Goal: Communication & Community: Answer question/provide support

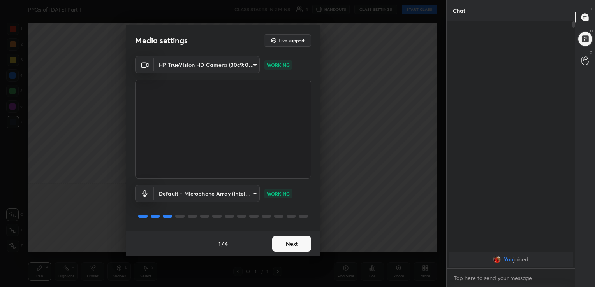
click at [292, 242] on button "Next" at bounding box center [291, 244] width 39 height 16
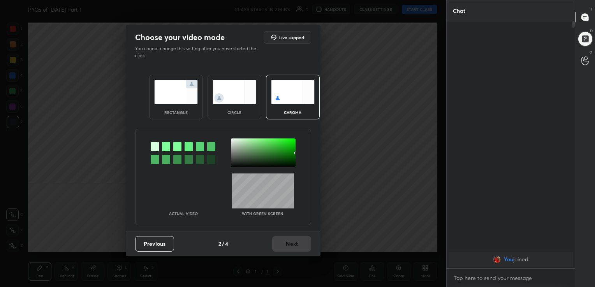
click at [281, 96] on img at bounding box center [293, 92] width 44 height 25
click at [165, 142] on div at bounding box center [166, 146] width 8 height 9
click at [232, 140] on div at bounding box center [263, 153] width 65 height 29
click at [290, 244] on button "Next" at bounding box center [291, 244] width 39 height 16
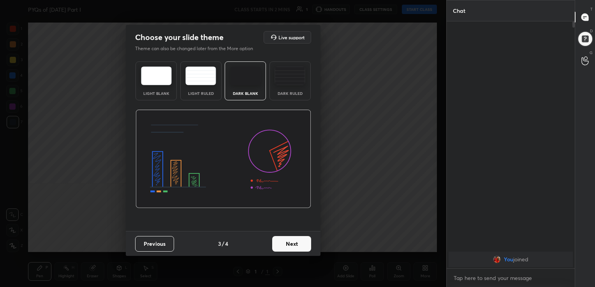
click at [164, 77] on img at bounding box center [156, 76] width 31 height 19
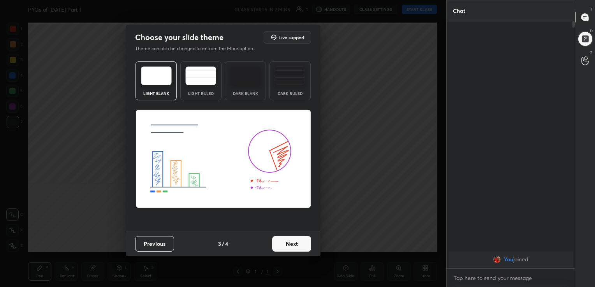
click at [288, 248] on button "Next" at bounding box center [291, 244] width 39 height 16
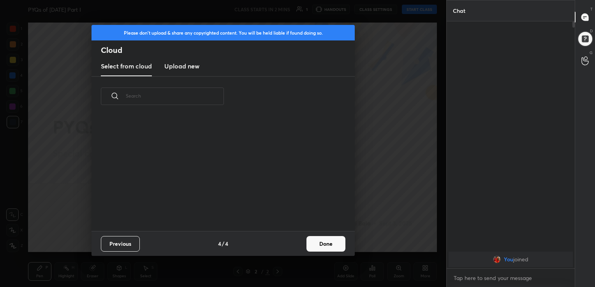
scroll to position [115, 250]
click at [173, 65] on h3 "Upload new" at bounding box center [181, 66] width 35 height 9
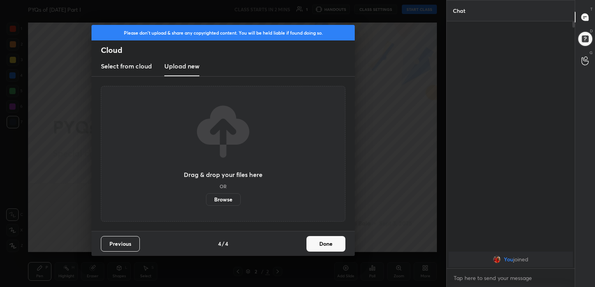
click at [218, 199] on label "Browse" at bounding box center [223, 199] width 35 height 12
click at [206, 199] on input "Browse" at bounding box center [206, 199] width 0 height 12
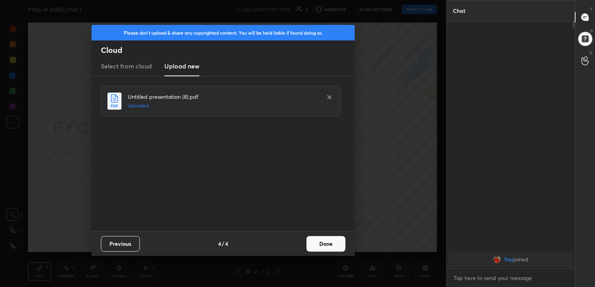
click at [328, 244] on button "Done" at bounding box center [325, 244] width 39 height 16
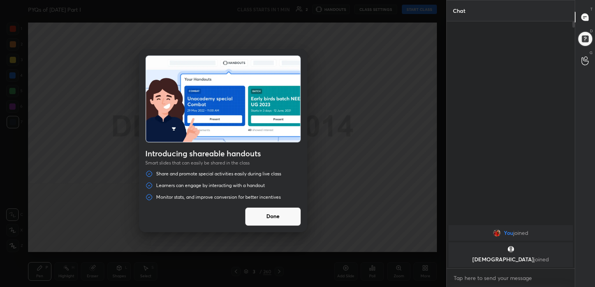
click at [268, 213] on button "Done" at bounding box center [273, 216] width 56 height 19
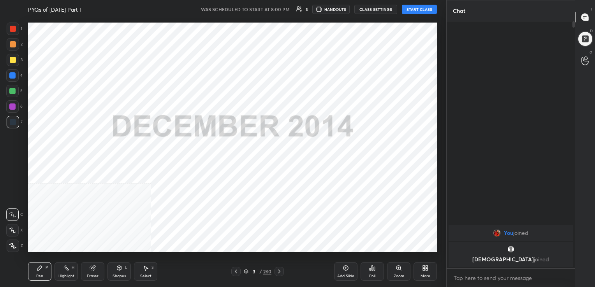
click at [420, 270] on div "More" at bounding box center [424, 271] width 23 height 19
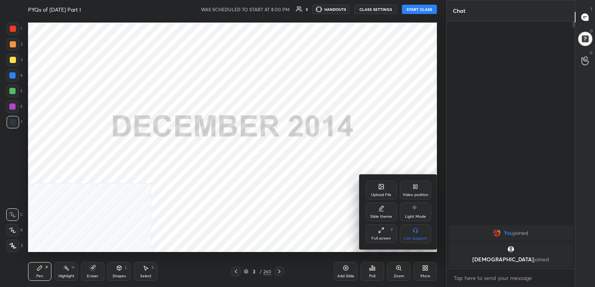
click at [418, 194] on div "Video position" at bounding box center [415, 195] width 26 height 4
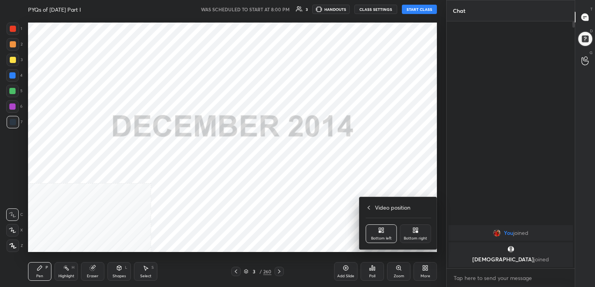
click at [409, 227] on div "Bottom right" at bounding box center [415, 234] width 31 height 19
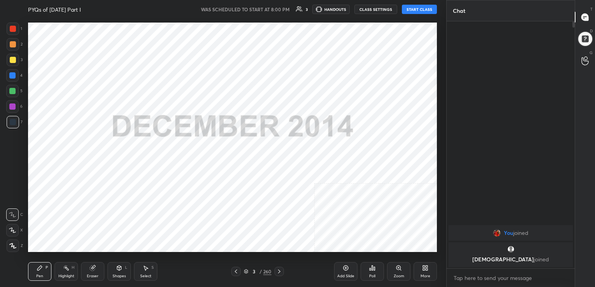
click at [416, 7] on button "START CLASS" at bounding box center [419, 9] width 35 height 9
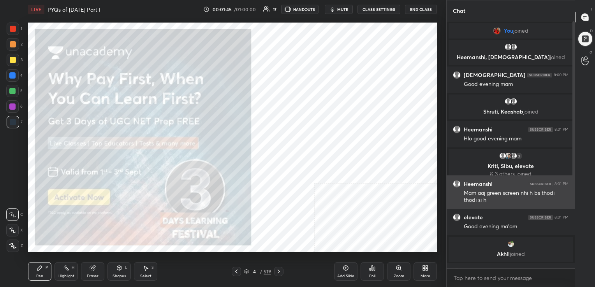
scroll to position [130, 0]
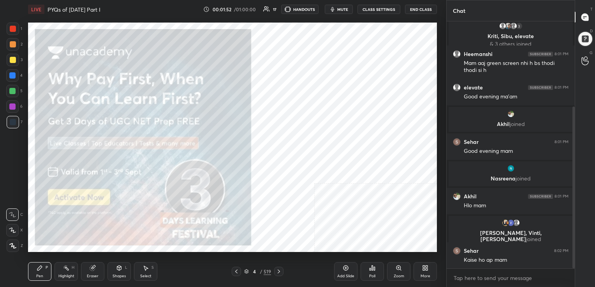
click at [282, 271] on div at bounding box center [278, 271] width 9 height 9
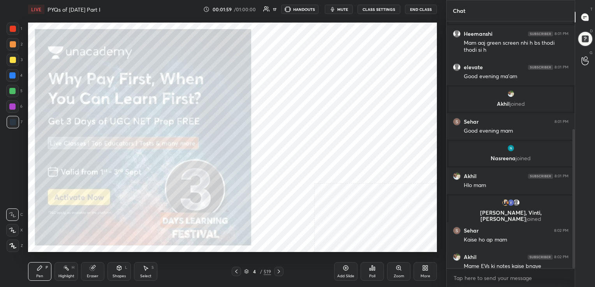
scroll to position [191, 0]
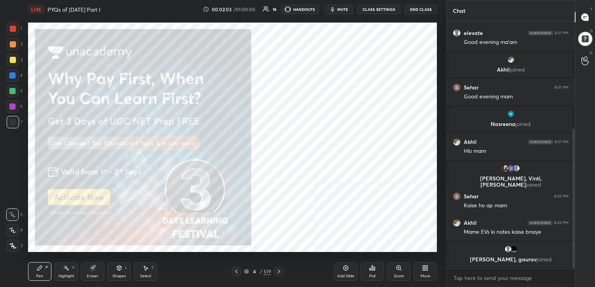
click at [247, 271] on icon at bounding box center [246, 271] width 5 height 5
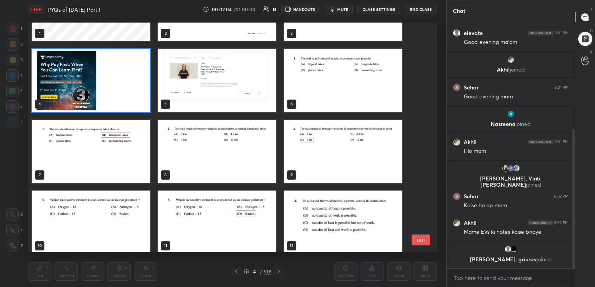
scroll to position [83, 0]
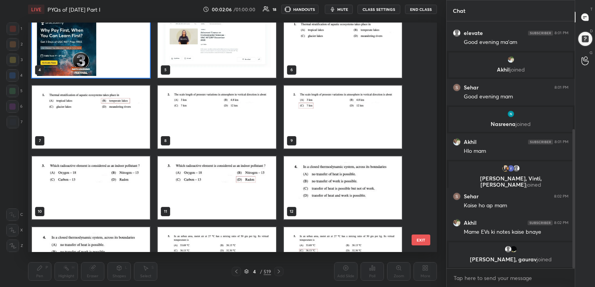
click at [335, 40] on img "grid" at bounding box center [343, 46] width 118 height 63
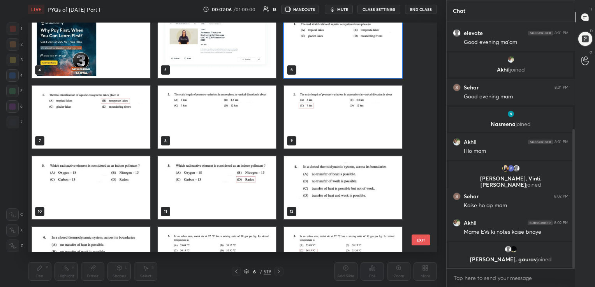
click at [335, 40] on img "grid" at bounding box center [343, 46] width 118 height 63
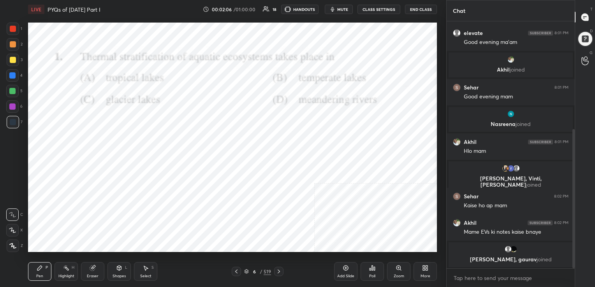
click at [335, 40] on img "grid" at bounding box center [343, 46] width 118 height 63
click at [343, 9] on span "mute" at bounding box center [342, 9] width 11 height 5
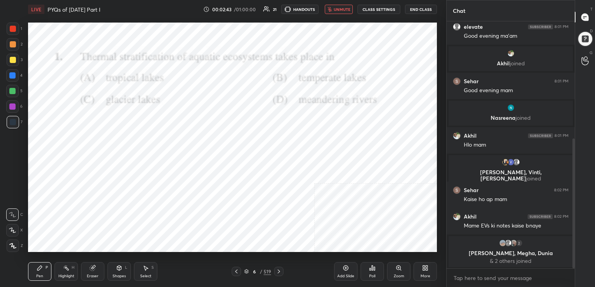
scroll to position [223, 0]
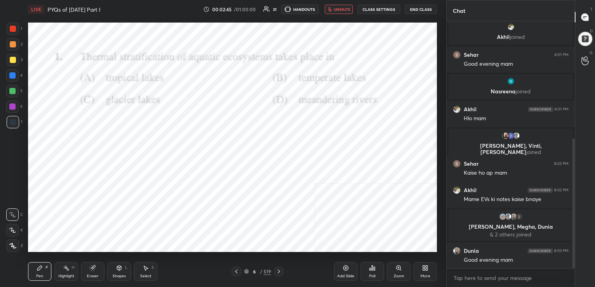
click at [342, 7] on span "unmute" at bounding box center [342, 9] width 17 height 5
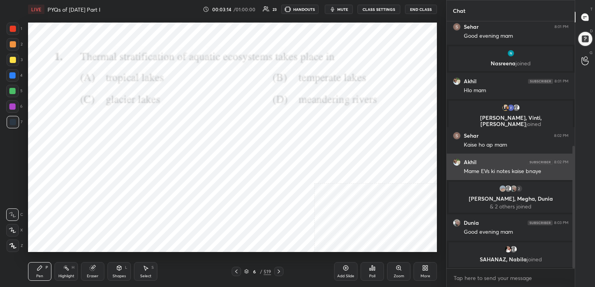
click at [460, 161] on div "grid" at bounding box center [458, 162] width 11 height 8
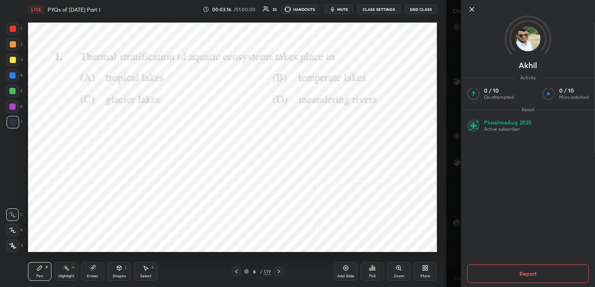
click at [469, 9] on icon at bounding box center [471, 9] width 9 height 9
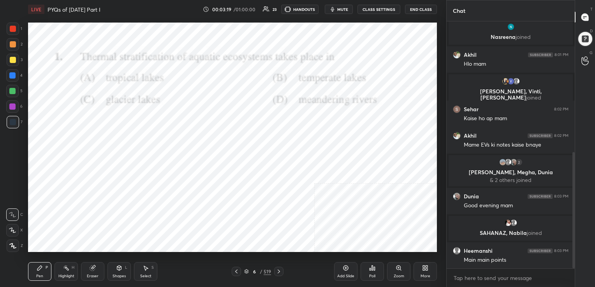
scroll to position [304, 0]
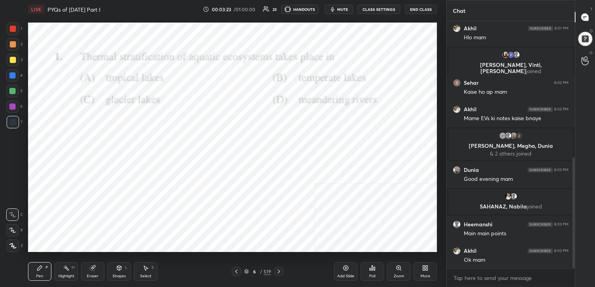
click at [245, 269] on div "6 / 519" at bounding box center [257, 271] width 27 height 7
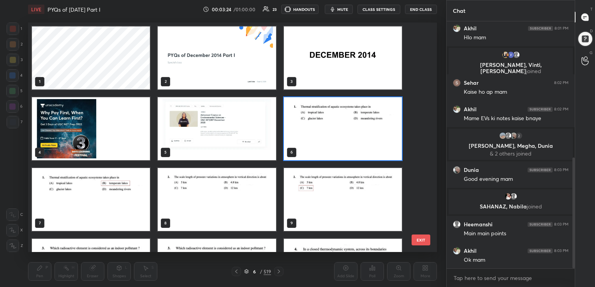
scroll to position [332, 0]
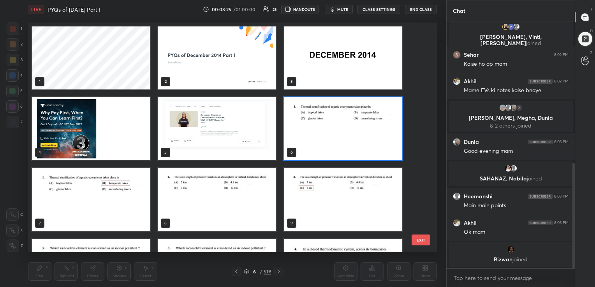
click at [324, 144] on img "grid" at bounding box center [343, 128] width 118 height 63
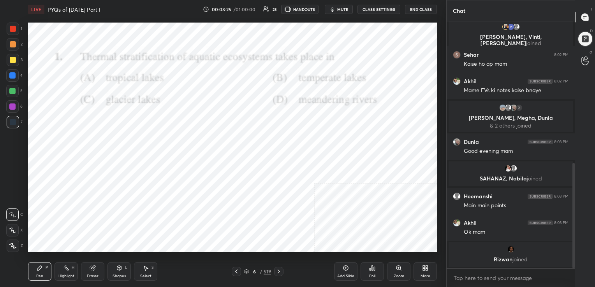
drag, startPoint x: 324, startPoint y: 144, endPoint x: 365, endPoint y: 270, distance: 132.9
click at [365, 270] on div "LIVE PYQs of [DATE] Part I 00:03:25 / 01:00:00 23 HANDOUTS mute CLASS SETTINGS …" at bounding box center [232, 143] width 415 height 287
click at [373, 272] on div "Poll" at bounding box center [371, 271] width 23 height 19
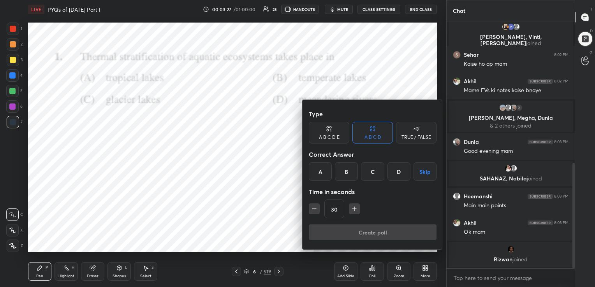
drag, startPoint x: 351, startPoint y: 172, endPoint x: 367, endPoint y: 233, distance: 62.4
click at [367, 233] on div "Type A B C D E A B C D TRUE / FALSE Correct Answer A B C D Skip Time in seconds…" at bounding box center [372, 174] width 140 height 149
click at [347, 179] on div "B" at bounding box center [346, 171] width 23 height 19
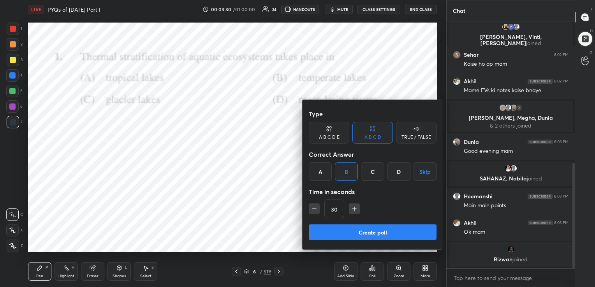
click at [363, 233] on button "Create poll" at bounding box center [373, 233] width 128 height 16
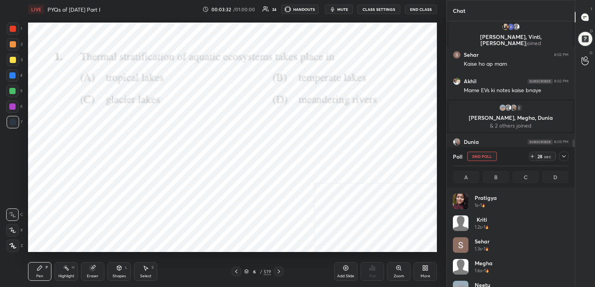
scroll to position [91, 113]
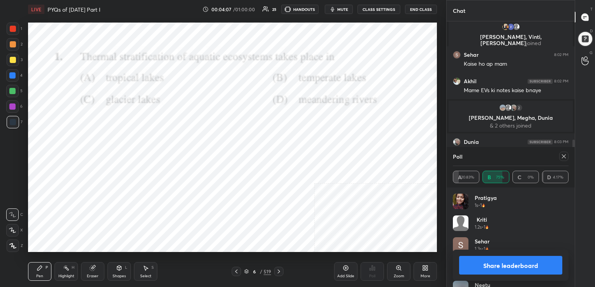
click at [559, 158] on div at bounding box center [563, 156] width 9 height 9
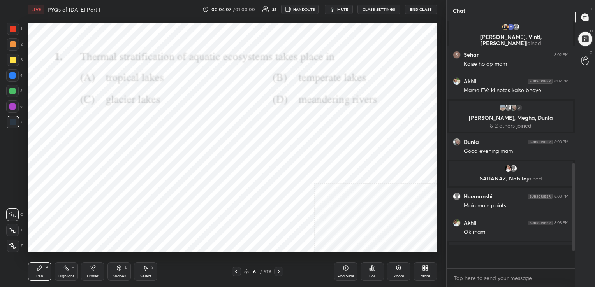
scroll to position [2, 2]
click at [246, 271] on icon at bounding box center [246, 271] width 5 height 5
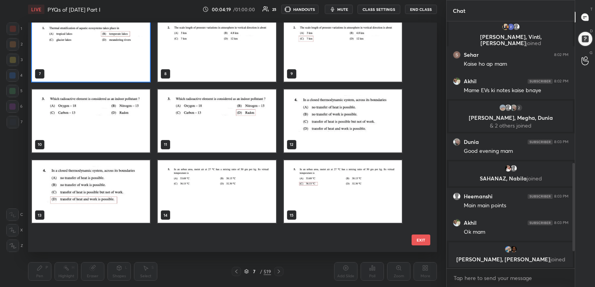
scroll to position [84, 0]
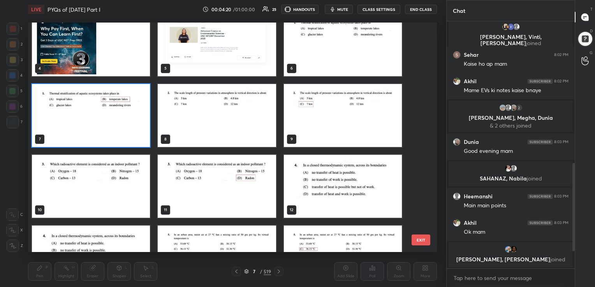
click at [244, 117] on img "grid" at bounding box center [217, 115] width 118 height 63
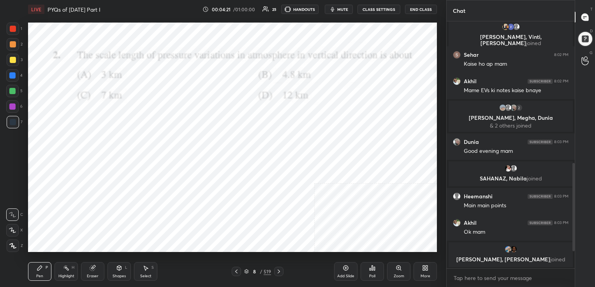
click at [244, 117] on img "grid" at bounding box center [217, 115] width 118 height 63
click at [336, 11] on icon "button" at bounding box center [332, 9] width 6 height 6
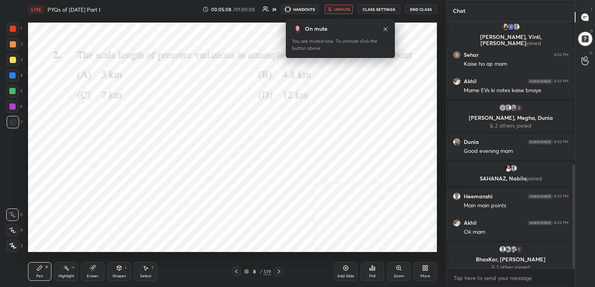
scroll to position [339, 0]
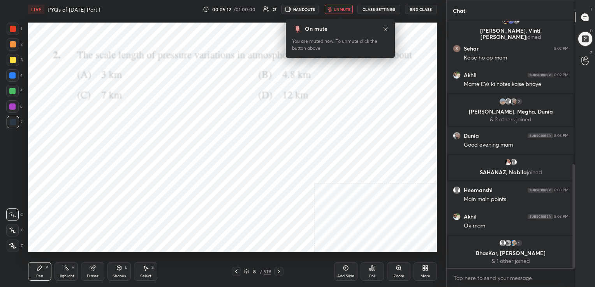
click at [244, 273] on icon at bounding box center [246, 271] width 5 height 5
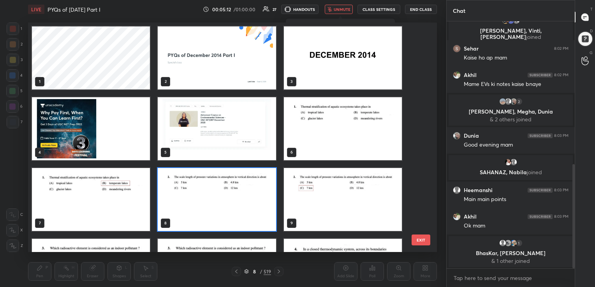
scroll to position [228, 405]
click at [170, 194] on img "grid" at bounding box center [217, 199] width 118 height 63
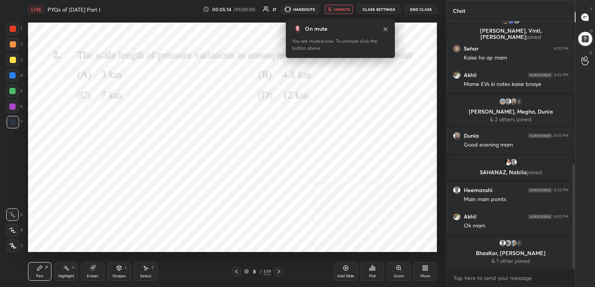
click at [170, 194] on img "grid" at bounding box center [217, 199] width 118 height 63
click at [370, 272] on div "Poll" at bounding box center [371, 271] width 23 height 19
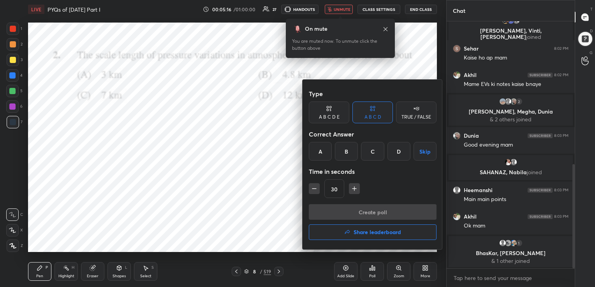
scroll to position [365, 0]
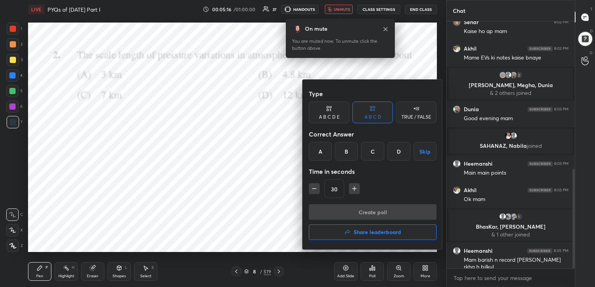
click at [372, 155] on div "C" at bounding box center [372, 151] width 23 height 19
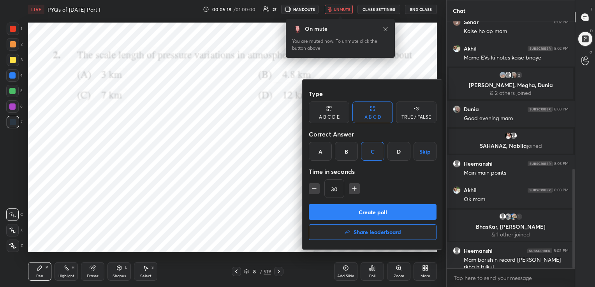
click at [377, 207] on button "Create poll" at bounding box center [373, 212] width 128 height 16
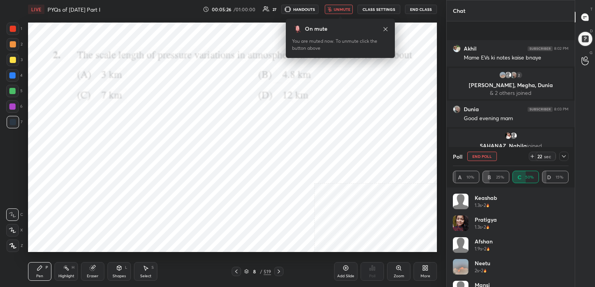
scroll to position [434, 0]
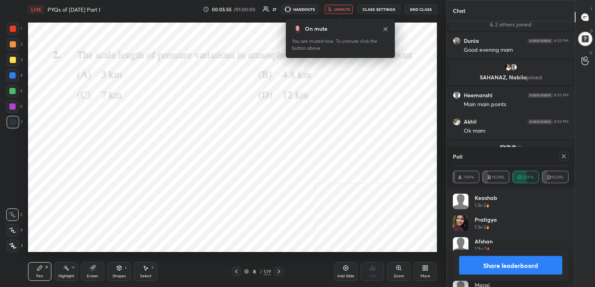
click at [559, 153] on div at bounding box center [563, 156] width 9 height 9
type textarea "x"
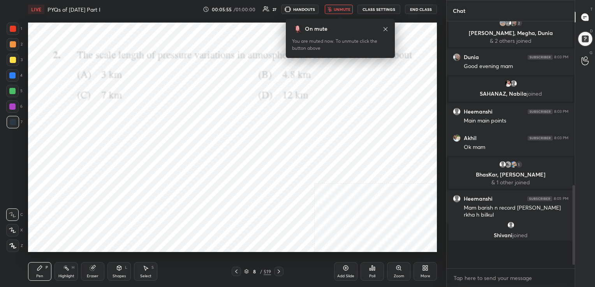
scroll to position [236, 126]
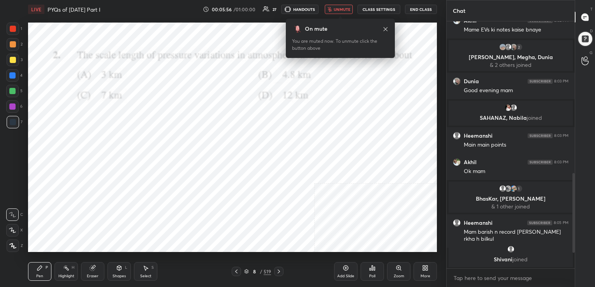
click at [344, 12] on button "unmute" at bounding box center [339, 9] width 28 height 9
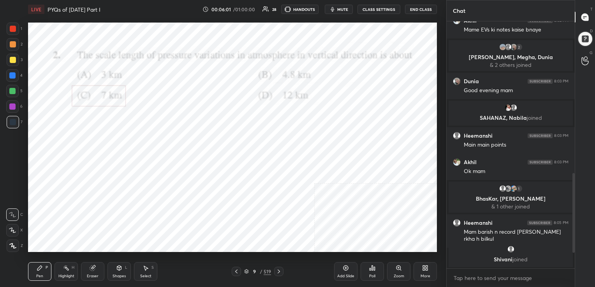
click at [244, 271] on icon at bounding box center [246, 271] width 5 height 5
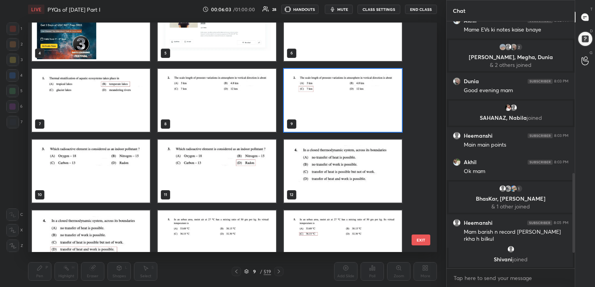
click at [100, 174] on img "grid" at bounding box center [91, 170] width 118 height 63
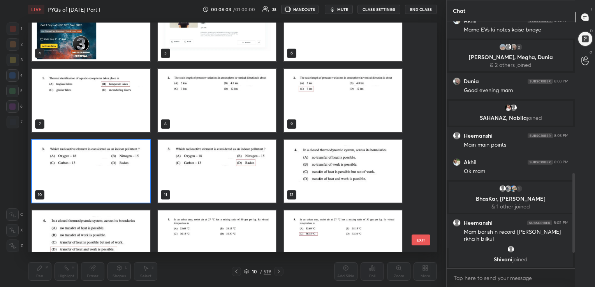
click at [100, 174] on img "grid" at bounding box center [91, 170] width 118 height 63
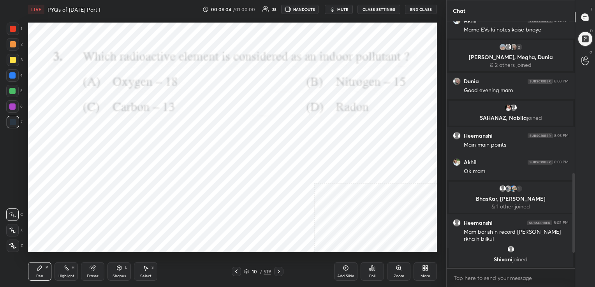
click at [100, 174] on img "grid" at bounding box center [91, 170] width 118 height 63
click at [246, 269] on div "10 / 519" at bounding box center [257, 271] width 27 height 7
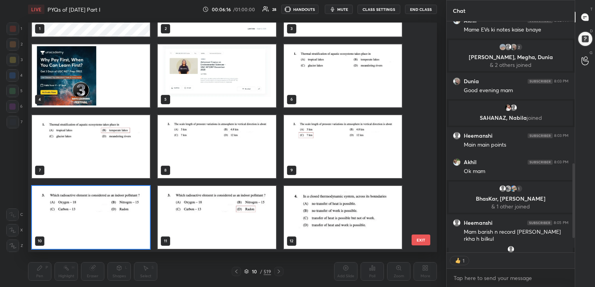
click at [140, 195] on img "grid" at bounding box center [91, 217] width 118 height 63
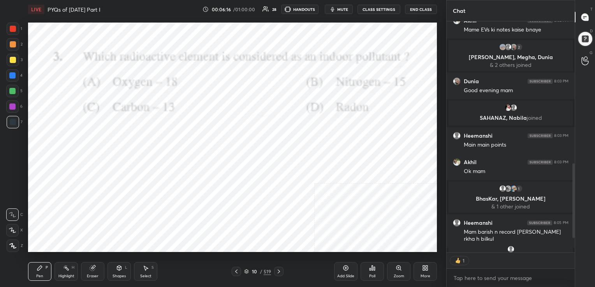
drag, startPoint x: 140, startPoint y: 195, endPoint x: 344, endPoint y: 244, distance: 209.6
click at [377, 269] on div "Poll" at bounding box center [371, 271] width 23 height 19
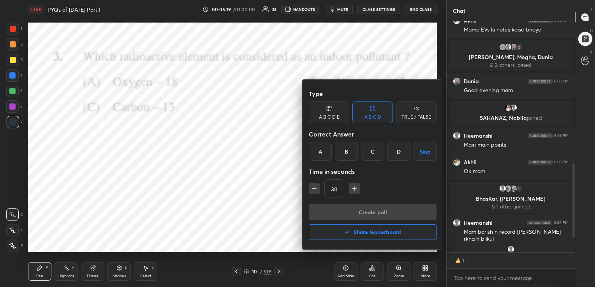
click at [402, 147] on div "D" at bounding box center [398, 151] width 23 height 19
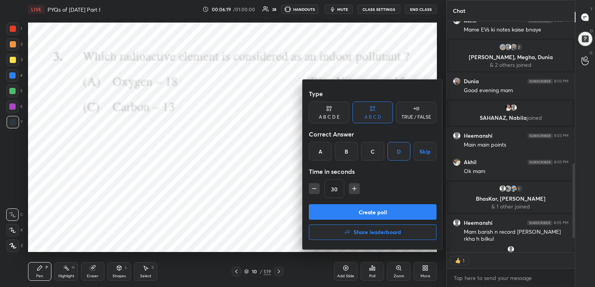
scroll to position [414, 0]
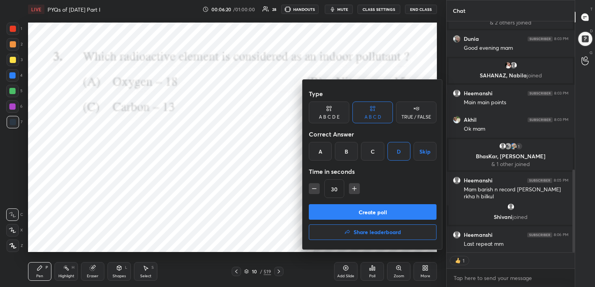
click at [388, 211] on button "Create poll" at bounding box center [373, 212] width 128 height 16
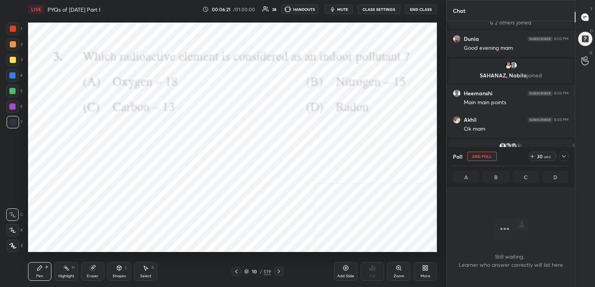
scroll to position [144, 126]
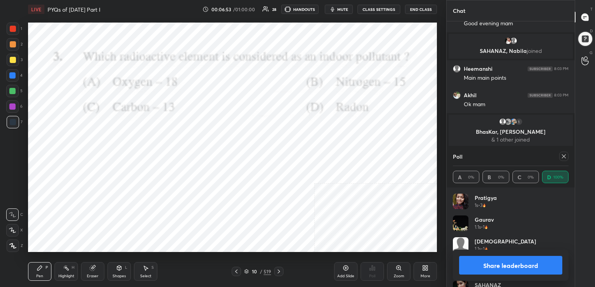
click at [564, 158] on icon at bounding box center [564, 156] width 6 height 6
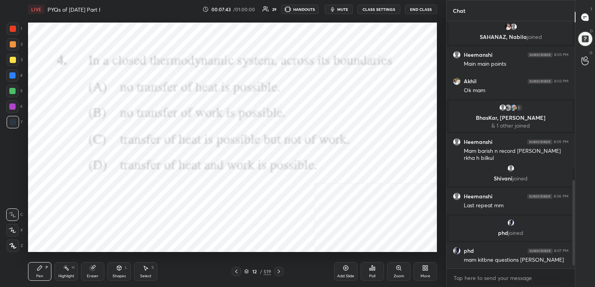
scroll to position [445, 0]
click at [244, 270] on icon at bounding box center [246, 271] width 5 height 5
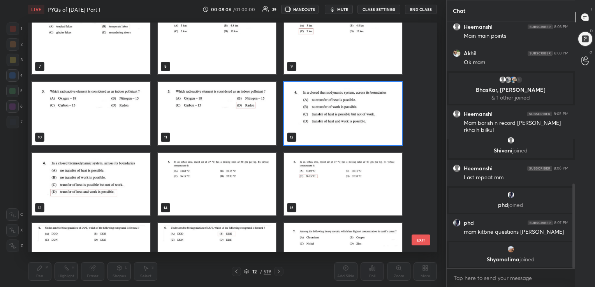
scroll to position [156, 0]
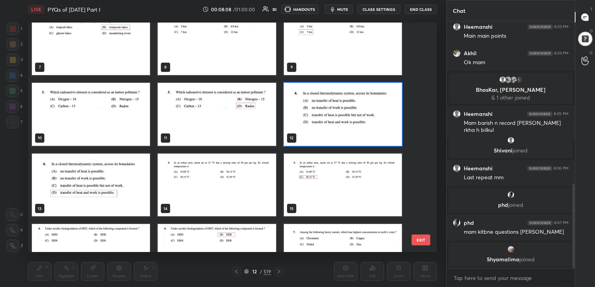
click at [324, 125] on img "grid" at bounding box center [343, 114] width 118 height 63
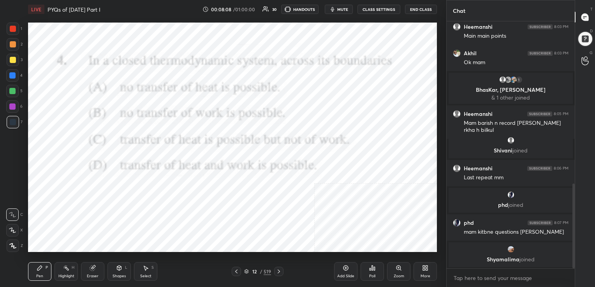
click at [324, 125] on img "grid" at bounding box center [343, 114] width 118 height 63
drag, startPoint x: 372, startPoint y: 269, endPoint x: 385, endPoint y: 260, distance: 16.1
click at [385, 260] on div "Add Slide Poll Zoom More" at bounding box center [385, 272] width 103 height 44
click at [380, 266] on div "Poll" at bounding box center [371, 271] width 23 height 19
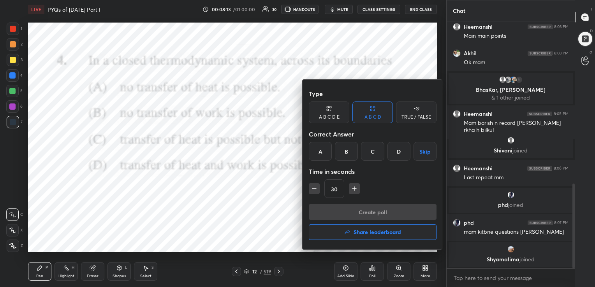
click at [400, 153] on div "D" at bounding box center [398, 151] width 23 height 19
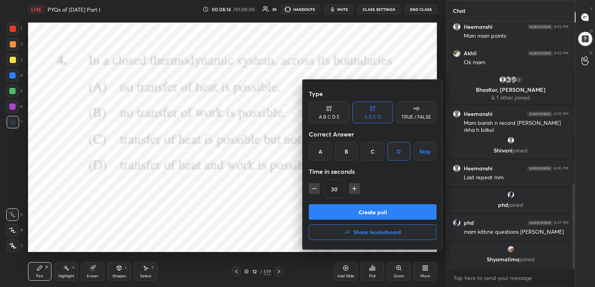
click at [394, 211] on button "Create poll" at bounding box center [373, 212] width 128 height 16
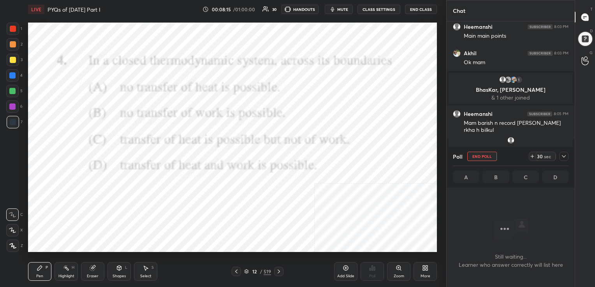
scroll to position [140, 126]
click at [339, 9] on span "mute" at bounding box center [342, 9] width 11 height 5
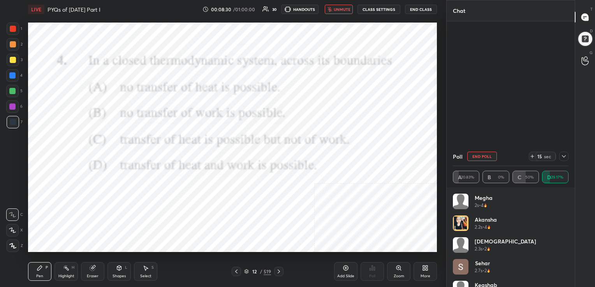
scroll to position [0, 0]
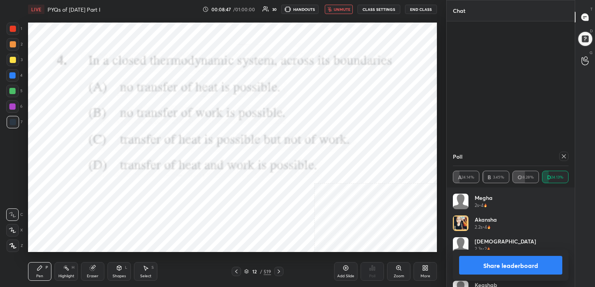
click at [564, 159] on icon at bounding box center [564, 156] width 6 height 6
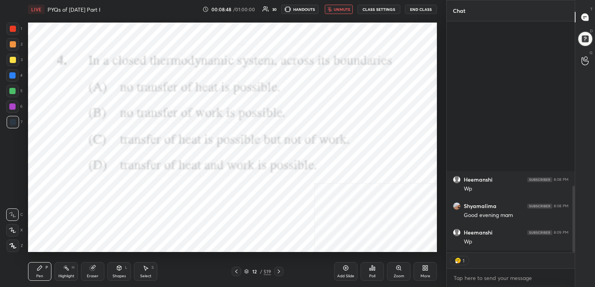
scroll to position [229, 126]
click at [346, 9] on span "unmute" at bounding box center [342, 9] width 17 height 5
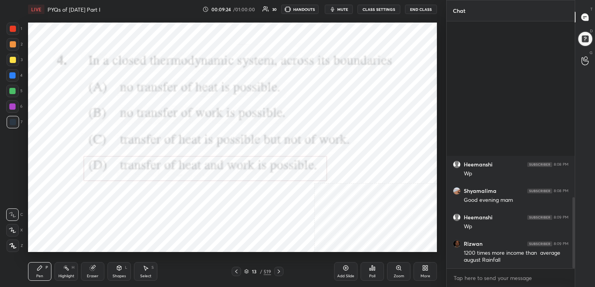
click at [249, 271] on icon at bounding box center [246, 271] width 5 height 5
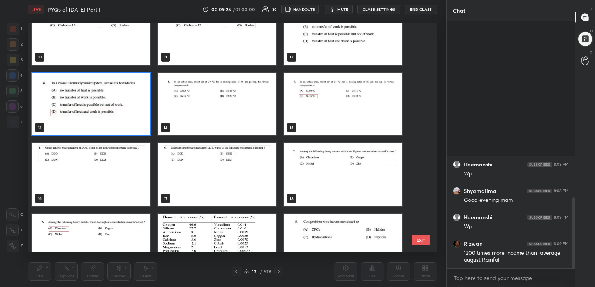
scroll to position [237, 0]
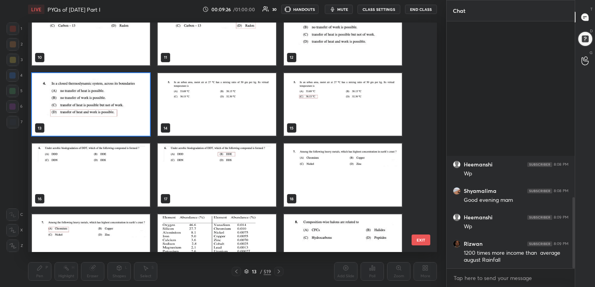
click at [239, 99] on img "grid" at bounding box center [217, 104] width 118 height 63
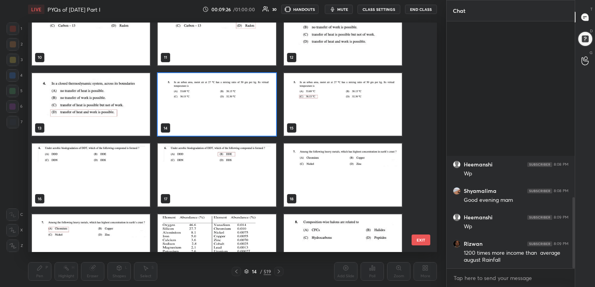
click at [239, 99] on img "grid" at bounding box center [217, 104] width 118 height 63
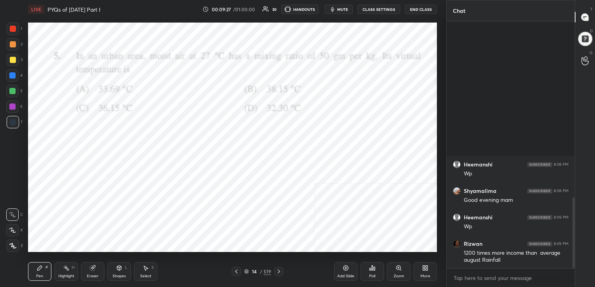
click at [239, 99] on img "grid" at bounding box center [217, 104] width 118 height 63
click at [341, 9] on span "mute" at bounding box center [342, 9] width 11 height 5
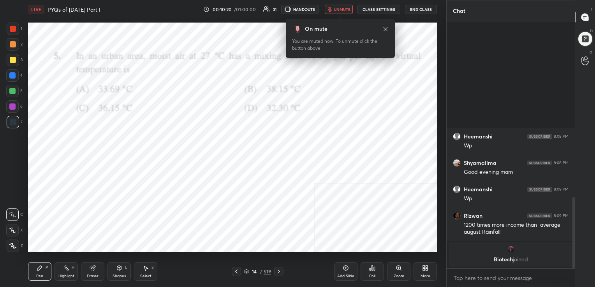
click at [245, 272] on icon at bounding box center [246, 271] width 5 height 5
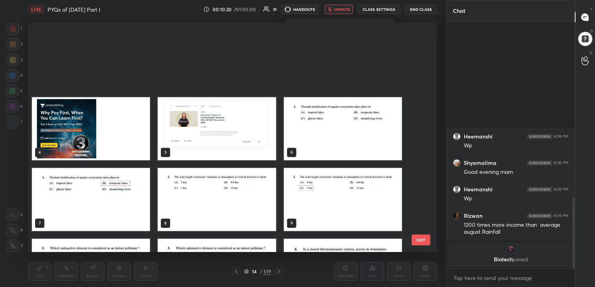
scroll to position [228, 405]
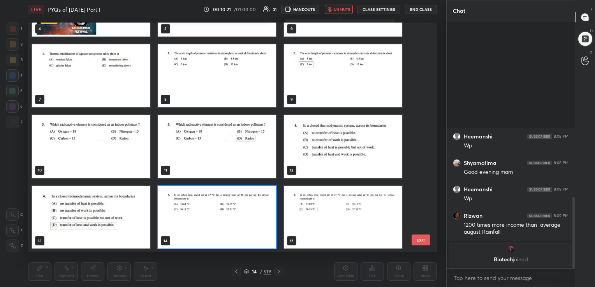
click at [266, 207] on img "grid" at bounding box center [217, 217] width 118 height 63
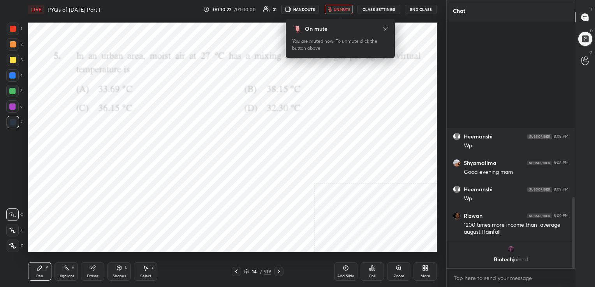
click at [266, 207] on img "grid" at bounding box center [217, 217] width 118 height 63
click at [373, 267] on icon at bounding box center [372, 268] width 6 height 6
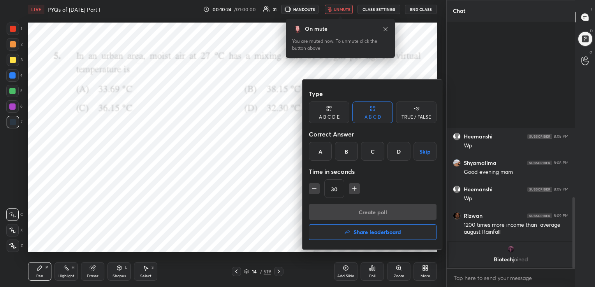
click at [371, 158] on div "C" at bounding box center [372, 151] width 23 height 19
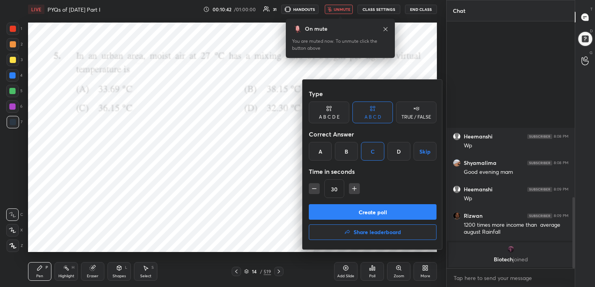
click at [379, 209] on button "Create poll" at bounding box center [373, 212] width 128 height 16
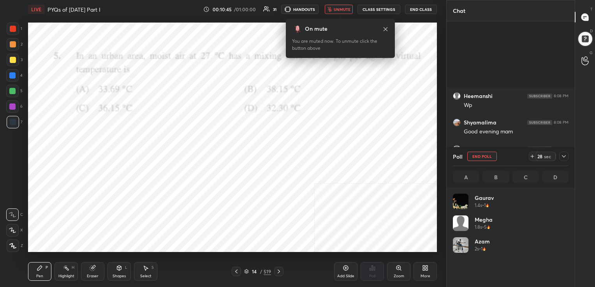
scroll to position [91, 113]
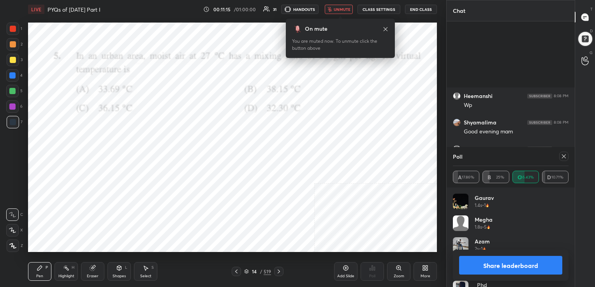
click at [560, 155] on div at bounding box center [563, 156] width 9 height 9
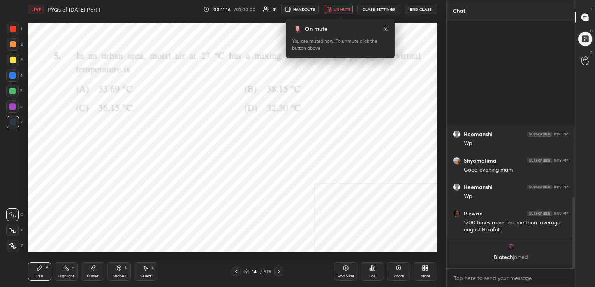
scroll to position [181, 126]
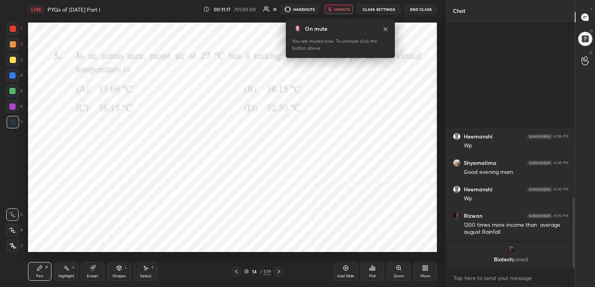
click at [338, 10] on span "unmute" at bounding box center [342, 9] width 17 height 5
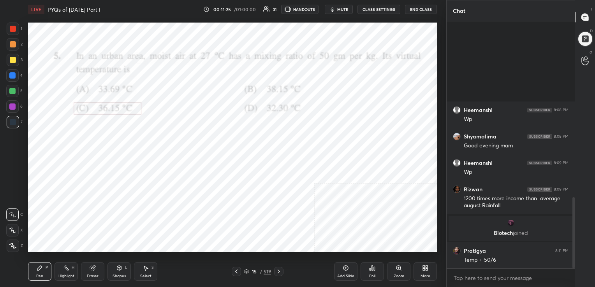
click at [94, 264] on div "Eraser" at bounding box center [92, 271] width 23 height 19
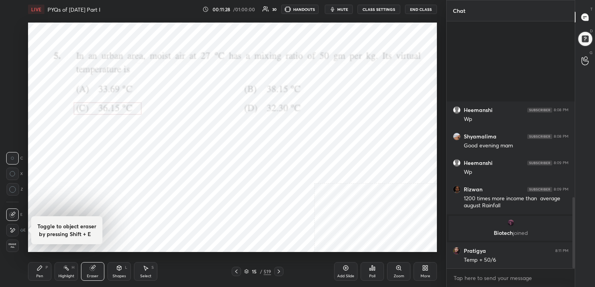
click at [41, 265] on icon at bounding box center [40, 268] width 6 height 6
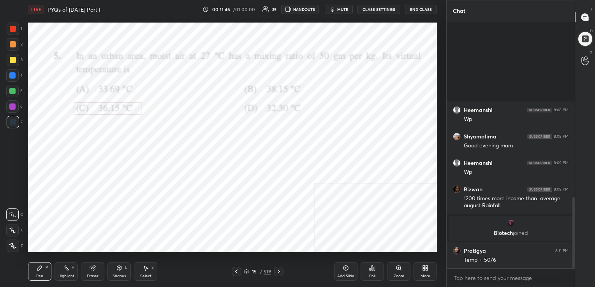
click at [246, 270] on icon at bounding box center [246, 271] width 4 height 2
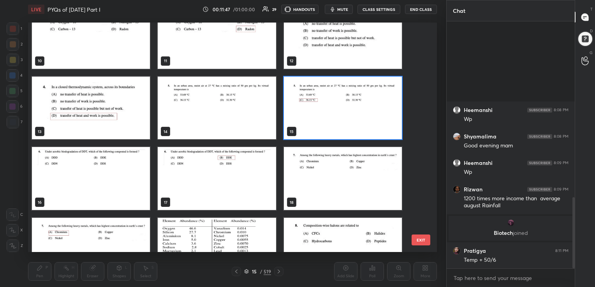
scroll to position [233, 0]
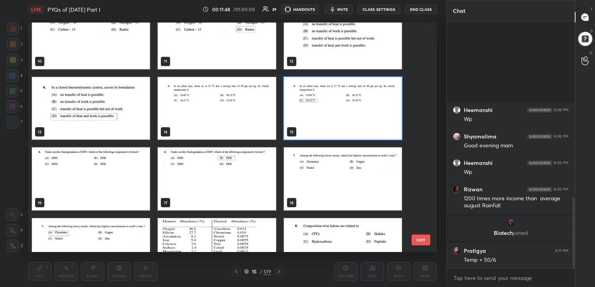
click at [140, 163] on img "grid" at bounding box center [91, 179] width 118 height 63
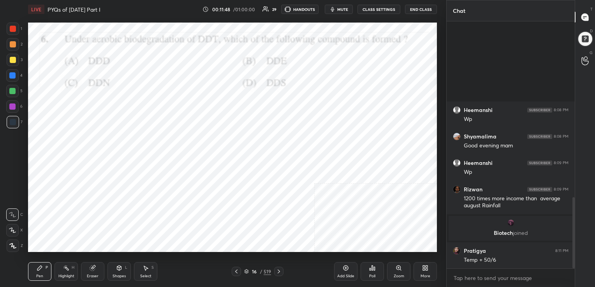
click at [140, 163] on img "grid" at bounding box center [91, 179] width 118 height 63
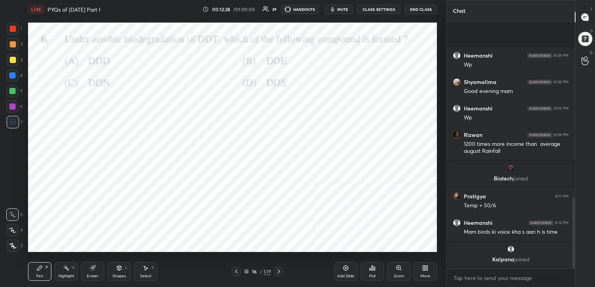
click at [244, 274] on icon at bounding box center [246, 271] width 5 height 5
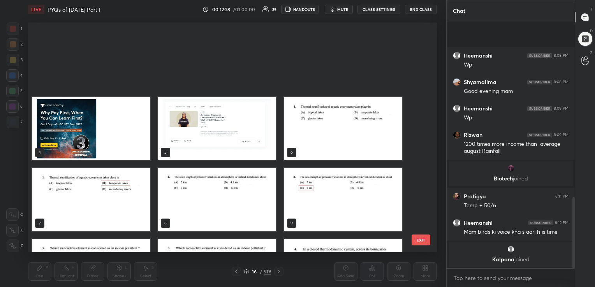
scroll to position [228, 405]
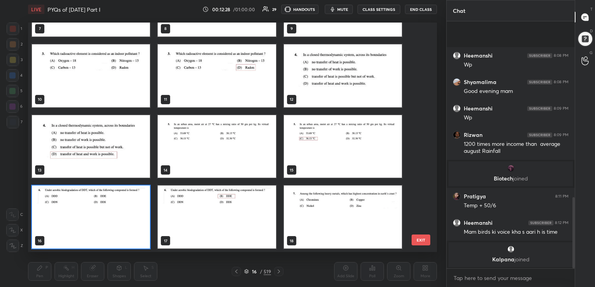
click at [244, 274] on icon at bounding box center [246, 271] width 5 height 5
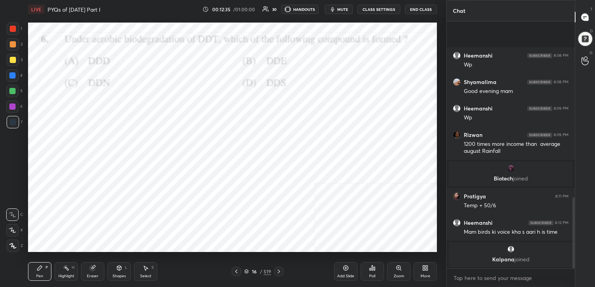
click at [246, 272] on icon at bounding box center [246, 271] width 4 height 2
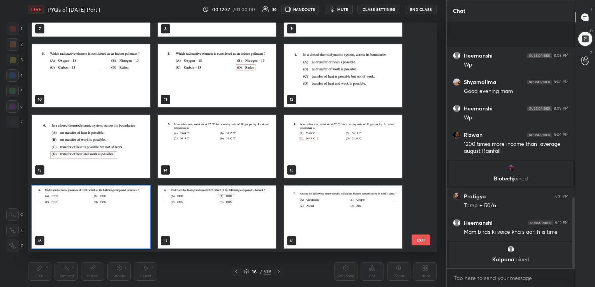
click at [127, 196] on img "grid" at bounding box center [91, 217] width 118 height 63
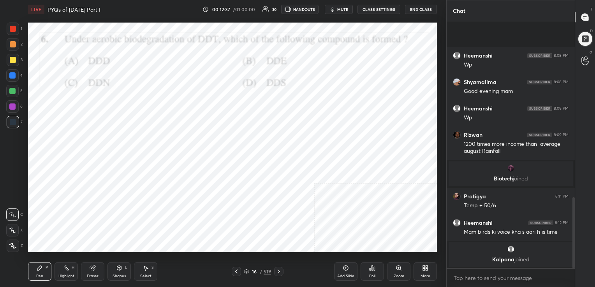
click at [127, 196] on img "grid" at bounding box center [91, 217] width 118 height 63
drag, startPoint x: 127, startPoint y: 196, endPoint x: 315, endPoint y: 247, distance: 195.1
click at [375, 271] on icon at bounding box center [374, 269] width 1 height 4
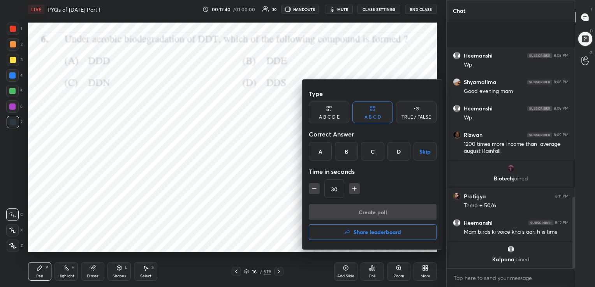
click at [344, 152] on div "B" at bounding box center [346, 151] width 23 height 19
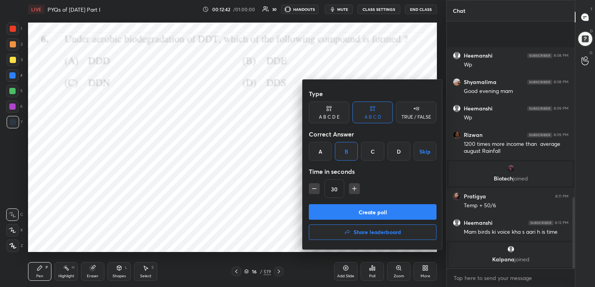
click at [360, 207] on button "Create poll" at bounding box center [373, 212] width 128 height 16
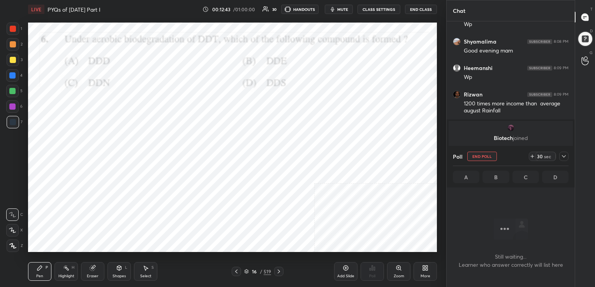
scroll to position [3, 2]
click at [342, 8] on span "mute" at bounding box center [342, 9] width 11 height 5
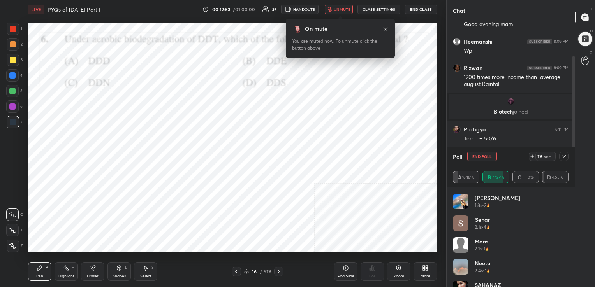
scroll to position [2, 2]
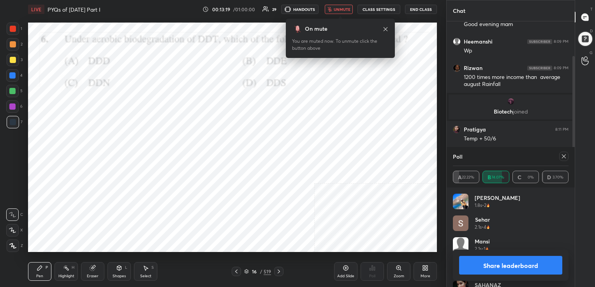
click at [566, 151] on div "Poll" at bounding box center [511, 156] width 116 height 19
click at [564, 156] on icon at bounding box center [564, 156] width 6 height 6
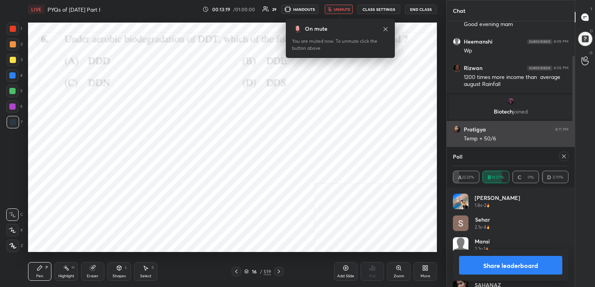
scroll to position [0, 2]
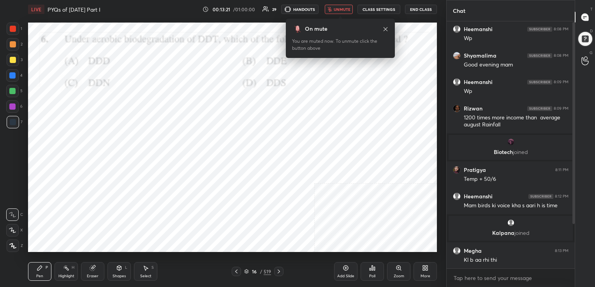
click at [352, 9] on button "unmute" at bounding box center [339, 9] width 28 height 9
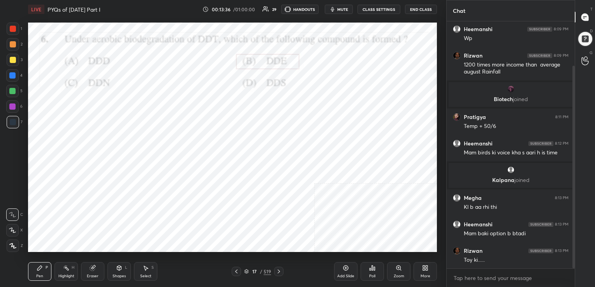
click at [249, 269] on div "17 / 519" at bounding box center [257, 271] width 27 height 7
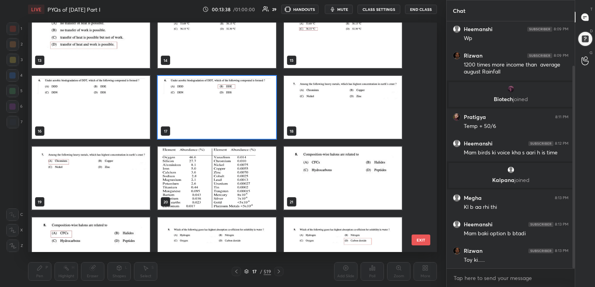
click at [318, 100] on img "grid" at bounding box center [343, 107] width 118 height 63
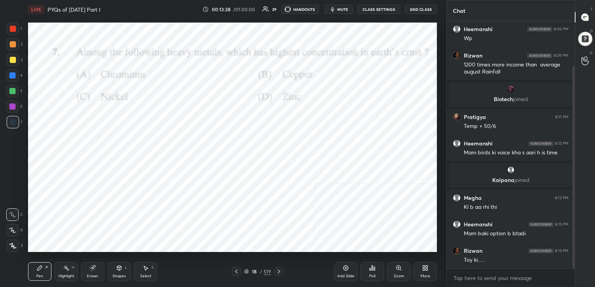
click at [318, 100] on img "grid" at bounding box center [343, 107] width 118 height 63
click at [346, 8] on span "mute" at bounding box center [342, 9] width 11 height 5
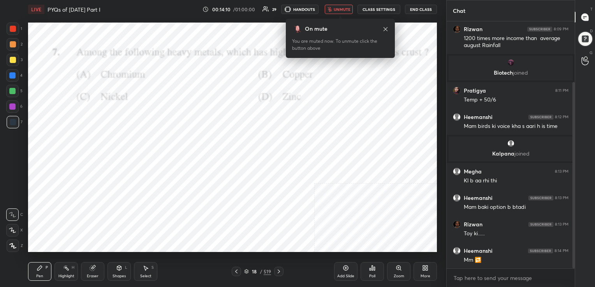
click at [247, 272] on icon at bounding box center [246, 272] width 4 height 1
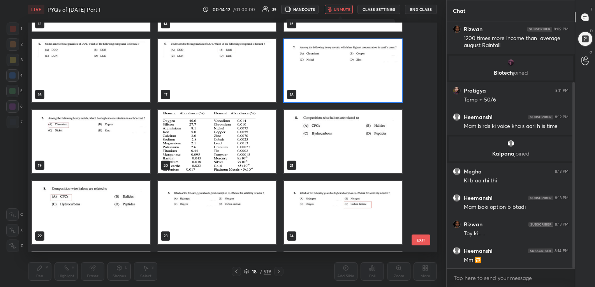
scroll to position [341, 0]
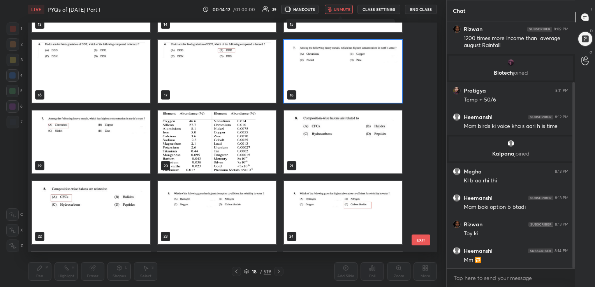
click at [343, 74] on img "grid" at bounding box center [343, 71] width 118 height 63
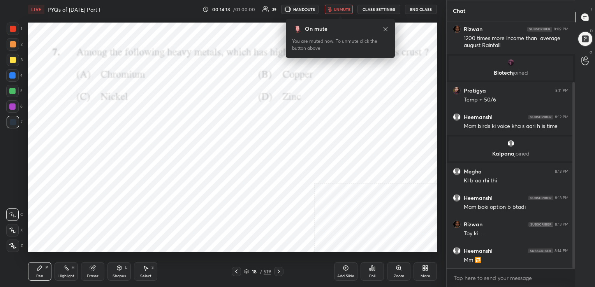
click at [343, 74] on img "grid" at bounding box center [343, 71] width 118 height 63
click at [373, 269] on icon at bounding box center [372, 268] width 6 height 6
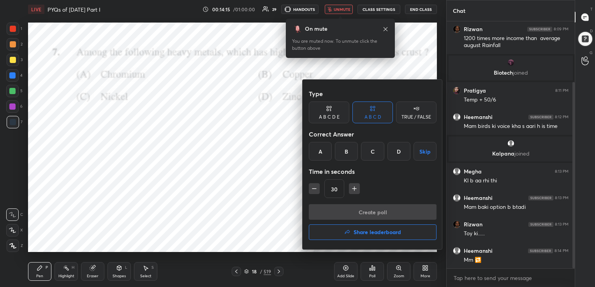
click at [319, 150] on div "A" at bounding box center [320, 151] width 23 height 19
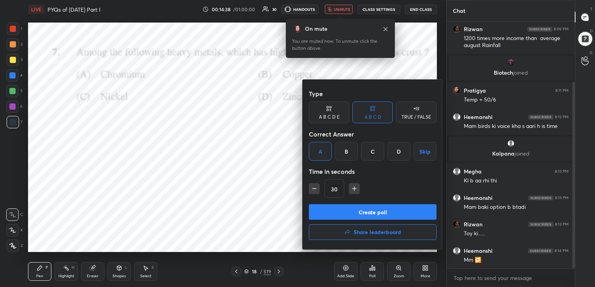
click at [362, 214] on button "Create poll" at bounding box center [373, 212] width 128 height 16
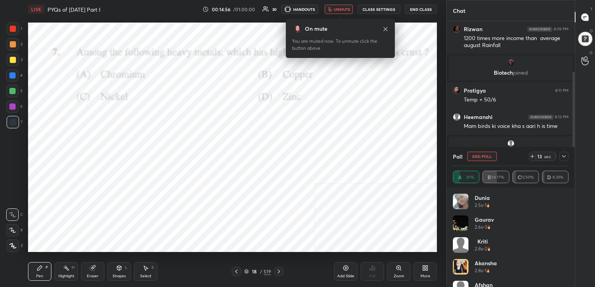
scroll to position [3, 2]
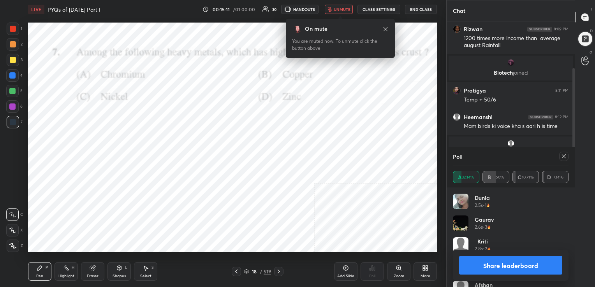
click at [563, 158] on icon at bounding box center [564, 156] width 6 height 6
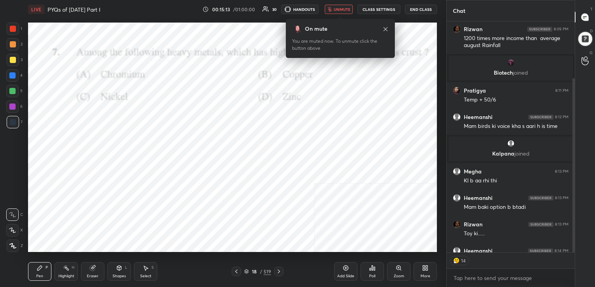
click at [341, 9] on span "unmute" at bounding box center [342, 9] width 17 height 5
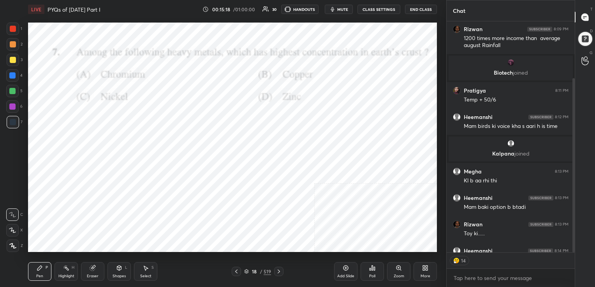
scroll to position [124, 0]
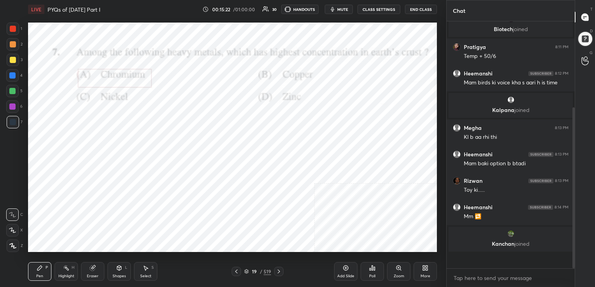
click at [244, 272] on div "19 / 519" at bounding box center [258, 271] width 52 height 9
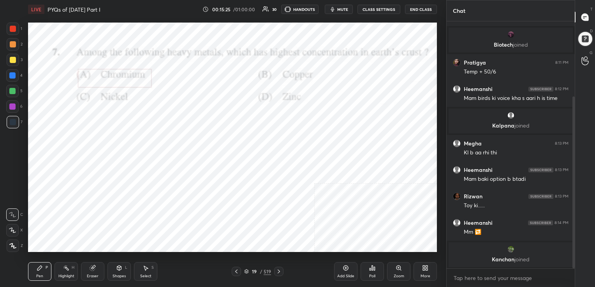
click at [247, 273] on icon at bounding box center [246, 272] width 4 height 1
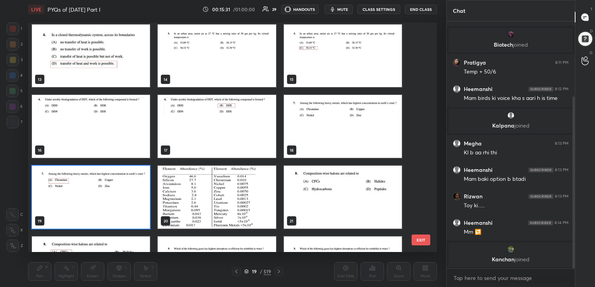
click at [196, 182] on img "grid" at bounding box center [217, 197] width 118 height 63
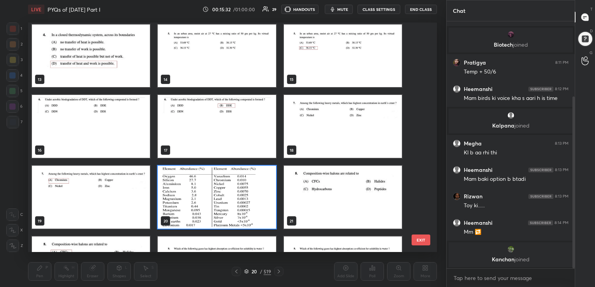
click at [196, 182] on img "grid" at bounding box center [217, 197] width 118 height 63
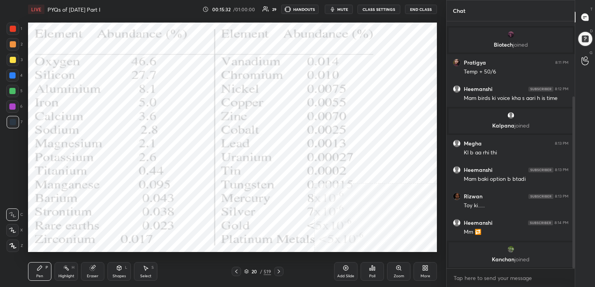
click at [196, 182] on img "grid" at bounding box center [217, 197] width 118 height 63
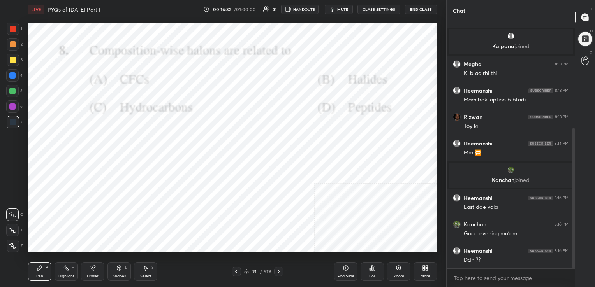
scroll to position [216, 0]
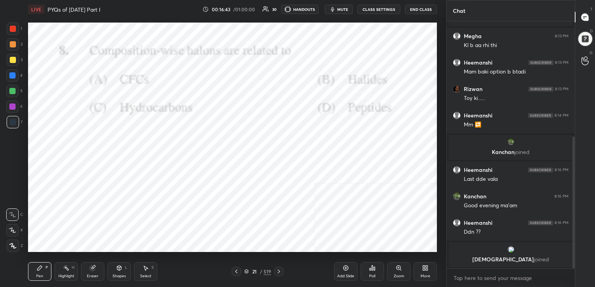
click at [246, 272] on icon at bounding box center [246, 271] width 5 height 5
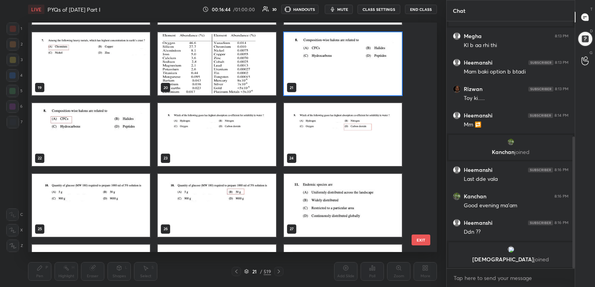
scroll to position [418, 0]
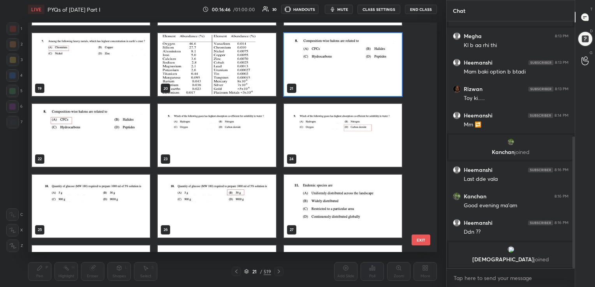
click at [325, 71] on img "grid" at bounding box center [343, 64] width 118 height 63
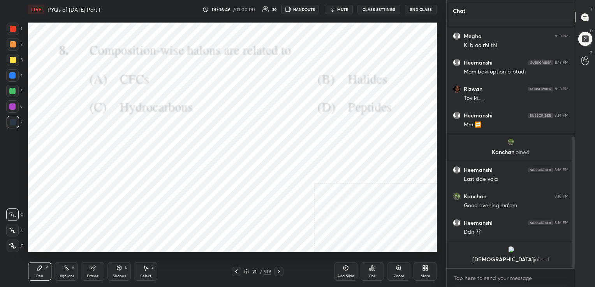
click at [325, 71] on img "grid" at bounding box center [343, 64] width 118 height 63
click at [377, 270] on div "Poll" at bounding box center [371, 271] width 23 height 19
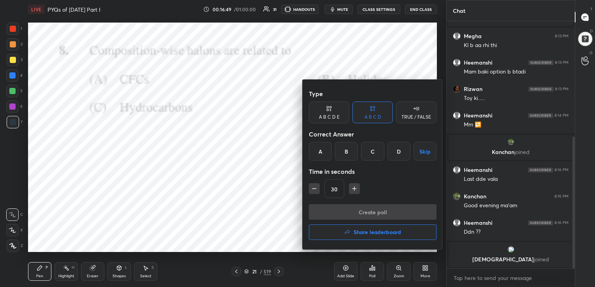
click at [319, 152] on div "A" at bounding box center [320, 151] width 23 height 19
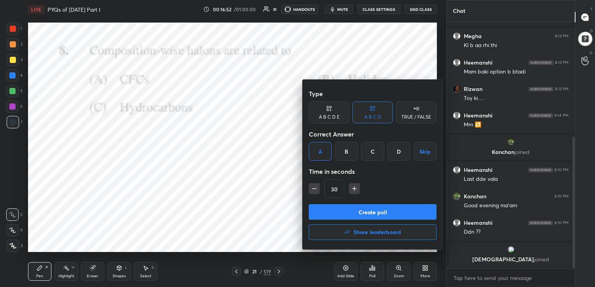
click at [368, 212] on button "Create poll" at bounding box center [373, 212] width 128 height 16
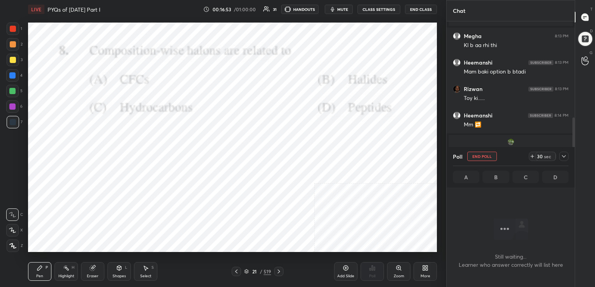
scroll to position [2, 2]
click at [247, 269] on div "21 / 519" at bounding box center [257, 271] width 27 height 7
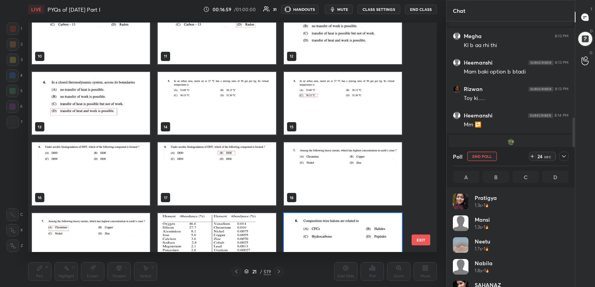
scroll to position [237, 0]
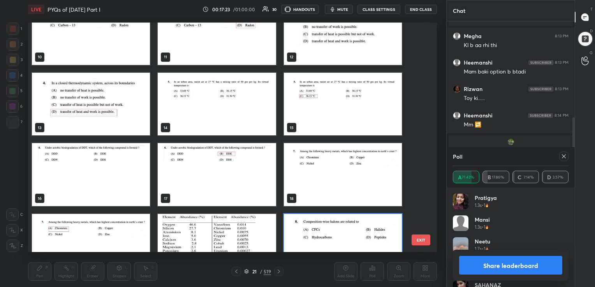
click at [562, 158] on icon at bounding box center [564, 157] width 4 height 4
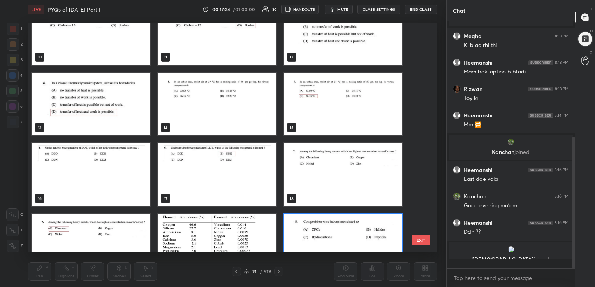
scroll to position [178, 126]
click at [244, 270] on icon at bounding box center [246, 271] width 5 height 5
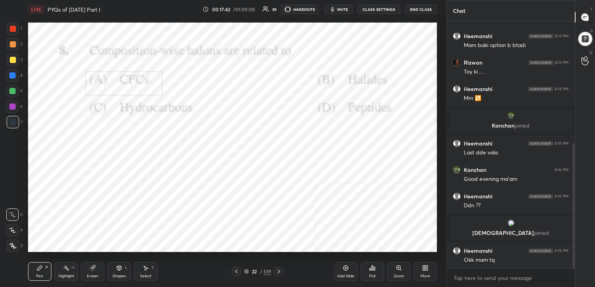
click at [246, 271] on icon at bounding box center [246, 271] width 5 height 5
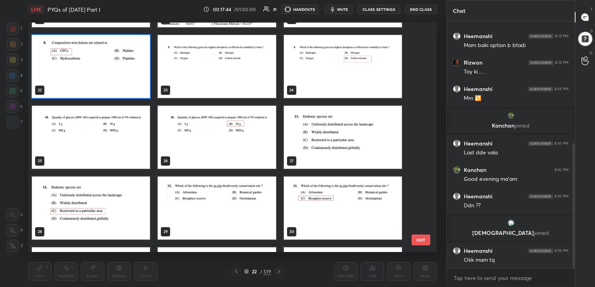
click at [257, 40] on img "grid" at bounding box center [217, 66] width 118 height 63
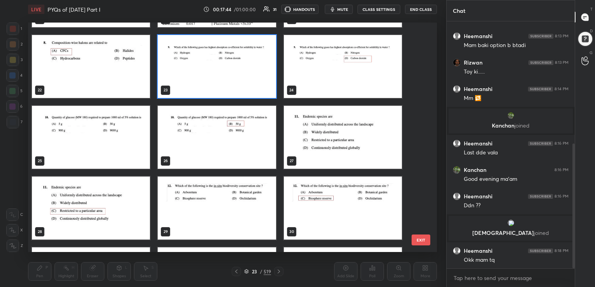
click at [257, 40] on img "grid" at bounding box center [217, 66] width 118 height 63
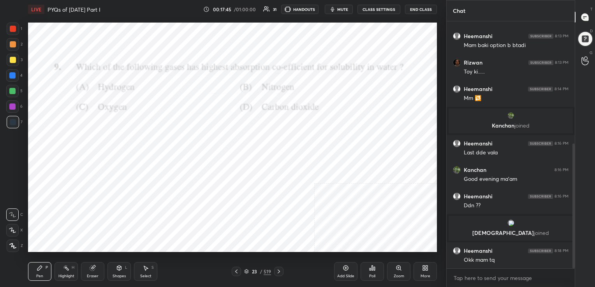
click at [338, 9] on button "mute" at bounding box center [339, 9] width 28 height 9
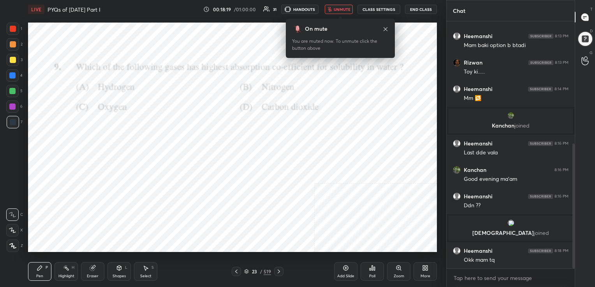
click at [249, 271] on div "23 / 519" at bounding box center [257, 271] width 27 height 7
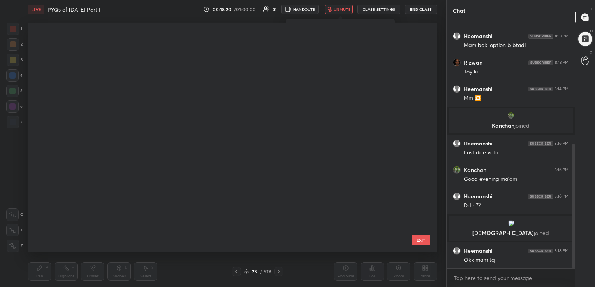
scroll to position [336, 0]
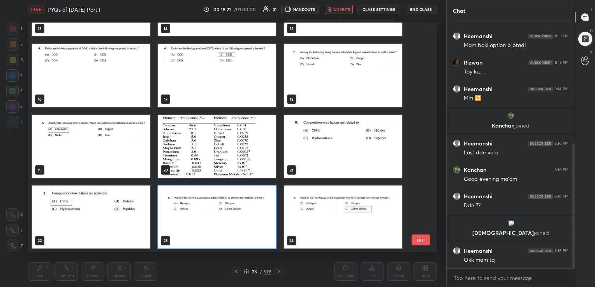
click at [239, 216] on img "grid" at bounding box center [217, 217] width 118 height 63
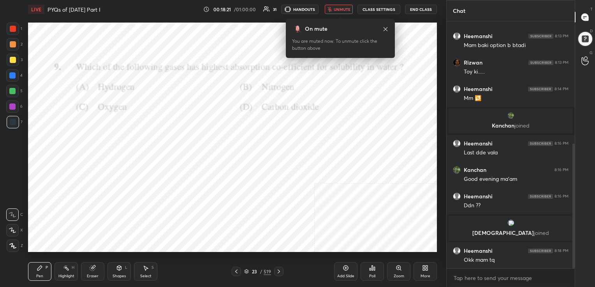
click at [239, 216] on img "grid" at bounding box center [217, 217] width 118 height 63
click at [363, 268] on div "Poll" at bounding box center [371, 271] width 23 height 19
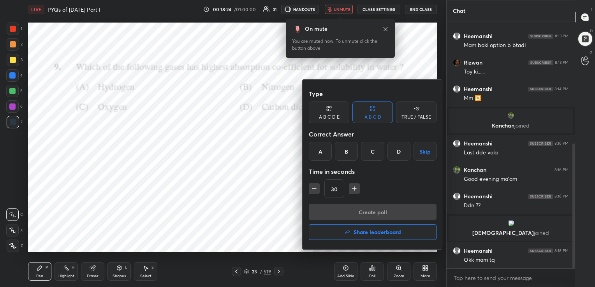
click at [396, 155] on div "D" at bounding box center [398, 151] width 23 height 19
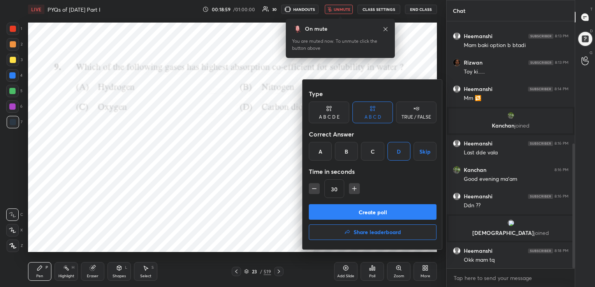
click at [401, 204] on button "Create poll" at bounding box center [373, 212] width 128 height 16
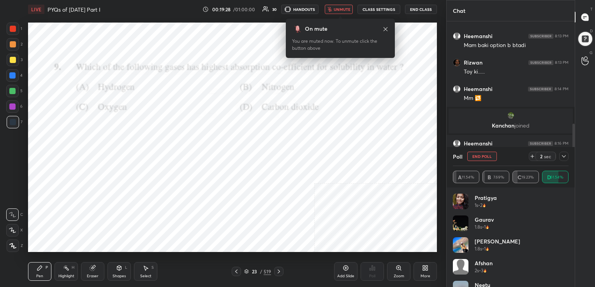
scroll to position [3, 2]
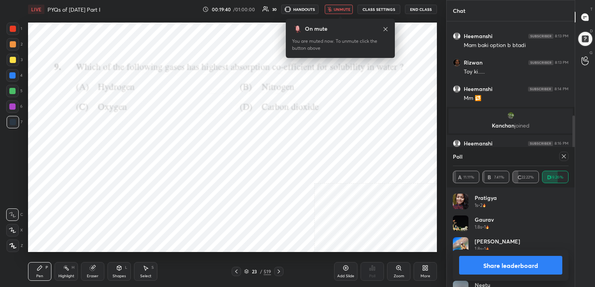
click at [565, 154] on icon at bounding box center [564, 156] width 6 height 6
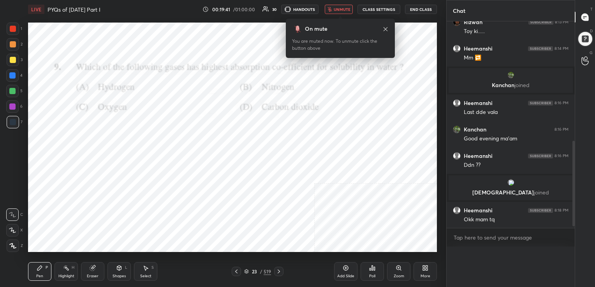
scroll to position [2, 2]
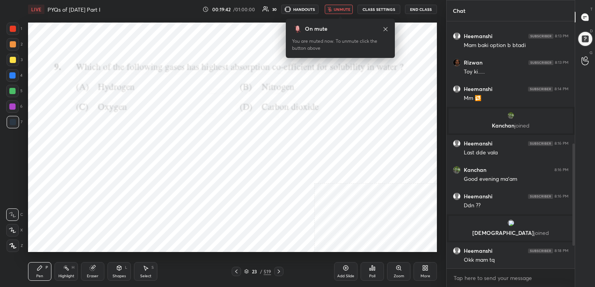
click at [341, 11] on span "unmute" at bounding box center [342, 9] width 17 height 5
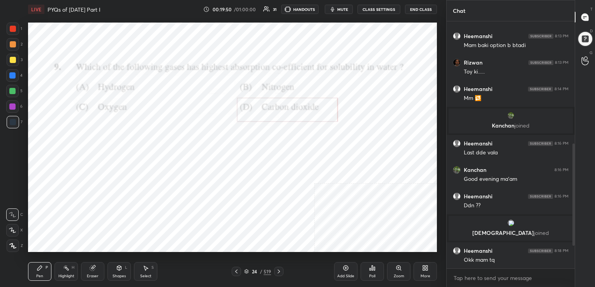
click at [246, 269] on div "24 / 519" at bounding box center [257, 271] width 27 height 7
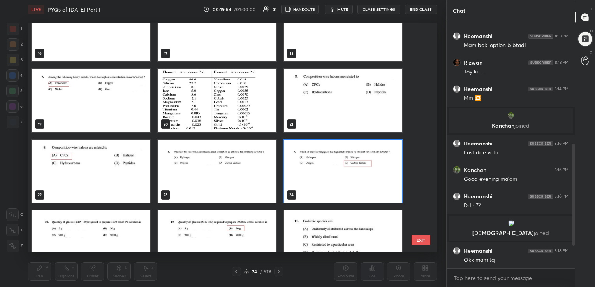
click at [139, 226] on img "grid" at bounding box center [91, 242] width 118 height 63
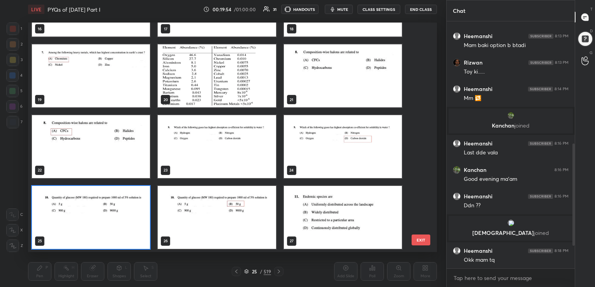
click at [139, 226] on div "13 14 15 16 17 18 19 20 21 22 23 24 25 26 27" at bounding box center [225, 138] width 395 height 230
click at [139, 226] on img "grid" at bounding box center [91, 217] width 118 height 63
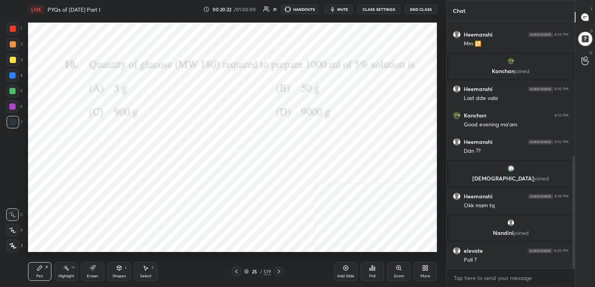
click at [243, 270] on div "25 / 519" at bounding box center [258, 271] width 52 height 9
click at [246, 272] on icon at bounding box center [246, 271] width 4 height 2
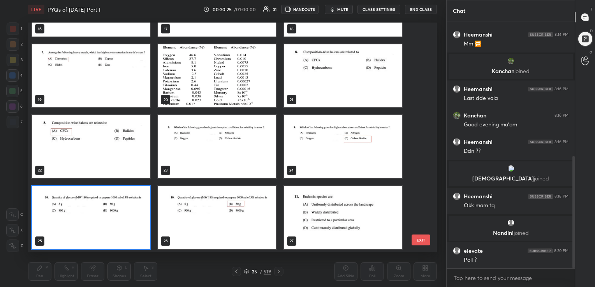
click at [129, 225] on img "grid" at bounding box center [91, 217] width 118 height 63
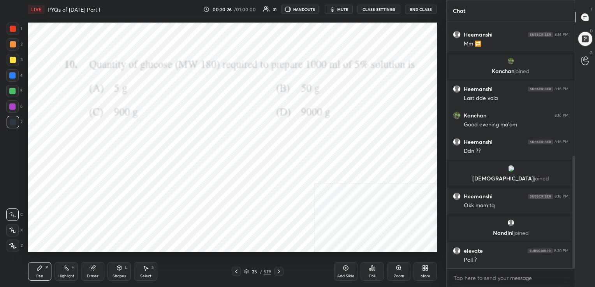
drag, startPoint x: 129, startPoint y: 225, endPoint x: 377, endPoint y: 268, distance: 251.7
click at [377, 268] on div "LIVE PYQs of [DATE] Part I 00:20:26 / 01:00:00 31 HANDOUTS mute CLASS SETTINGS …" at bounding box center [232, 143] width 415 height 287
click at [372, 270] on icon at bounding box center [372, 268] width 1 height 5
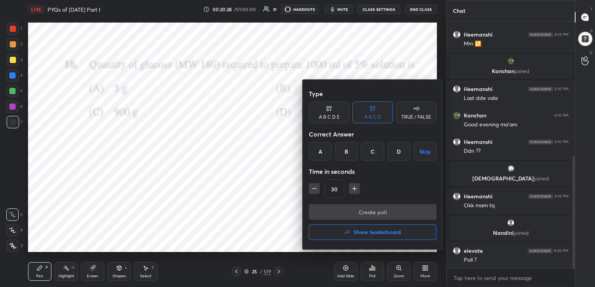
drag, startPoint x: 350, startPoint y: 147, endPoint x: 371, endPoint y: 219, distance: 74.8
click at [371, 219] on div "Type A B C D E A B C D TRUE / FALSE Correct Answer A B C D Skip Time in seconds…" at bounding box center [372, 165] width 140 height 170
click at [353, 153] on div "B" at bounding box center [346, 151] width 23 height 19
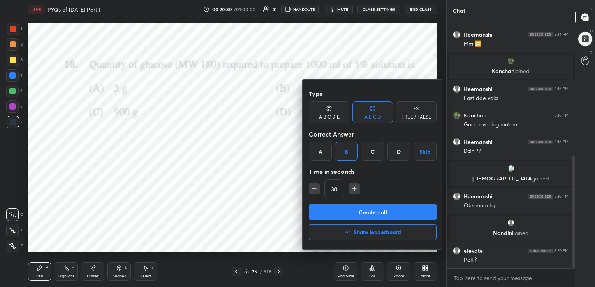
click at [373, 210] on button "Create poll" at bounding box center [373, 212] width 128 height 16
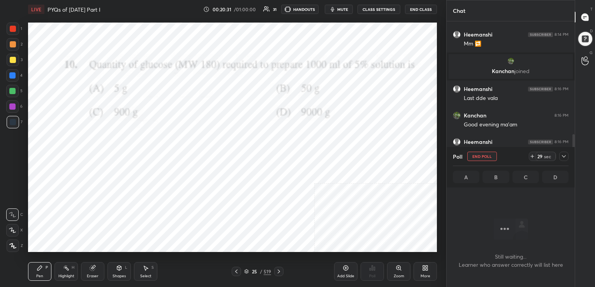
click at [344, 9] on span "mute" at bounding box center [342, 9] width 11 height 5
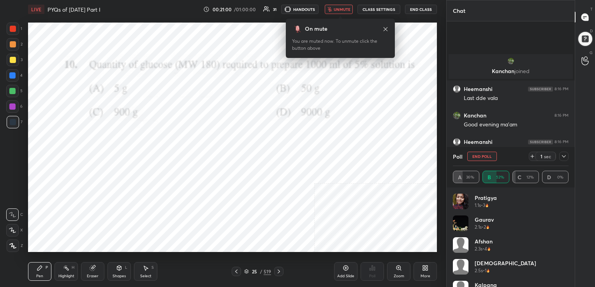
scroll to position [364, 0]
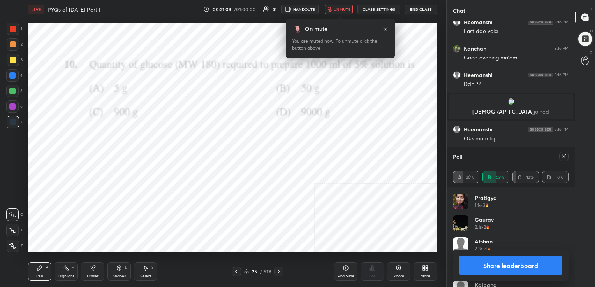
click at [558, 155] on div at bounding box center [562, 156] width 12 height 9
click at [562, 156] on icon at bounding box center [564, 156] width 6 height 6
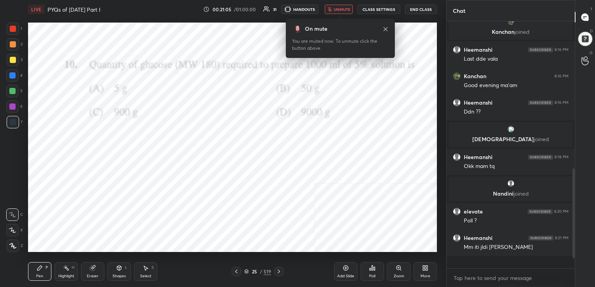
scroll to position [178, 126]
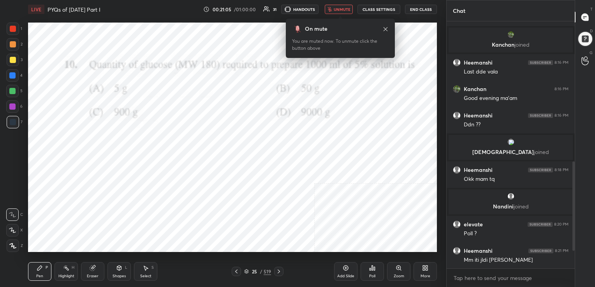
click at [350, 9] on span "unmute" at bounding box center [342, 9] width 17 height 5
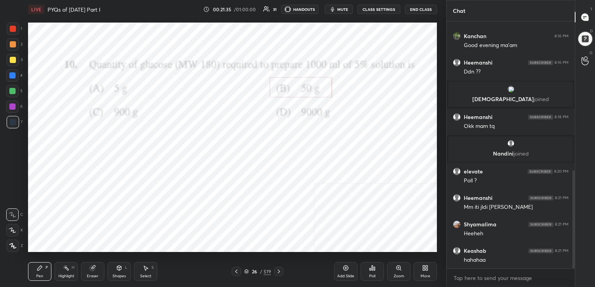
scroll to position [402, 0]
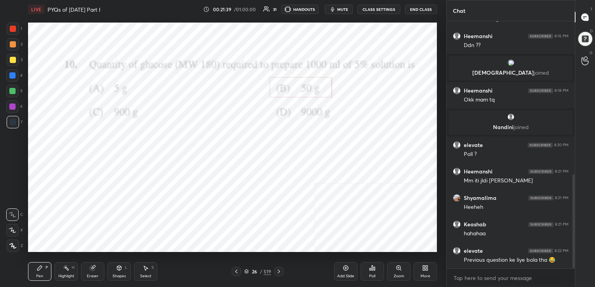
click at [95, 268] on icon at bounding box center [93, 268] width 6 height 6
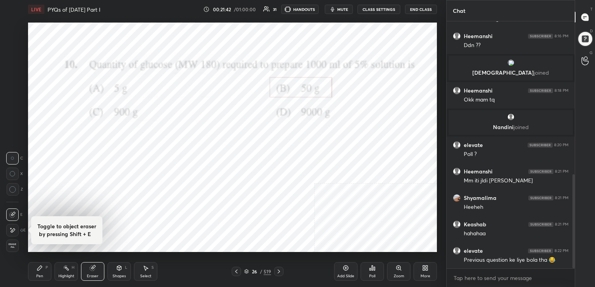
click at [44, 270] on div "Pen P" at bounding box center [39, 271] width 23 height 19
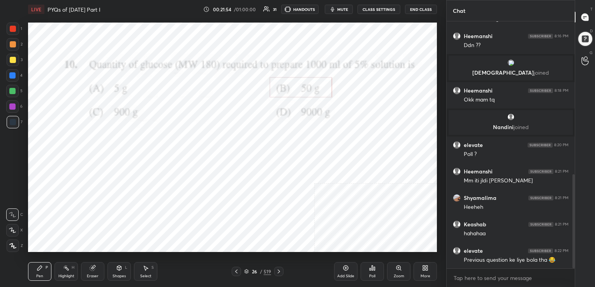
click at [246, 272] on icon at bounding box center [246, 271] width 4 height 2
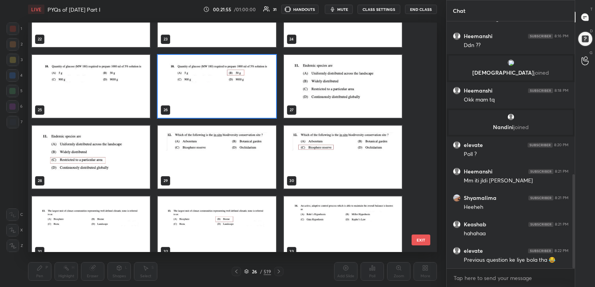
scroll to position [545, 0]
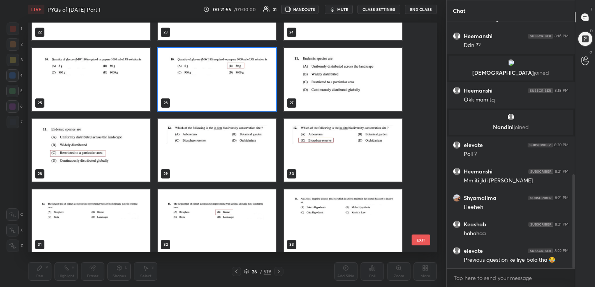
click at [316, 82] on img "grid" at bounding box center [343, 79] width 118 height 63
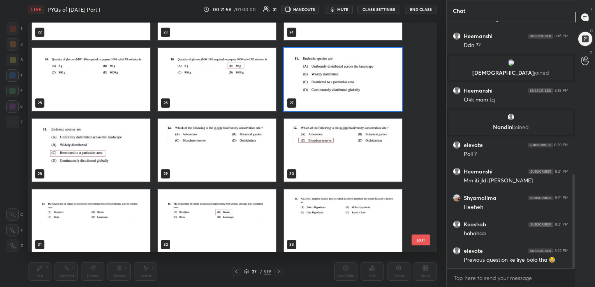
click at [316, 82] on img "grid" at bounding box center [343, 79] width 118 height 63
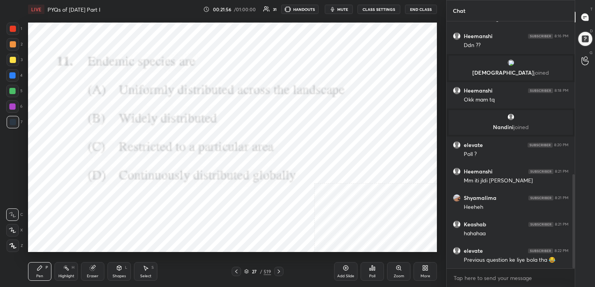
click at [316, 82] on img "grid" at bounding box center [343, 79] width 118 height 63
click at [336, 8] on icon "button" at bounding box center [332, 9] width 6 height 6
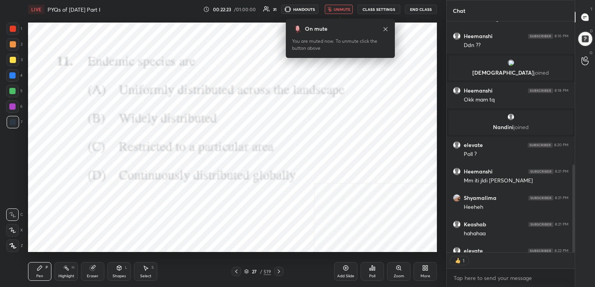
scroll to position [3, 2]
click at [246, 272] on icon at bounding box center [246, 271] width 4 height 2
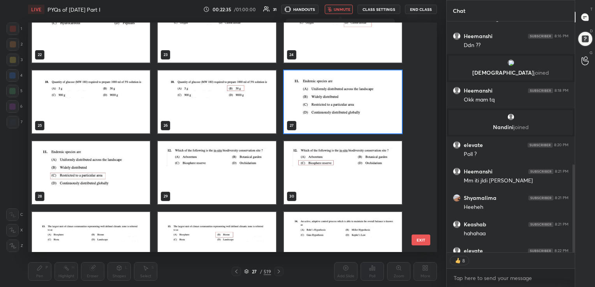
scroll to position [522, 0]
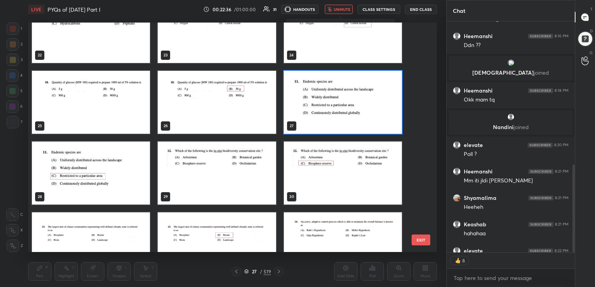
click at [318, 108] on img "grid" at bounding box center [343, 102] width 118 height 63
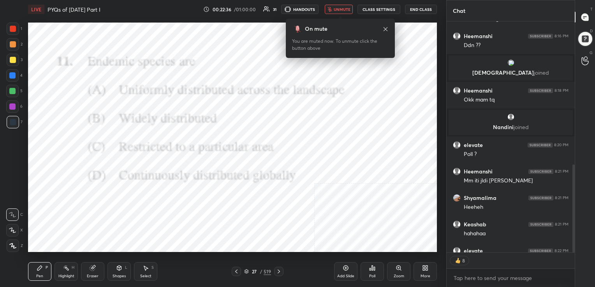
drag, startPoint x: 318, startPoint y: 108, endPoint x: 365, endPoint y: 262, distance: 160.6
click at [365, 262] on div "LIVE PYQs of [DATE] Part I 00:22:36 / 01:00:00 31 HANDOUTS unmute CLASS SETTING…" at bounding box center [232, 143] width 415 height 287
click at [369, 172] on div "LIVE PYQs of [DATE] Part I 00:22:37 / 01:00:00 31 HANDOUTS unmute CLASS SETTING…" at bounding box center [232, 143] width 415 height 287
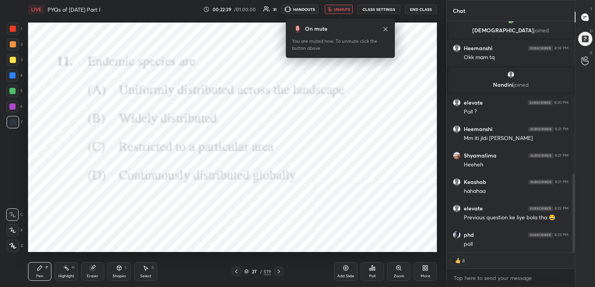
click at [373, 271] on icon at bounding box center [372, 268] width 6 height 6
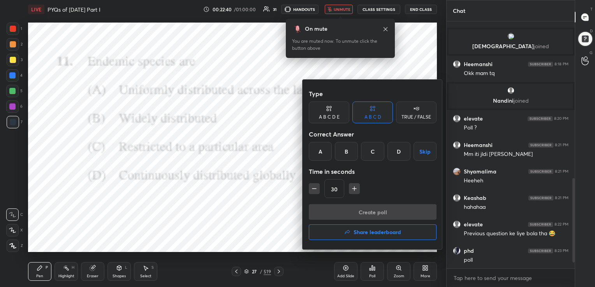
scroll to position [2, 2]
click at [373, 151] on div "C" at bounding box center [372, 151] width 23 height 19
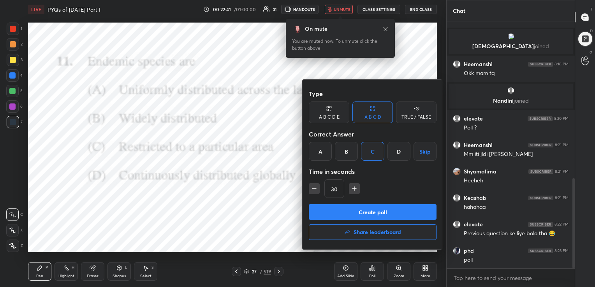
click at [374, 207] on button "Create poll" at bounding box center [373, 212] width 128 height 16
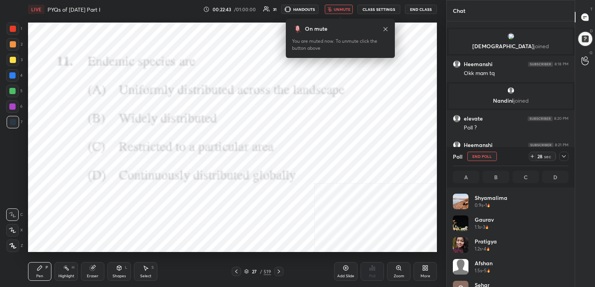
scroll to position [91, 113]
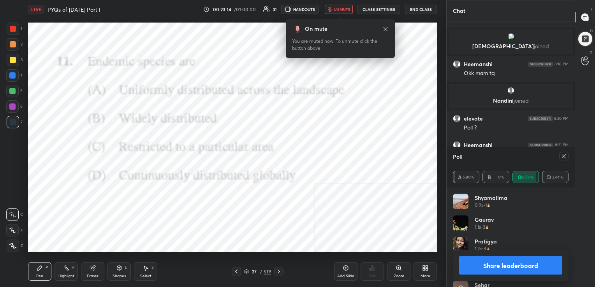
click at [564, 157] on icon at bounding box center [564, 157] width 4 height 4
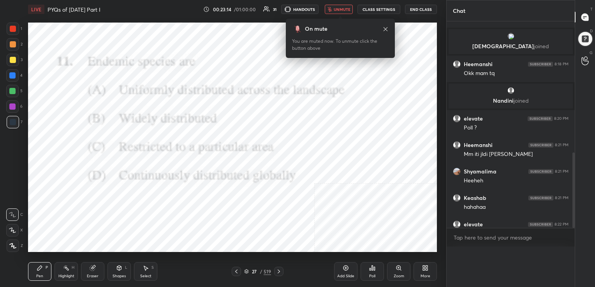
scroll to position [0, 0]
click at [344, 11] on span "unmute" at bounding box center [342, 9] width 17 height 5
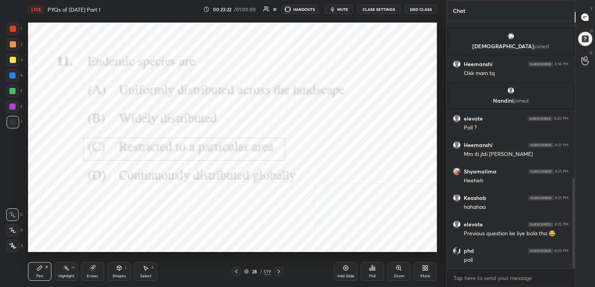
click at [244, 272] on icon at bounding box center [246, 271] width 5 height 5
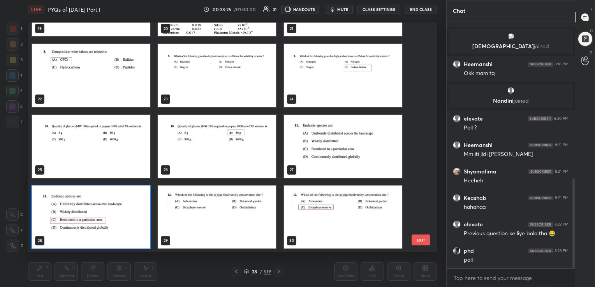
click at [257, 218] on img "grid" at bounding box center [217, 217] width 118 height 63
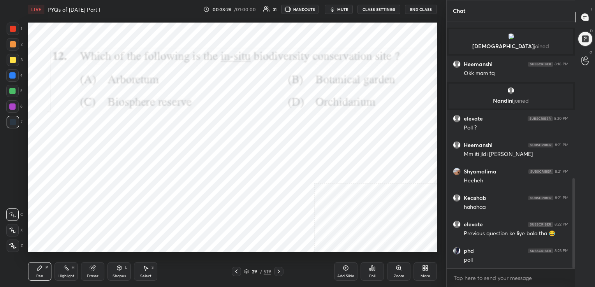
click at [257, 218] on img "grid" at bounding box center [217, 217] width 118 height 63
click at [247, 269] on div "29 / 519" at bounding box center [257, 271] width 27 height 7
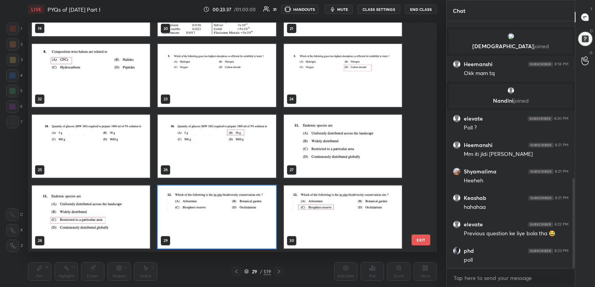
click at [171, 217] on img "grid" at bounding box center [217, 217] width 118 height 63
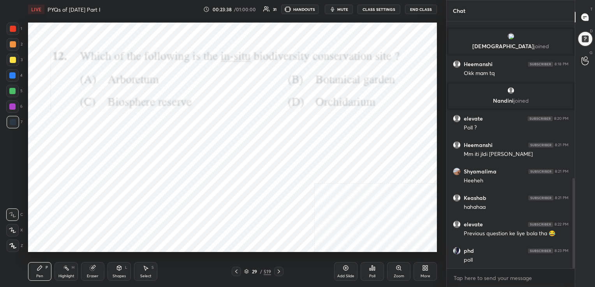
drag, startPoint x: 171, startPoint y: 217, endPoint x: 363, endPoint y: 251, distance: 194.9
click at [369, 275] on div "Poll" at bounding box center [372, 276] width 6 height 4
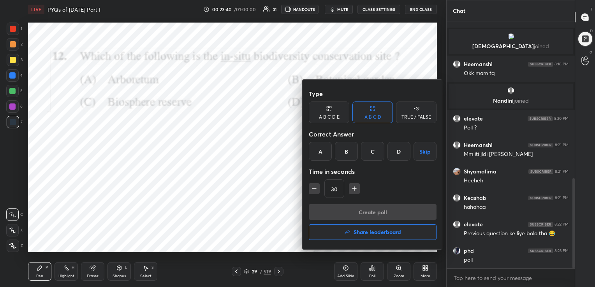
drag, startPoint x: 372, startPoint y: 147, endPoint x: 383, endPoint y: 210, distance: 63.9
click at [383, 210] on div "Type A B C D E A B C D TRUE / FALSE Correct Answer A B C D Skip Time in seconds…" at bounding box center [372, 165] width 140 height 170
click at [374, 158] on div "C" at bounding box center [372, 151] width 23 height 19
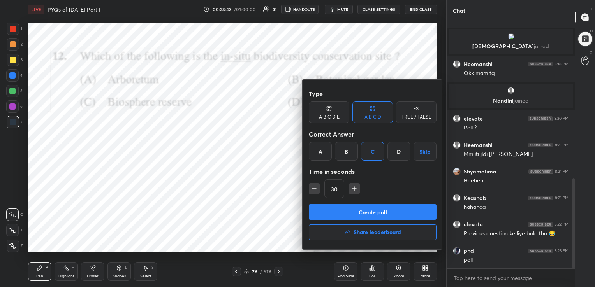
click at [377, 209] on button "Create poll" at bounding box center [373, 212] width 128 height 16
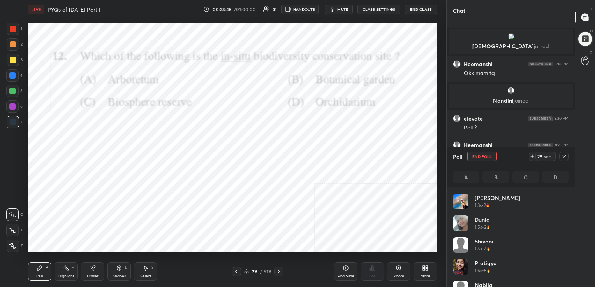
scroll to position [2, 2]
click at [341, 8] on span "mute" at bounding box center [342, 9] width 11 height 5
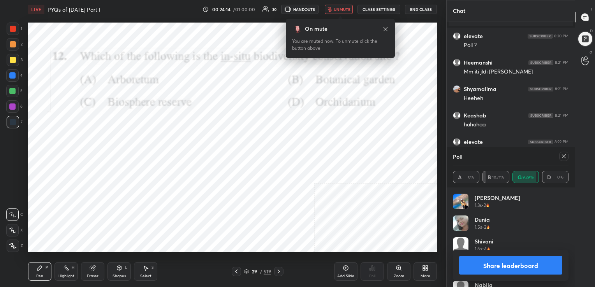
scroll to position [204, 126]
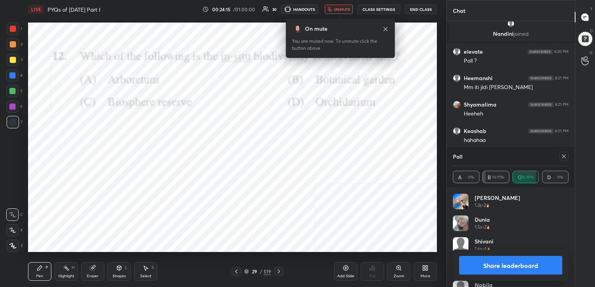
click at [563, 155] on icon at bounding box center [564, 156] width 6 height 6
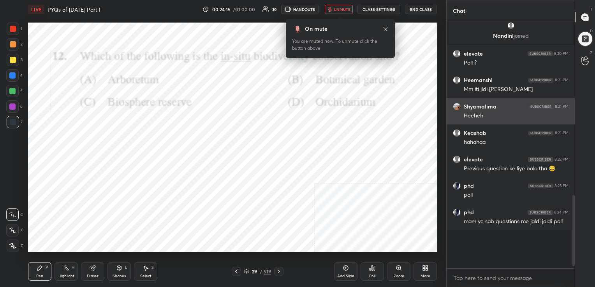
scroll to position [160, 126]
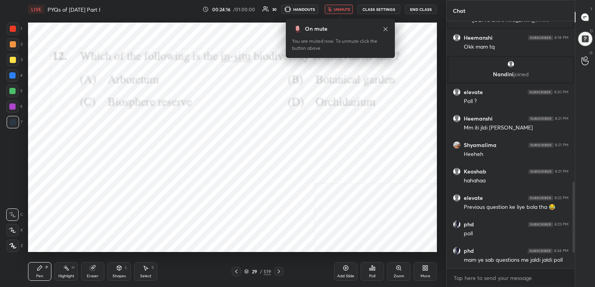
click at [347, 11] on span "unmute" at bounding box center [342, 9] width 17 height 5
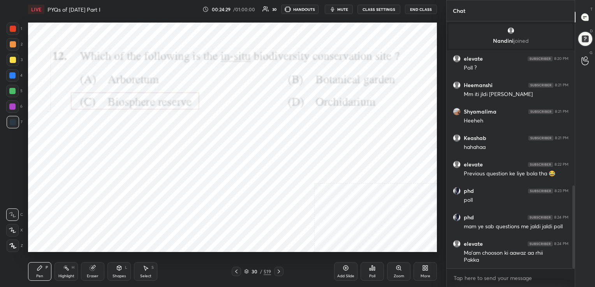
click at [345, 11] on span "mute" at bounding box center [342, 9] width 11 height 5
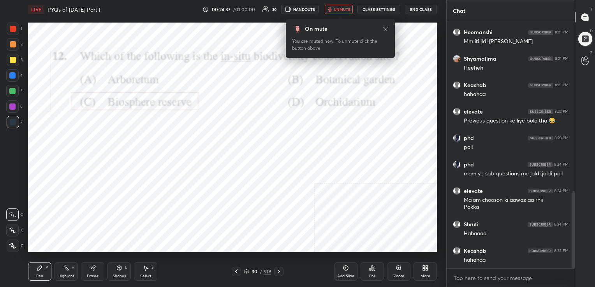
click at [345, 11] on span "unmute" at bounding box center [342, 9] width 17 height 5
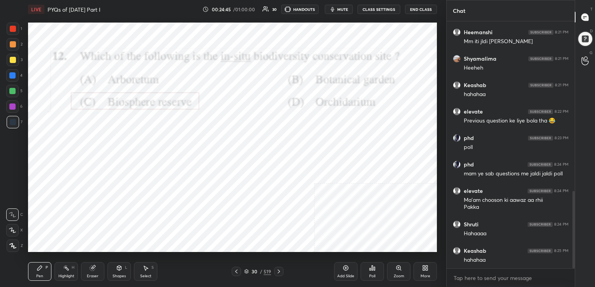
click at [341, 10] on span "mute" at bounding box center [342, 9] width 11 height 5
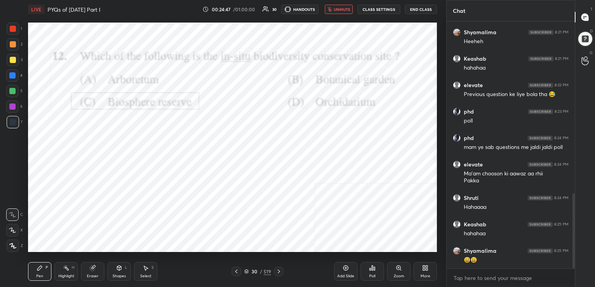
click at [246, 271] on icon at bounding box center [246, 271] width 5 height 5
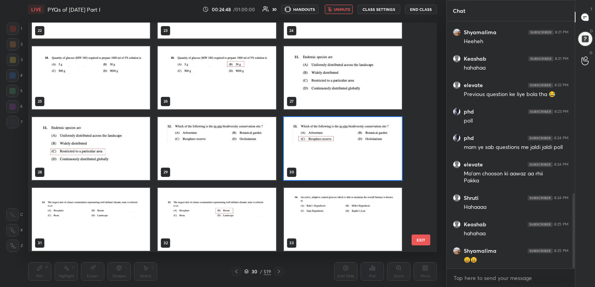
scroll to position [547, 0]
click at [127, 209] on img "grid" at bounding box center [91, 219] width 118 height 63
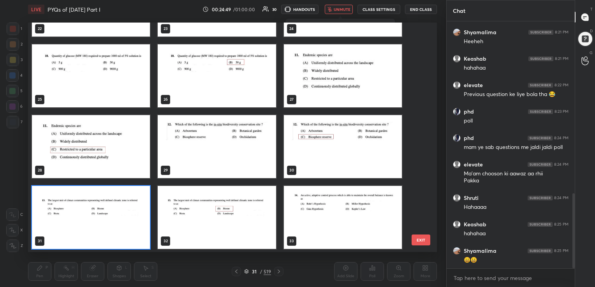
click at [127, 209] on div "19 20 21 22 23 24 25 26 27 28 29 30 31 32 33" at bounding box center [225, 138] width 395 height 230
click at [127, 209] on img "grid" at bounding box center [91, 217] width 118 height 63
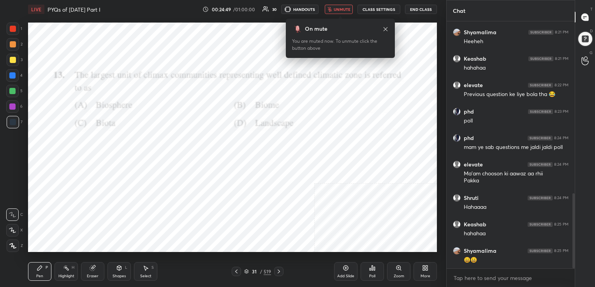
click at [127, 209] on img "grid" at bounding box center [91, 217] width 118 height 63
click at [372, 271] on icon at bounding box center [372, 268] width 1 height 5
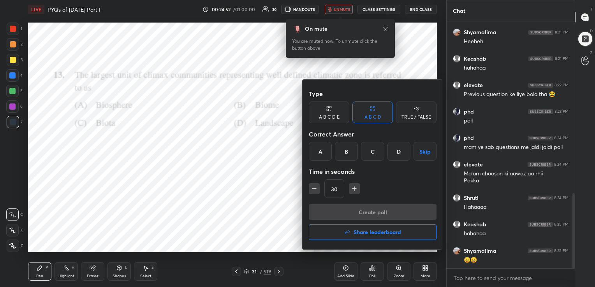
click at [348, 150] on div "B" at bounding box center [346, 151] width 23 height 19
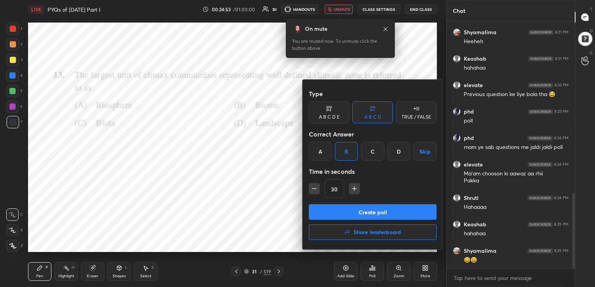
click at [371, 211] on button "Create poll" at bounding box center [373, 212] width 128 height 16
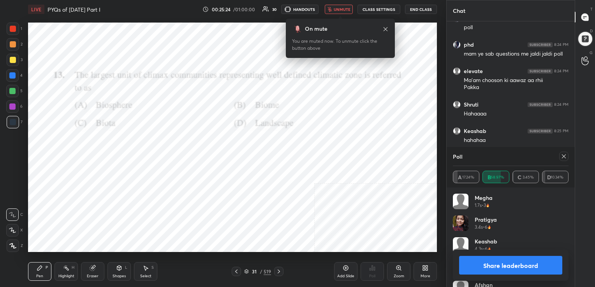
scroll to position [690, 0]
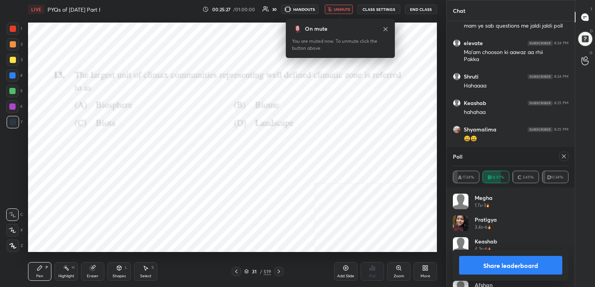
click at [562, 157] on icon at bounding box center [564, 156] width 6 height 6
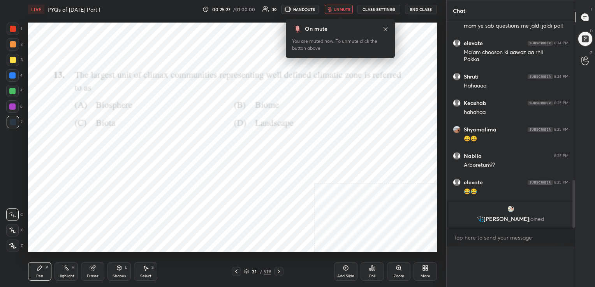
scroll to position [221, 126]
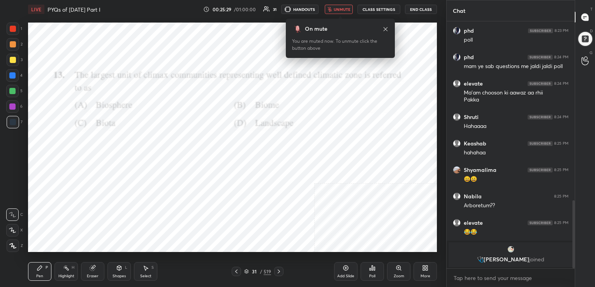
click at [341, 12] on button "unmute" at bounding box center [339, 9] width 28 height 9
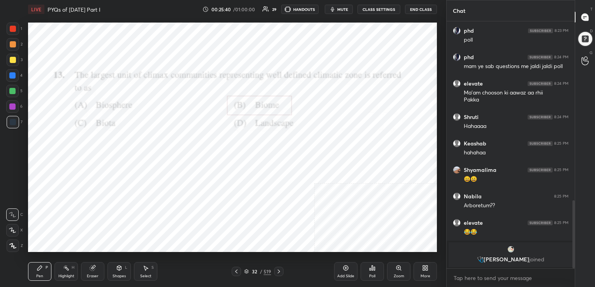
click at [246, 269] on div "32 / 519" at bounding box center [257, 271] width 27 height 7
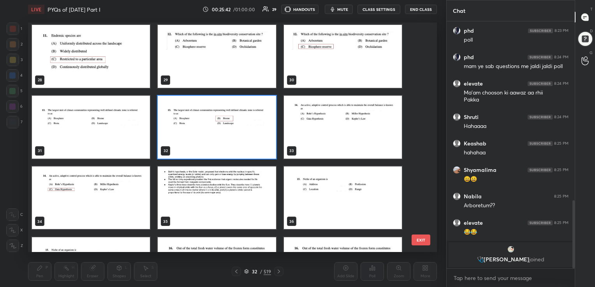
click at [345, 119] on img "grid" at bounding box center [343, 126] width 118 height 63
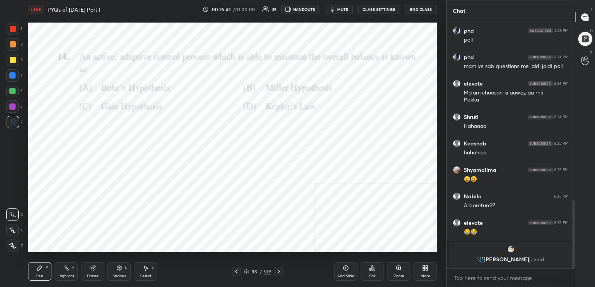
click at [345, 119] on img "grid" at bounding box center [343, 126] width 118 height 63
click at [347, 9] on span "mute" at bounding box center [342, 9] width 11 height 5
click at [509, 248] on img "grid" at bounding box center [511, 250] width 8 height 8
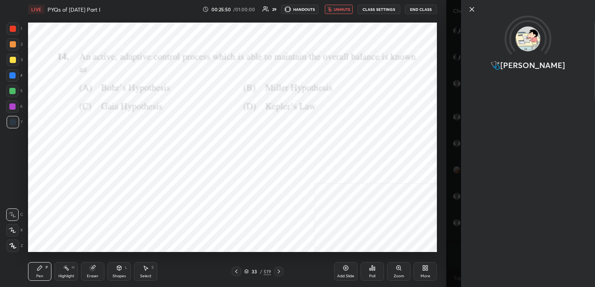
click at [472, 7] on icon at bounding box center [471, 9] width 9 height 9
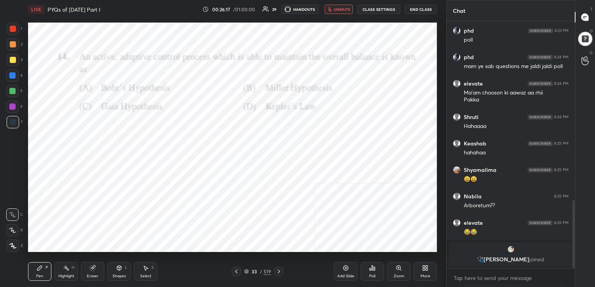
click at [248, 267] on div "33 / 519" at bounding box center [258, 271] width 52 height 9
click at [244, 270] on icon at bounding box center [246, 271] width 5 height 5
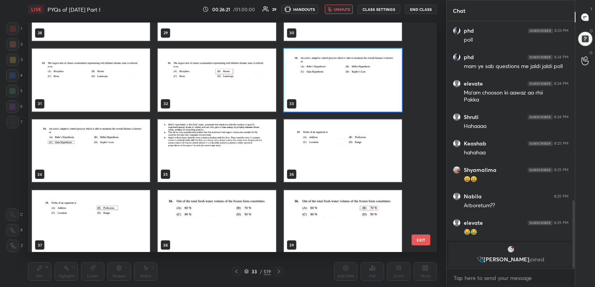
scroll to position [685, 0]
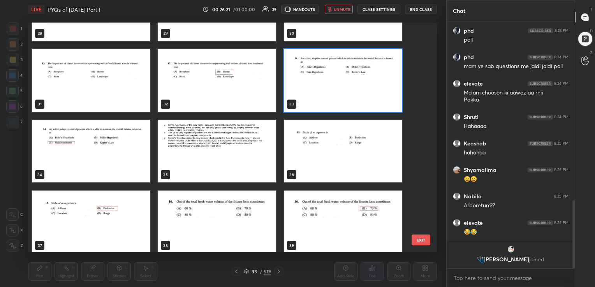
click at [334, 95] on img "grid" at bounding box center [343, 80] width 118 height 63
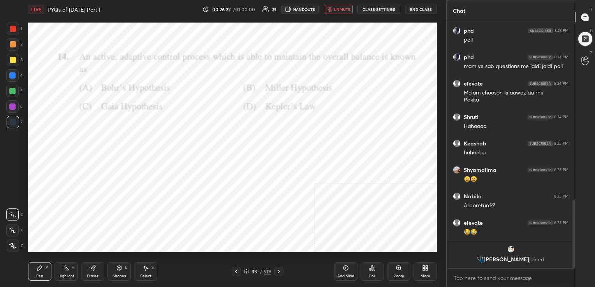
drag, startPoint x: 334, startPoint y: 95, endPoint x: 374, endPoint y: 234, distance: 144.7
drag, startPoint x: 370, startPoint y: 265, endPoint x: 379, endPoint y: 264, distance: 9.2
click at [379, 264] on div "Poll" at bounding box center [371, 271] width 23 height 19
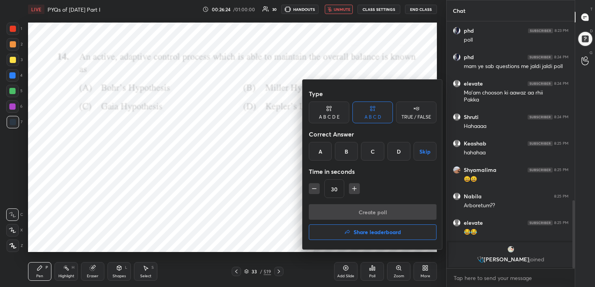
click at [379, 264] on div at bounding box center [297, 143] width 595 height 287
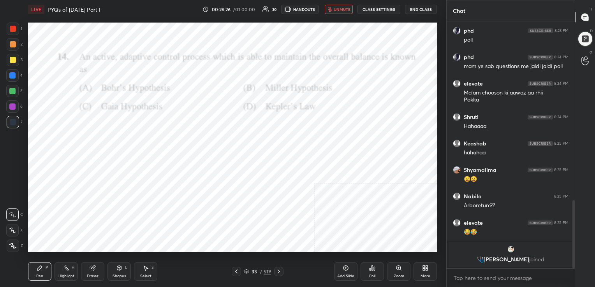
click at [376, 276] on div "Poll" at bounding box center [371, 271] width 23 height 19
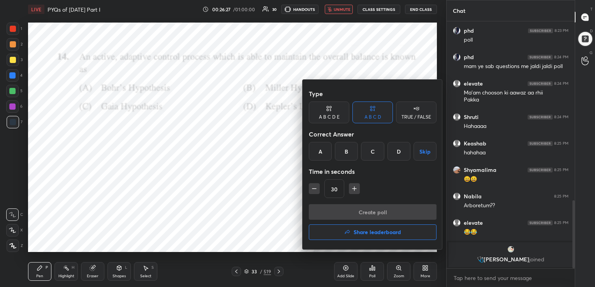
click at [373, 154] on div "C" at bounding box center [372, 151] width 23 height 19
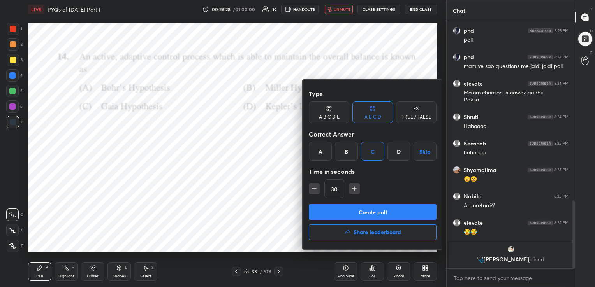
click at [381, 211] on button "Create poll" at bounding box center [373, 212] width 128 height 16
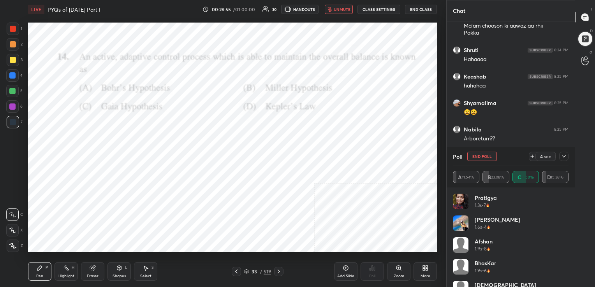
scroll to position [640, 0]
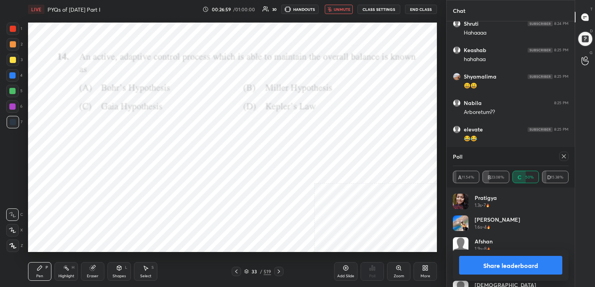
click at [563, 155] on icon at bounding box center [564, 156] width 6 height 6
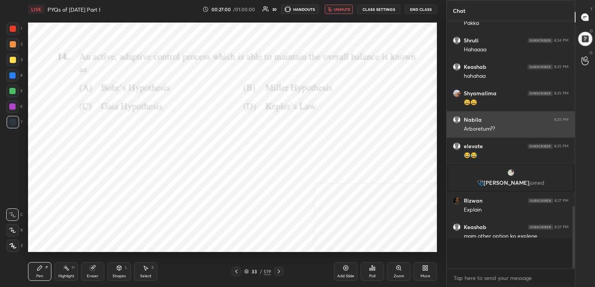
scroll to position [245, 126]
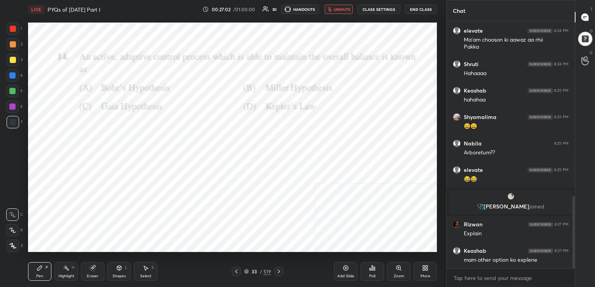
click at [338, 3] on div "LIVE PYQs of [DATE] Part I 00:27:02 / 01:00:00 30 HANDOUTS unmute CLASS SETTING…" at bounding box center [232, 9] width 409 height 19
click at [336, 9] on span "unmute" at bounding box center [342, 9] width 17 height 5
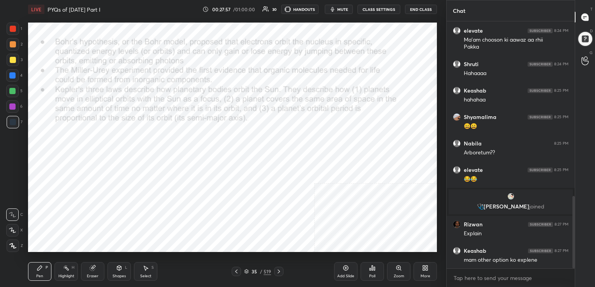
scroll to position [627, 0]
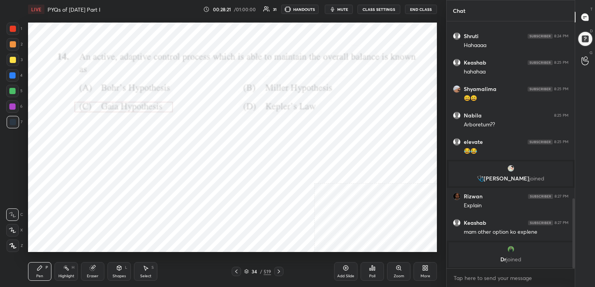
click at [246, 269] on icon at bounding box center [246, 271] width 5 height 5
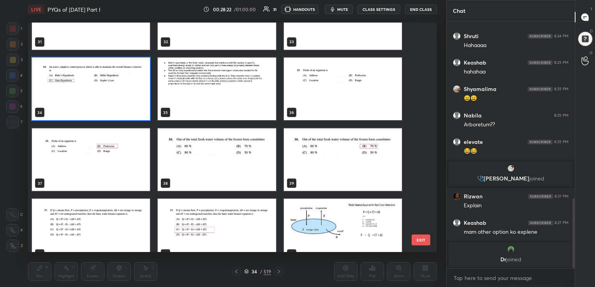
scroll to position [747, 0]
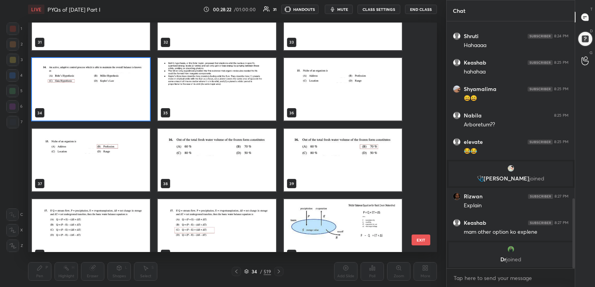
click at [327, 105] on img "grid" at bounding box center [343, 89] width 118 height 63
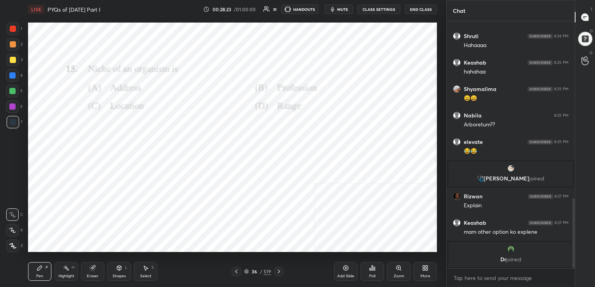
click at [327, 105] on img "grid" at bounding box center [343, 89] width 118 height 63
click at [337, 7] on button "mute" at bounding box center [339, 9] width 28 height 9
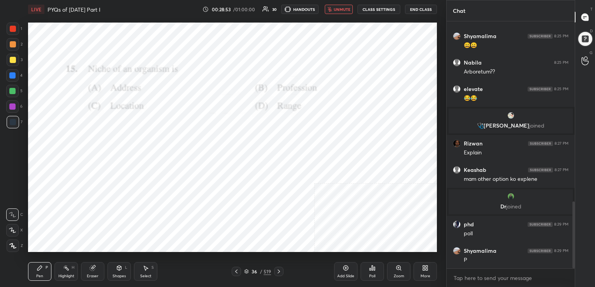
scroll to position [3, 2]
click at [246, 271] on icon at bounding box center [246, 271] width 5 height 5
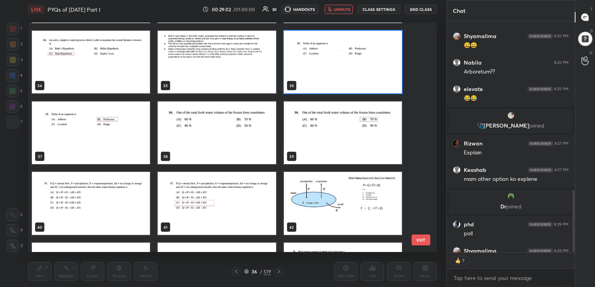
scroll to position [774, 0]
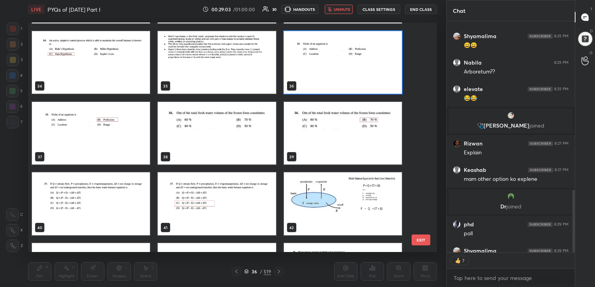
click at [311, 56] on img "grid" at bounding box center [343, 62] width 118 height 63
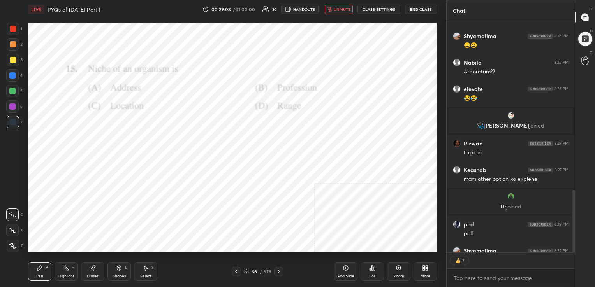
click at [311, 56] on img "grid" at bounding box center [343, 62] width 118 height 63
click at [245, 272] on icon at bounding box center [246, 271] width 5 height 5
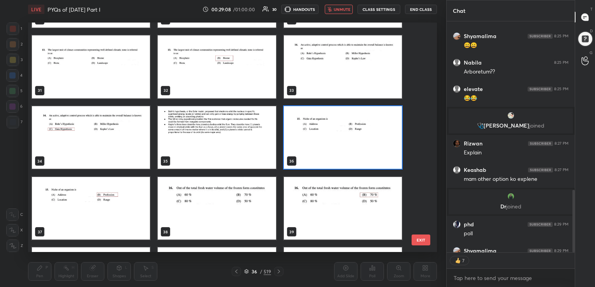
scroll to position [699, 0]
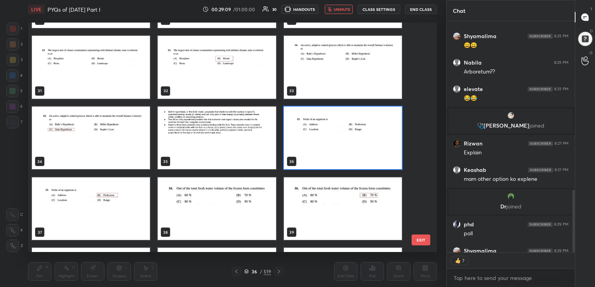
click at [330, 125] on img "grid" at bounding box center [343, 137] width 118 height 63
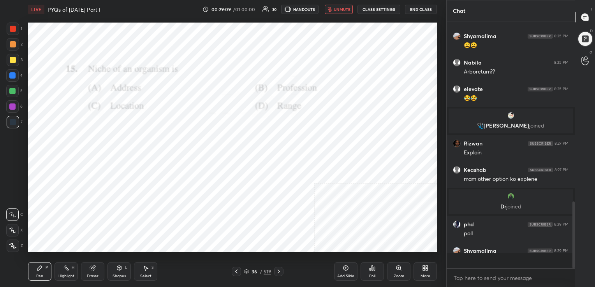
scroll to position [2, 2]
click at [372, 272] on div "Poll" at bounding box center [371, 271] width 23 height 19
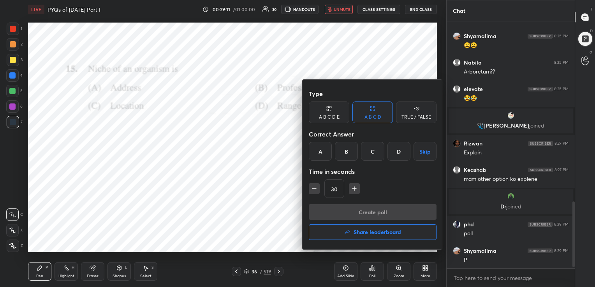
drag, startPoint x: 349, startPoint y: 151, endPoint x: 361, endPoint y: 210, distance: 59.9
click at [361, 210] on div "Type A B C D E A B C D TRUE / FALSE Correct Answer A B C D Skip Time in seconds…" at bounding box center [372, 165] width 140 height 170
click at [346, 147] on div "B" at bounding box center [346, 151] width 23 height 19
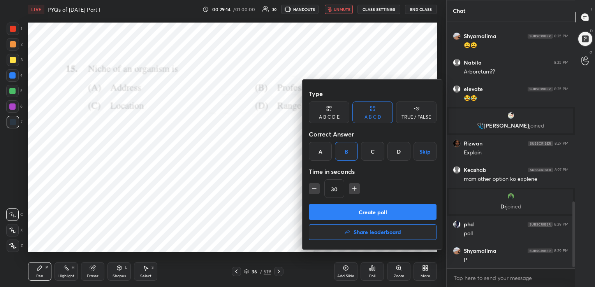
click at [365, 214] on button "Create poll" at bounding box center [373, 212] width 128 height 16
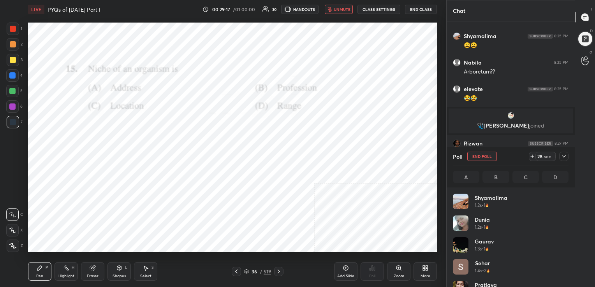
scroll to position [91, 113]
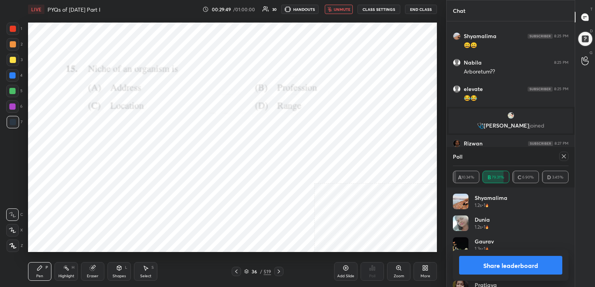
click at [562, 157] on icon at bounding box center [564, 156] width 6 height 6
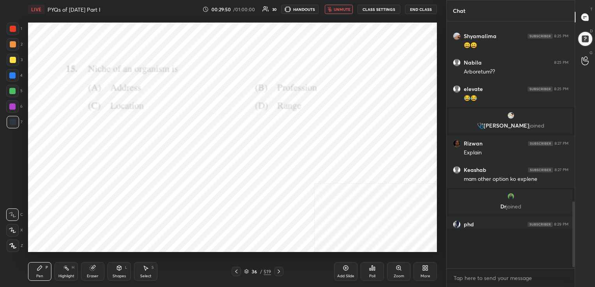
scroll to position [156, 126]
click at [341, 7] on span "unmute" at bounding box center [342, 9] width 17 height 5
click at [246, 271] on icon at bounding box center [246, 271] width 5 height 5
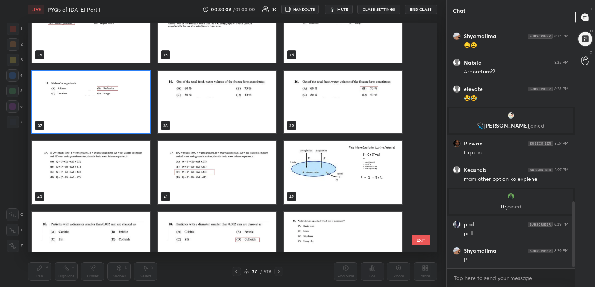
click at [244, 94] on img "grid" at bounding box center [217, 101] width 118 height 63
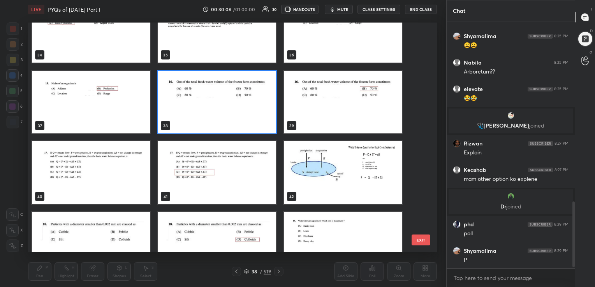
click at [244, 94] on img "grid" at bounding box center [217, 101] width 118 height 63
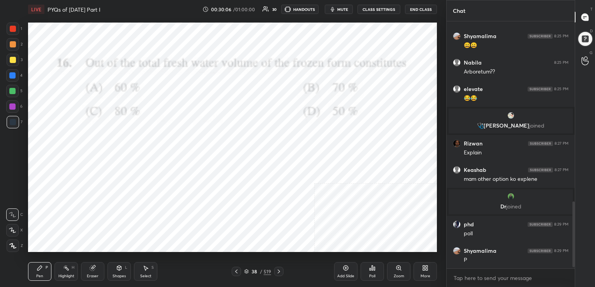
click at [244, 94] on img "grid" at bounding box center [217, 101] width 118 height 63
drag, startPoint x: 374, startPoint y: 263, endPoint x: 369, endPoint y: 272, distance: 10.6
click at [369, 272] on div "Poll" at bounding box center [371, 271] width 23 height 19
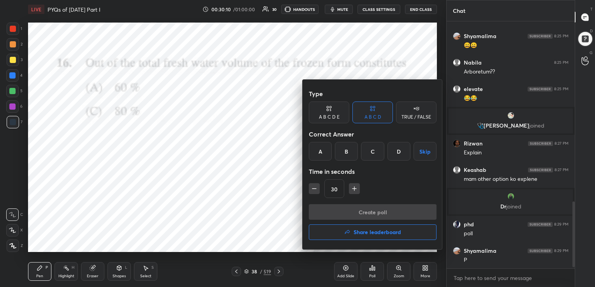
click at [369, 272] on div at bounding box center [297, 143] width 595 height 287
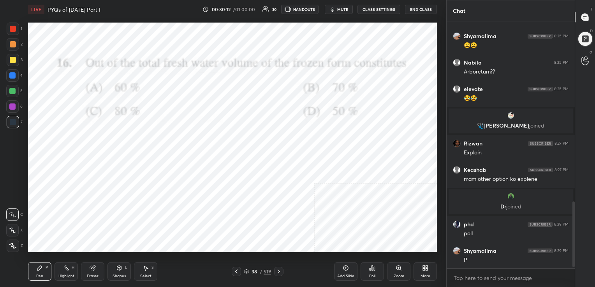
click at [374, 262] on div "Poll" at bounding box center [371, 271] width 23 height 19
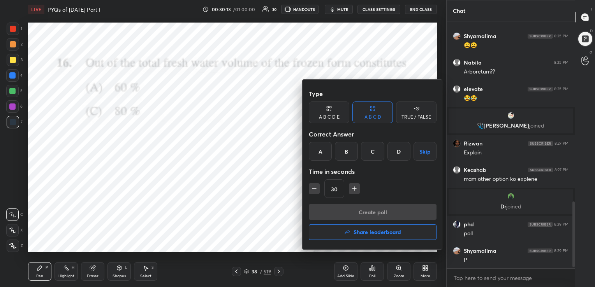
click at [348, 151] on div "B" at bounding box center [346, 151] width 23 height 19
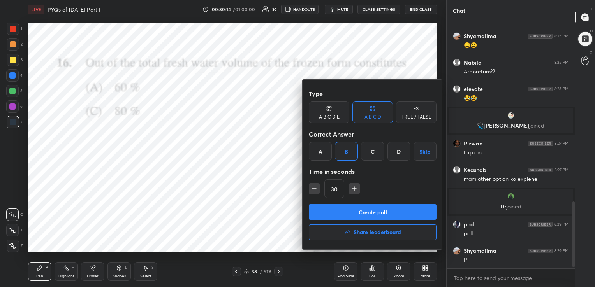
click at [367, 206] on button "Create poll" at bounding box center [373, 212] width 128 height 16
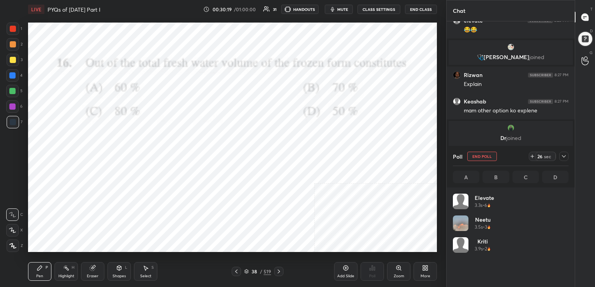
scroll to position [91, 113]
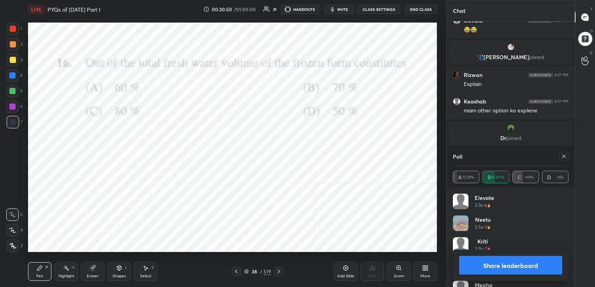
click at [563, 154] on icon at bounding box center [564, 156] width 6 height 6
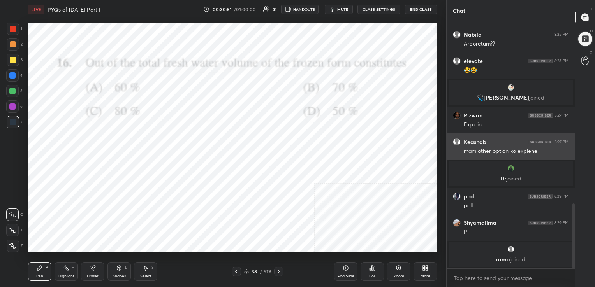
scroll to position [245, 126]
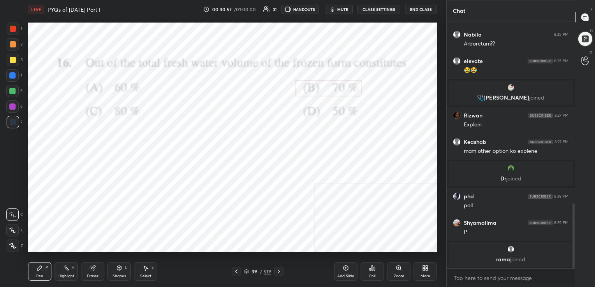
click at [247, 272] on icon at bounding box center [246, 271] width 5 height 5
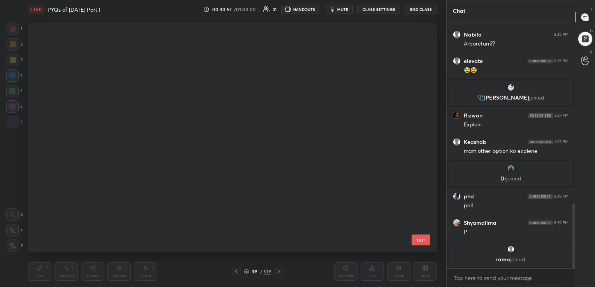
scroll to position [3, 4]
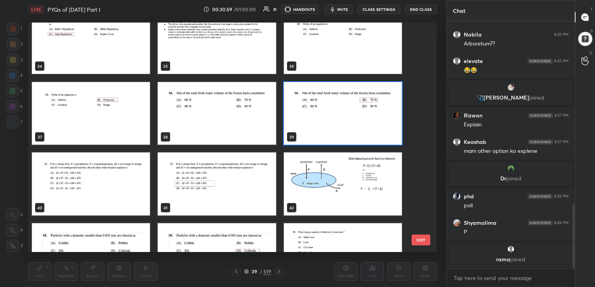
click at [127, 184] on img "grid" at bounding box center [91, 184] width 118 height 63
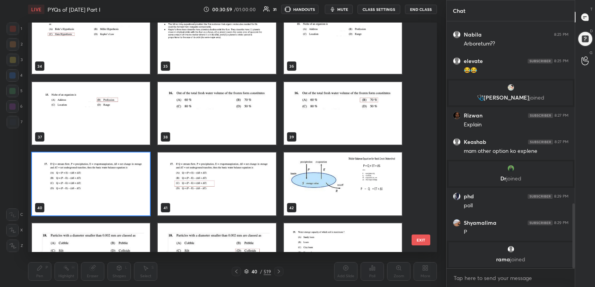
click at [127, 184] on img "grid" at bounding box center [91, 184] width 118 height 63
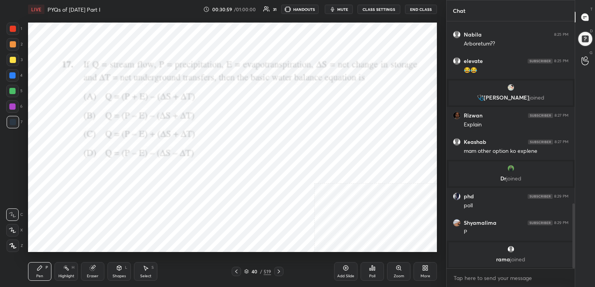
click at [127, 184] on img "grid" at bounding box center [91, 184] width 118 height 63
click at [125, 269] on div "Shapes L" at bounding box center [118, 271] width 23 height 19
click at [248, 272] on icon at bounding box center [246, 271] width 5 height 5
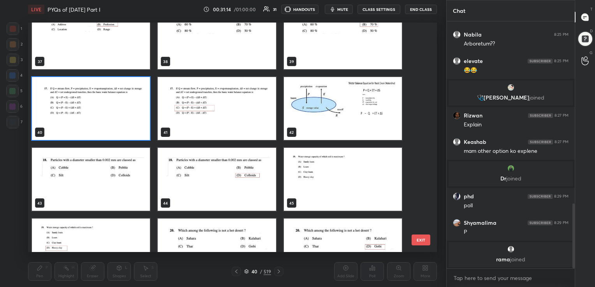
scroll to position [869, 0]
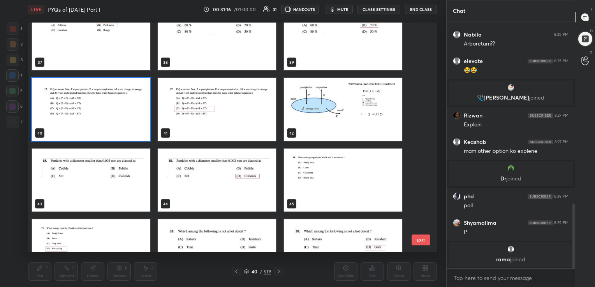
click at [107, 107] on img "grid" at bounding box center [91, 109] width 118 height 63
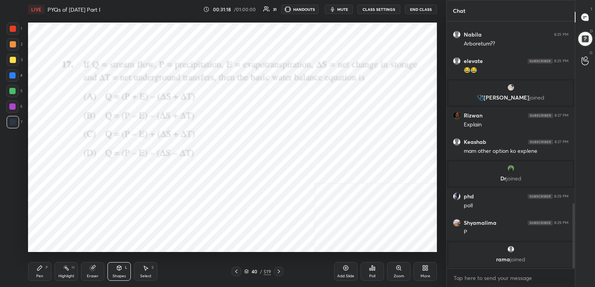
click at [372, 271] on icon at bounding box center [372, 268] width 6 height 6
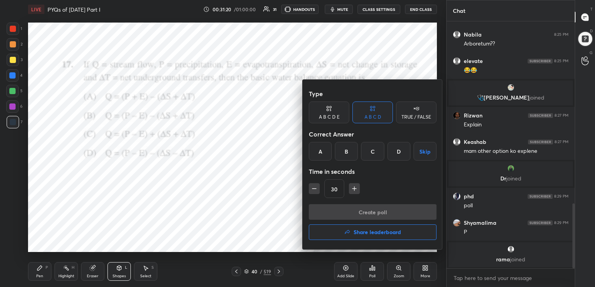
drag, startPoint x: 377, startPoint y: 153, endPoint x: 378, endPoint y: 207, distance: 54.1
click at [378, 207] on div "Type A B C D E A B C D TRUE / FALSE Correct Answer A B C D Skip Time in seconds…" at bounding box center [372, 165] width 140 height 170
click at [373, 152] on div "C" at bounding box center [372, 151] width 23 height 19
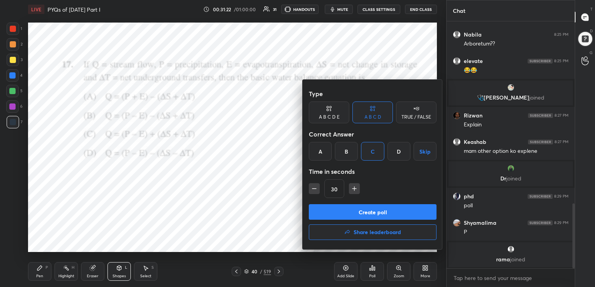
click at [382, 213] on button "Create poll" at bounding box center [373, 212] width 128 height 16
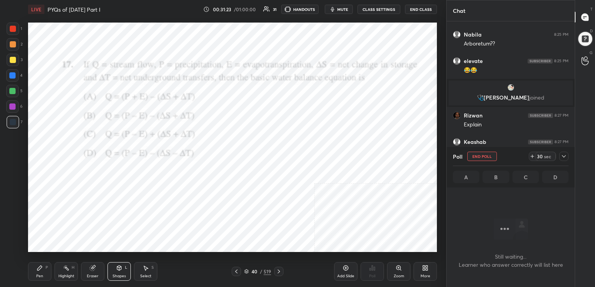
scroll to position [204, 126]
click at [346, 5] on button "mute" at bounding box center [339, 9] width 28 height 9
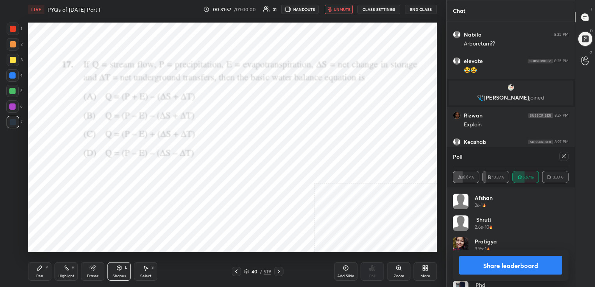
click at [568, 155] on div at bounding box center [563, 156] width 9 height 9
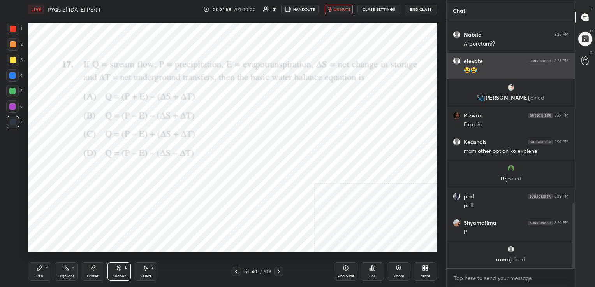
scroll to position [2, 2]
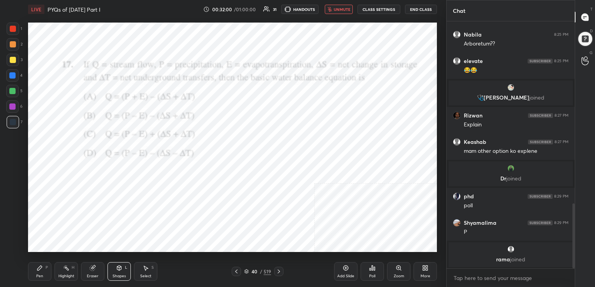
click at [339, 11] on span "unmute" at bounding box center [342, 9] width 17 height 5
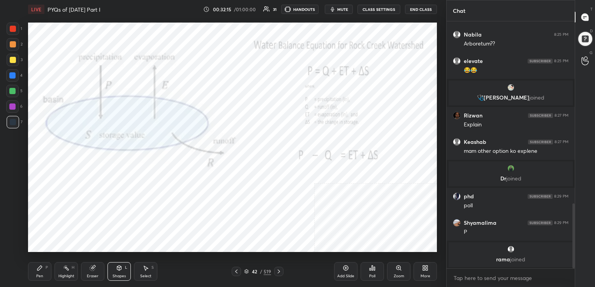
click at [39, 263] on div "Pen P" at bounding box center [39, 271] width 23 height 19
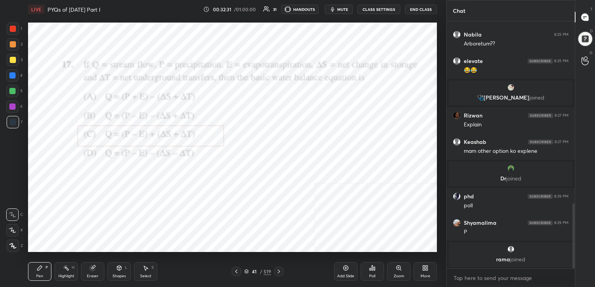
click at [248, 272] on icon at bounding box center [246, 272] width 4 height 1
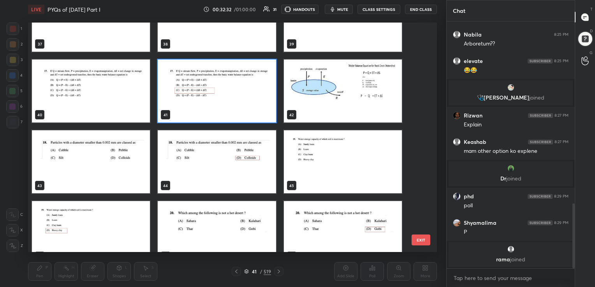
scroll to position [887, 0]
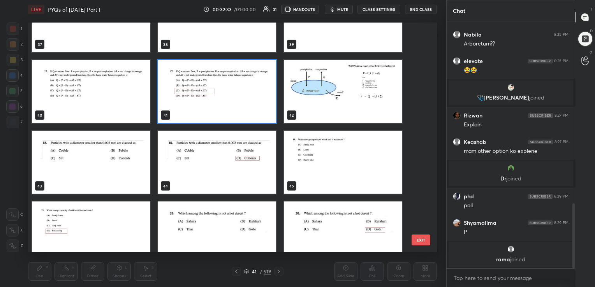
click at [132, 163] on img "grid" at bounding box center [91, 162] width 118 height 63
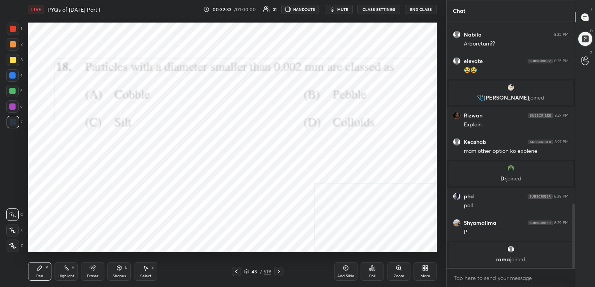
click at [132, 163] on img "grid" at bounding box center [91, 162] width 118 height 63
click at [245, 270] on icon at bounding box center [246, 271] width 4 height 2
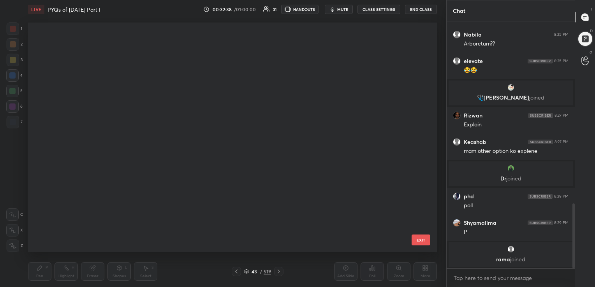
scroll to position [228, 405]
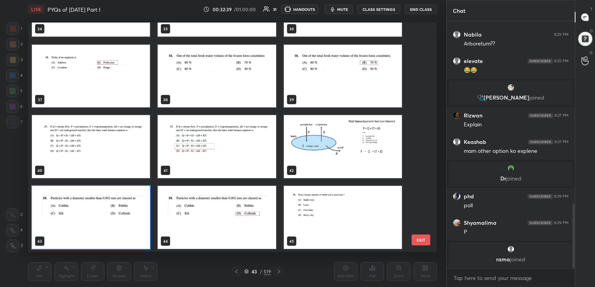
click at [121, 212] on img "grid" at bounding box center [91, 217] width 118 height 63
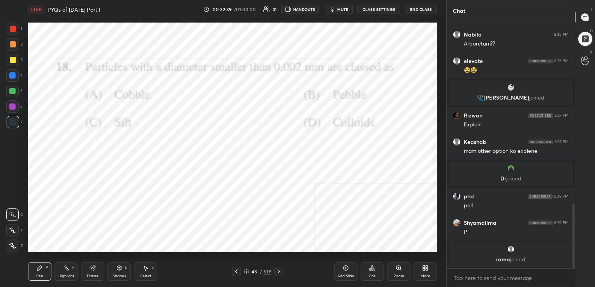
drag, startPoint x: 121, startPoint y: 212, endPoint x: 350, endPoint y: 274, distance: 238.1
click at [350, 274] on div "LIVE PYQs of [DATE] Part I 00:32:39 / 01:00:00 31 HANDOUTS mute CLASS SETTINGS …" at bounding box center [232, 143] width 415 height 287
click at [377, 267] on div "Poll" at bounding box center [371, 271] width 23 height 19
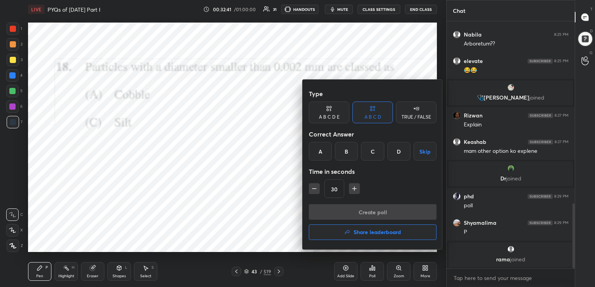
click at [404, 148] on div "D" at bounding box center [398, 151] width 23 height 19
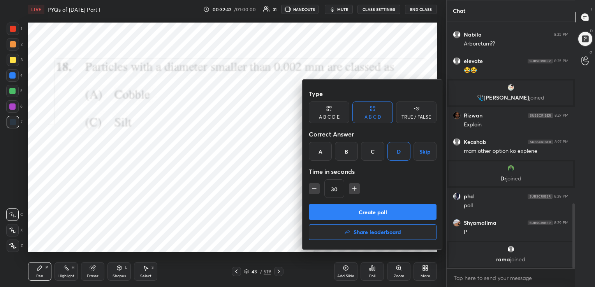
click at [383, 212] on button "Create poll" at bounding box center [373, 212] width 128 height 16
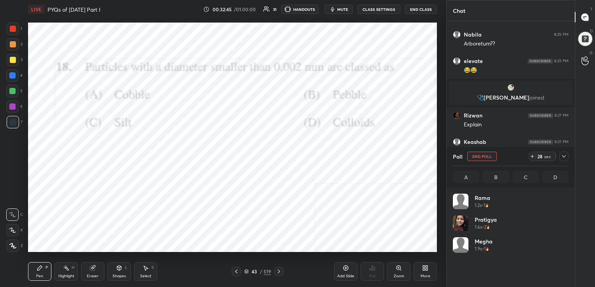
scroll to position [91, 113]
click at [348, 10] on span "mute" at bounding box center [342, 9] width 11 height 5
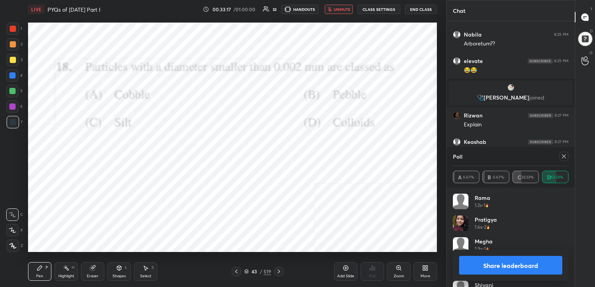
click at [564, 155] on icon at bounding box center [564, 156] width 6 height 6
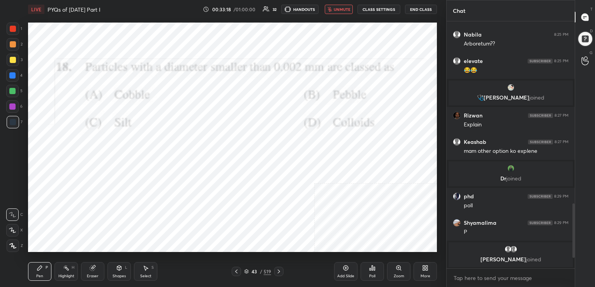
scroll to position [3, 2]
click at [345, 9] on span "unmute" at bounding box center [342, 9] width 17 height 5
click at [246, 271] on icon at bounding box center [246, 271] width 5 height 5
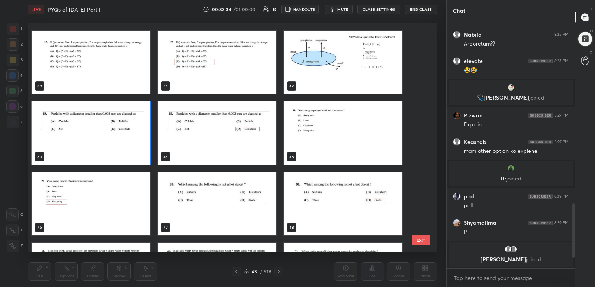
scroll to position [930, 0]
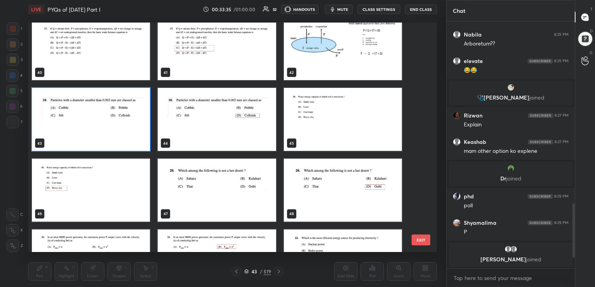
click at [324, 116] on img "grid" at bounding box center [343, 119] width 118 height 63
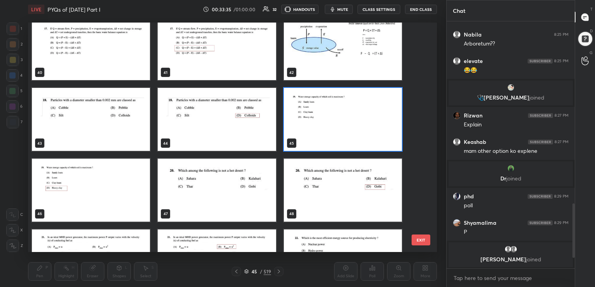
click at [324, 116] on img "grid" at bounding box center [343, 119] width 118 height 63
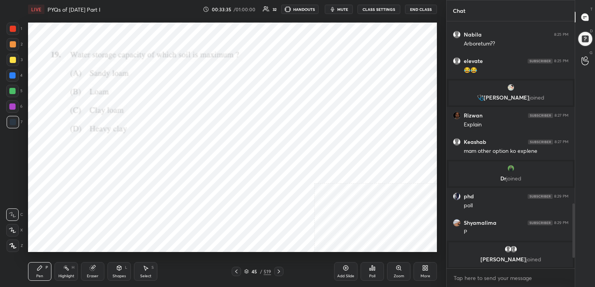
click at [324, 116] on img "grid" at bounding box center [343, 119] width 118 height 63
click at [246, 269] on icon at bounding box center [246, 271] width 5 height 5
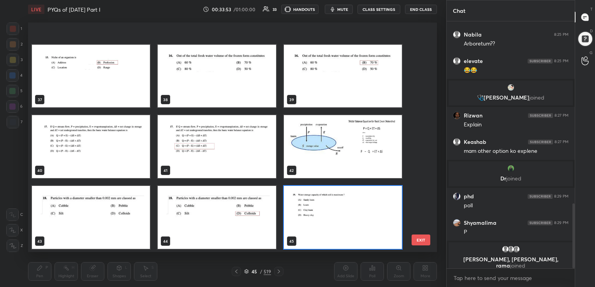
scroll to position [926, 0]
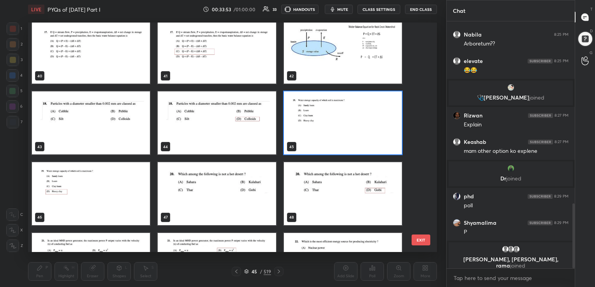
click at [324, 130] on img "grid" at bounding box center [343, 122] width 118 height 63
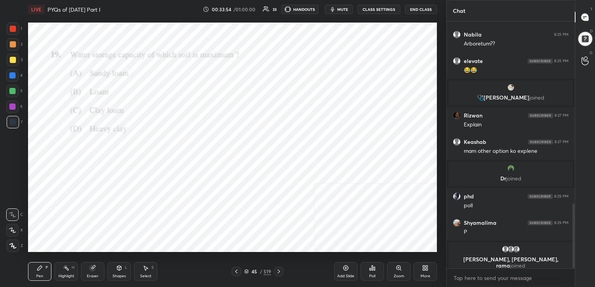
click at [324, 130] on img "grid" at bounding box center [343, 122] width 118 height 63
click at [365, 274] on div "Poll" at bounding box center [371, 271] width 23 height 19
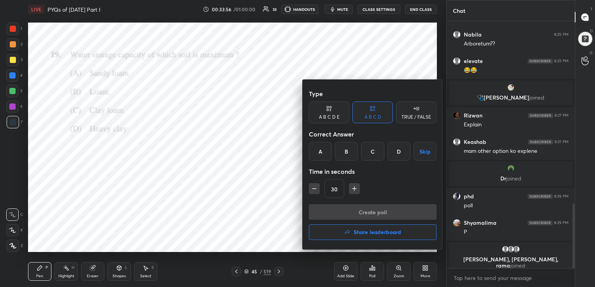
click at [398, 153] on div "D" at bounding box center [398, 151] width 23 height 19
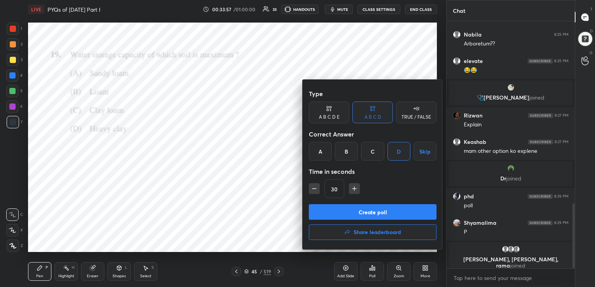
click at [382, 213] on button "Create poll" at bounding box center [373, 212] width 128 height 16
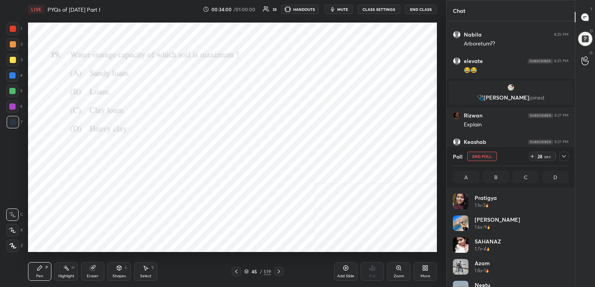
scroll to position [2, 2]
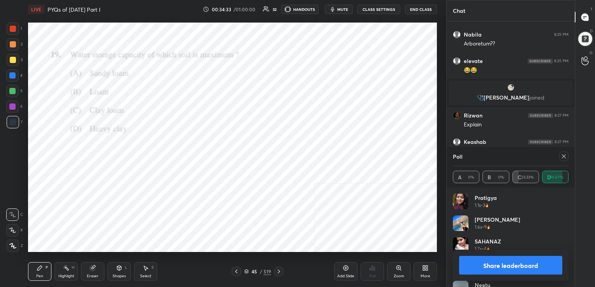
click at [565, 155] on icon at bounding box center [564, 157] width 4 height 4
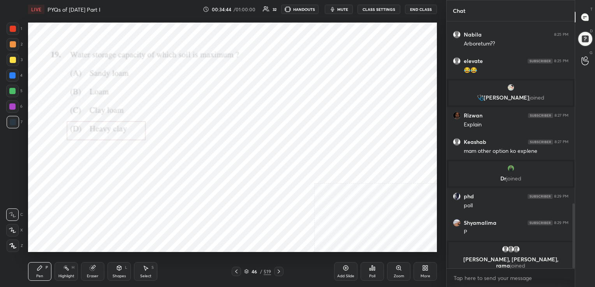
scroll to position [698, 0]
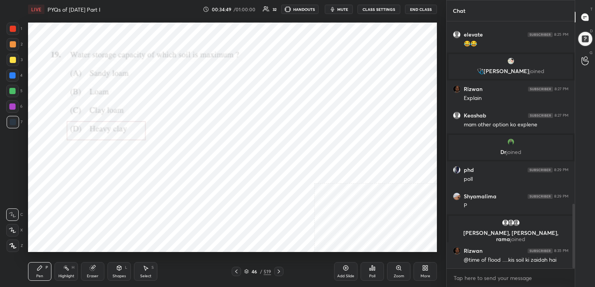
click at [246, 272] on icon at bounding box center [246, 271] width 5 height 5
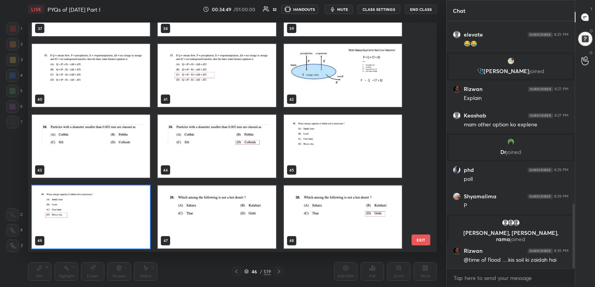
scroll to position [3, 4]
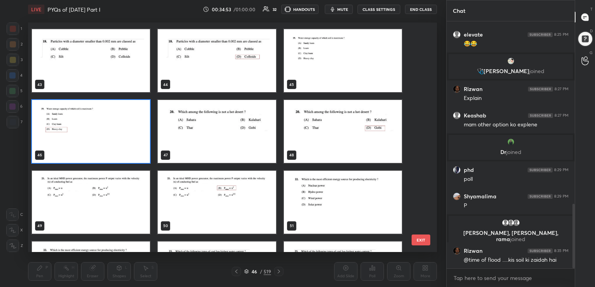
click at [230, 135] on img "grid" at bounding box center [217, 131] width 118 height 63
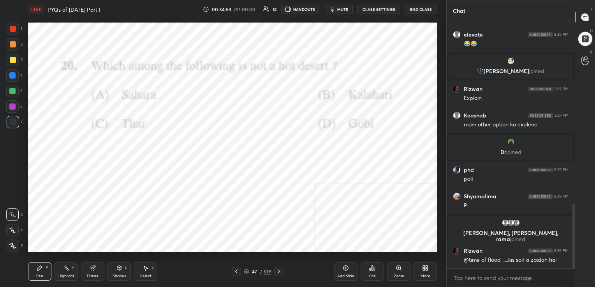
click at [230, 135] on img "grid" at bounding box center [217, 131] width 118 height 63
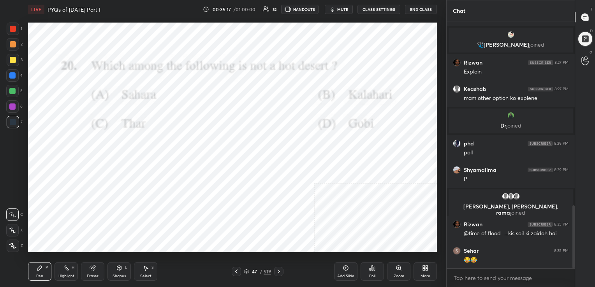
click at [375, 272] on div "Poll" at bounding box center [371, 271] width 23 height 19
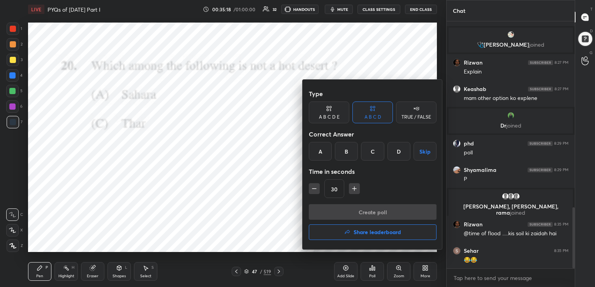
scroll to position [753, 0]
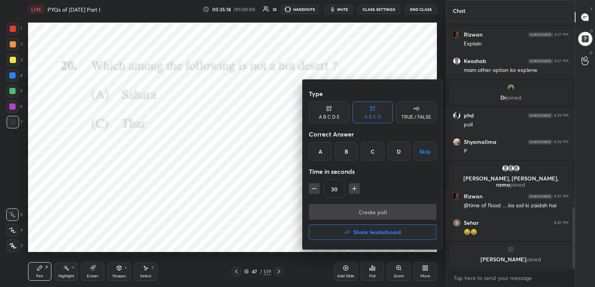
drag, startPoint x: 397, startPoint y: 150, endPoint x: 387, endPoint y: 216, distance: 66.2
click at [387, 216] on div "Type A B C D E A B C D TRUE / FALSE Correct Answer A B C D Skip Time in seconds…" at bounding box center [372, 165] width 140 height 170
click at [392, 155] on div "D" at bounding box center [398, 151] width 23 height 19
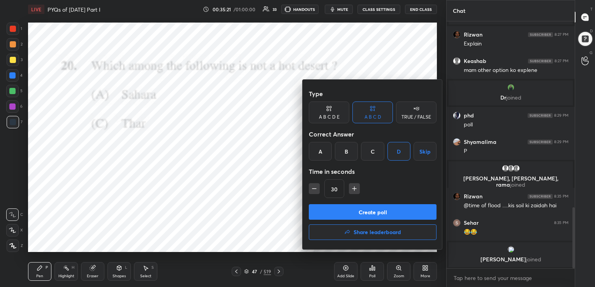
click at [390, 207] on button "Create poll" at bounding box center [373, 212] width 128 height 16
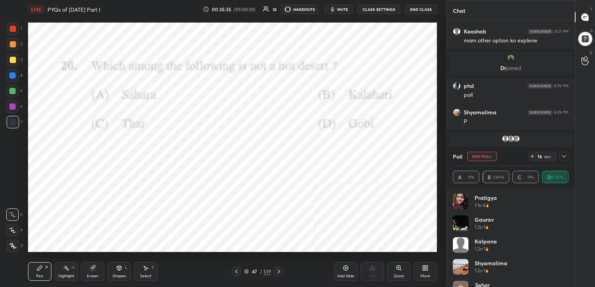
scroll to position [790, 0]
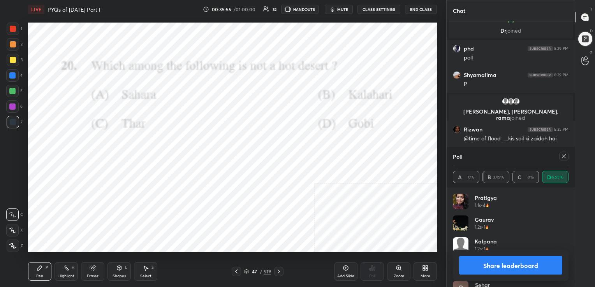
click at [561, 155] on icon at bounding box center [564, 156] width 6 height 6
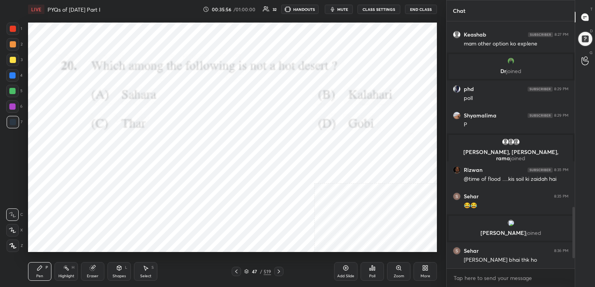
scroll to position [245, 126]
click at [246, 271] on icon at bounding box center [246, 271] width 5 height 5
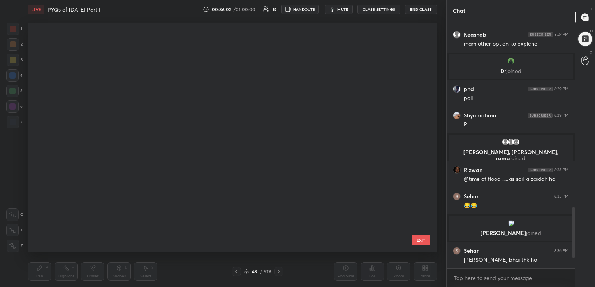
scroll to position [3, 4]
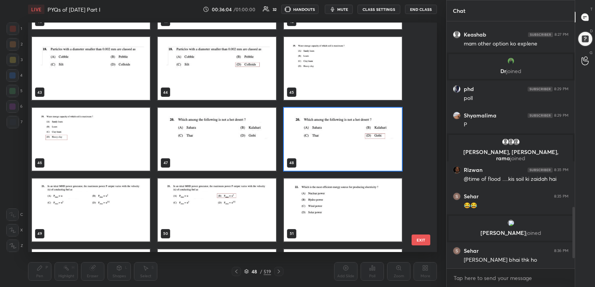
click at [122, 204] on img "grid" at bounding box center [91, 210] width 118 height 63
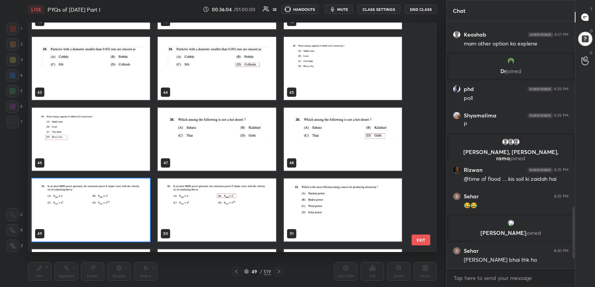
click at [122, 204] on img "grid" at bounding box center [91, 210] width 118 height 63
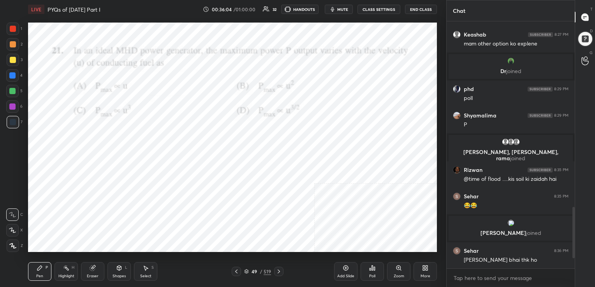
click at [122, 204] on img "grid" at bounding box center [91, 210] width 118 height 63
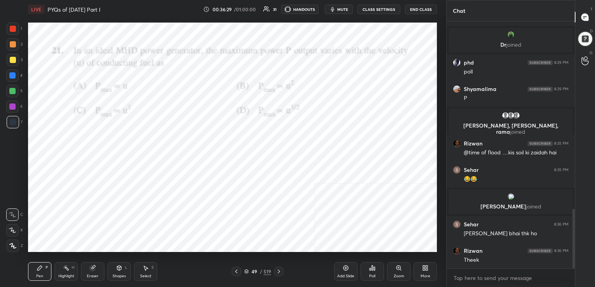
click at [246, 269] on div "49 / 519" at bounding box center [257, 271] width 27 height 7
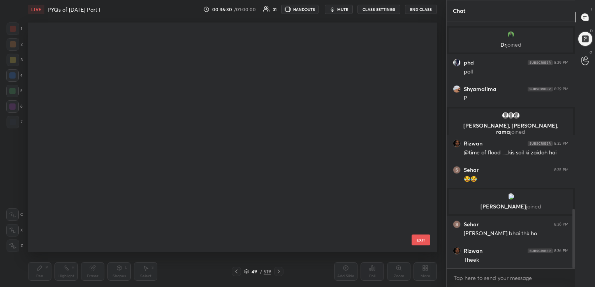
scroll to position [228, 405]
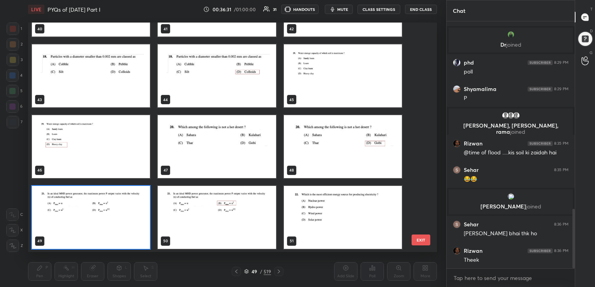
click at [134, 227] on img "grid" at bounding box center [91, 217] width 118 height 63
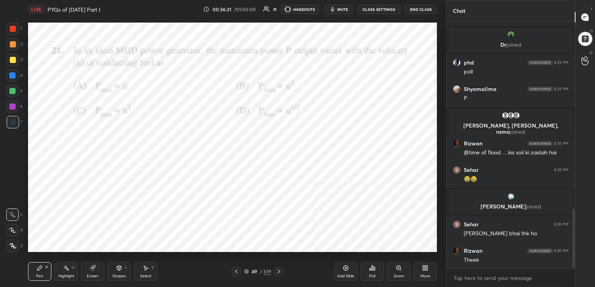
drag, startPoint x: 134, startPoint y: 227, endPoint x: 358, endPoint y: 248, distance: 225.2
click at [375, 270] on icon at bounding box center [374, 269] width 1 height 4
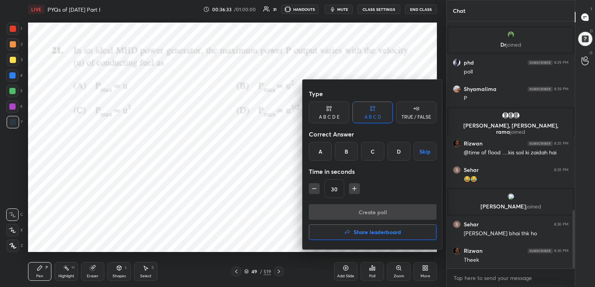
scroll to position [803, 0]
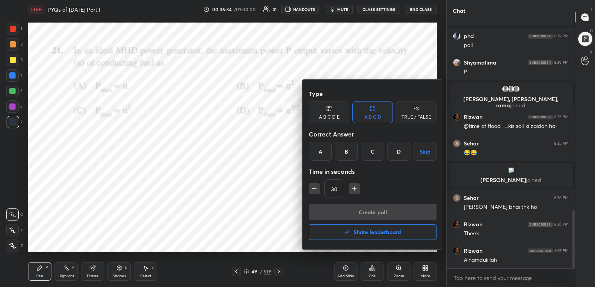
click at [342, 147] on div "B" at bounding box center [346, 151] width 23 height 19
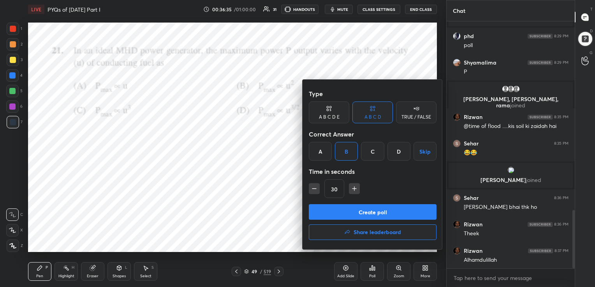
click at [367, 209] on button "Create poll" at bounding box center [373, 212] width 128 height 16
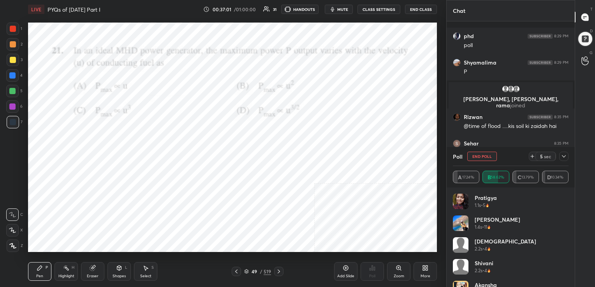
scroll to position [851, 0]
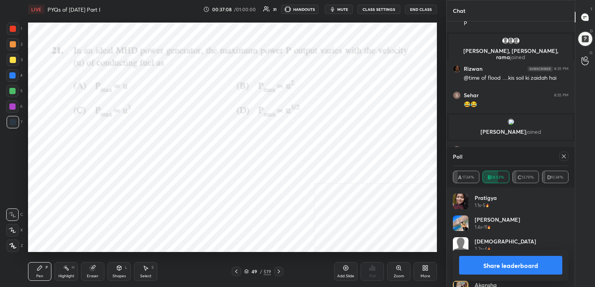
click at [565, 159] on icon at bounding box center [564, 156] width 6 height 6
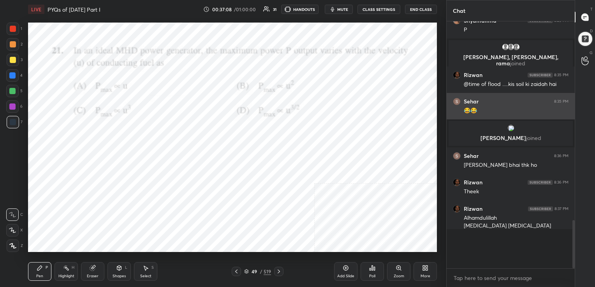
scroll to position [2, 2]
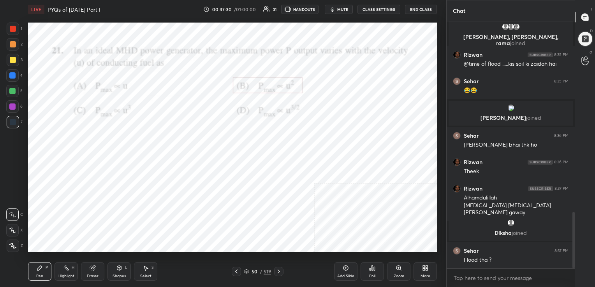
click at [247, 270] on icon at bounding box center [246, 271] width 5 height 5
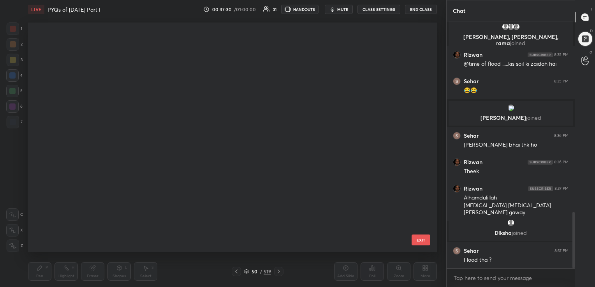
scroll to position [973, 0]
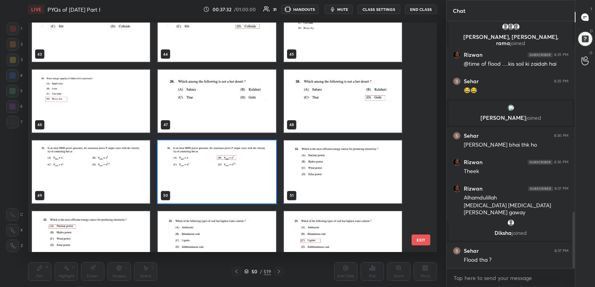
click at [312, 164] on img "grid" at bounding box center [343, 172] width 118 height 63
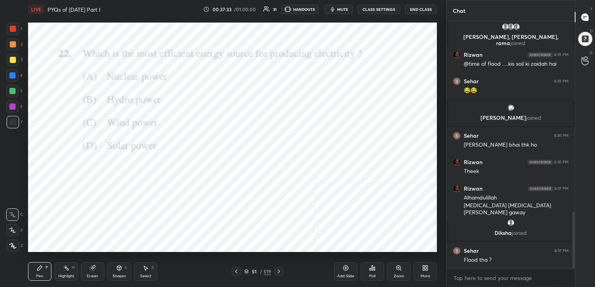
click at [312, 164] on img "grid" at bounding box center [343, 172] width 118 height 63
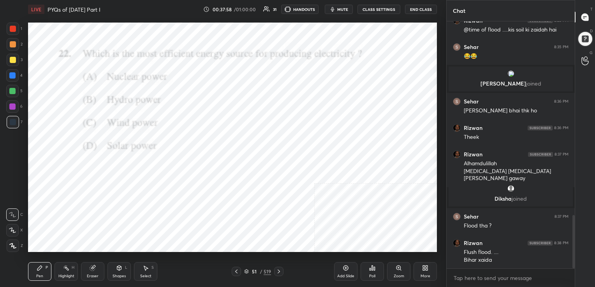
scroll to position [898, 0]
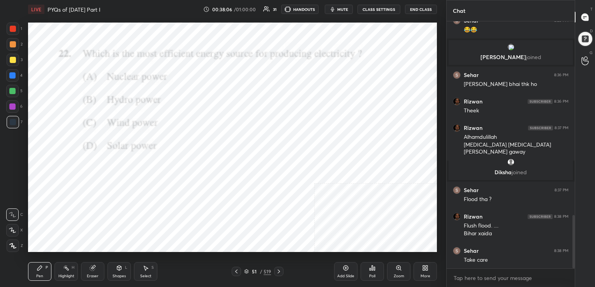
click at [244, 269] on icon at bounding box center [246, 271] width 5 height 5
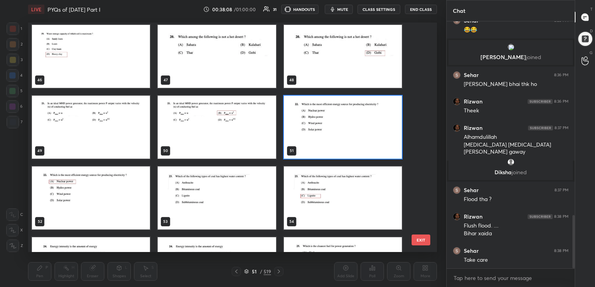
scroll to position [1063, 0]
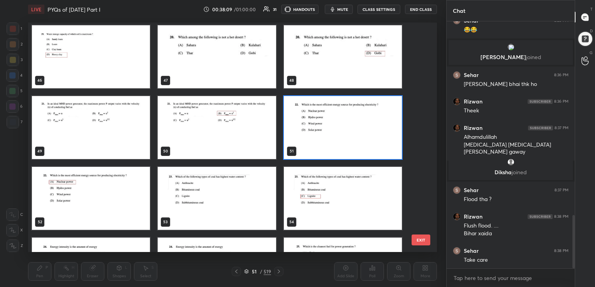
click at [322, 144] on img "grid" at bounding box center [343, 127] width 118 height 63
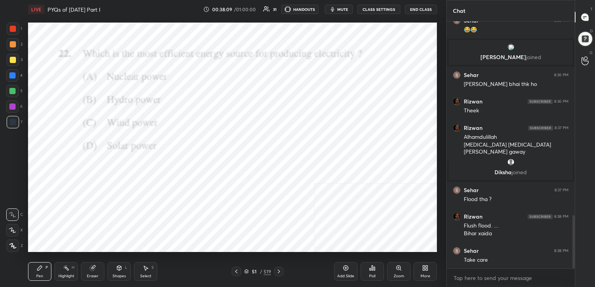
drag, startPoint x: 322, startPoint y: 144, endPoint x: 369, endPoint y: 258, distance: 122.9
click at [369, 258] on div "LIVE PYQs of [DATE] Part I 00:38:09 / 01:00:00 31 HANDOUTS mute CLASS SETTINGS …" at bounding box center [232, 143] width 415 height 287
click at [372, 268] on icon at bounding box center [372, 268] width 1 height 5
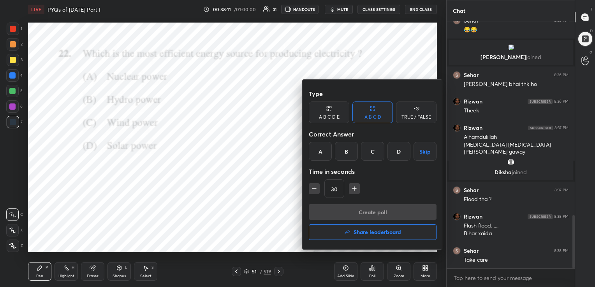
drag, startPoint x: 319, startPoint y: 150, endPoint x: 360, endPoint y: 213, distance: 74.5
click at [360, 213] on div "Type A B C D E A B C D TRUE / FALSE Correct Answer A B C D Skip Time in seconds…" at bounding box center [372, 165] width 140 height 170
click at [331, 159] on div "A" at bounding box center [320, 151] width 23 height 19
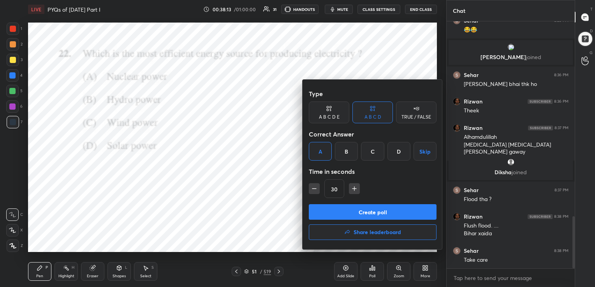
scroll to position [924, 0]
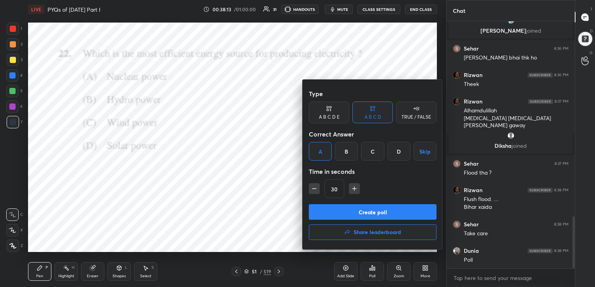
click at [363, 208] on button "Create poll" at bounding box center [373, 212] width 128 height 16
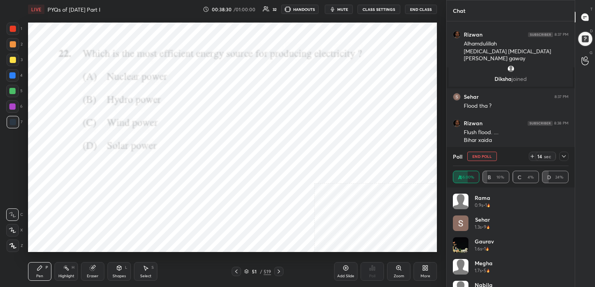
scroll to position [1018, 0]
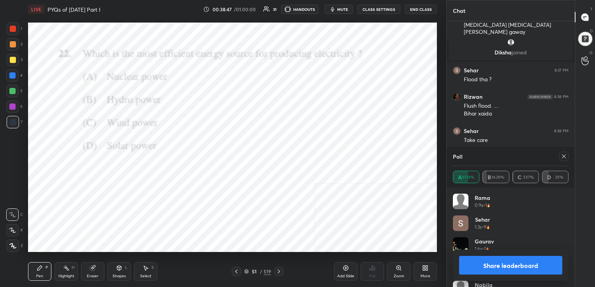
click at [559, 152] on div at bounding box center [562, 156] width 12 height 9
click at [565, 155] on icon at bounding box center [564, 157] width 4 height 4
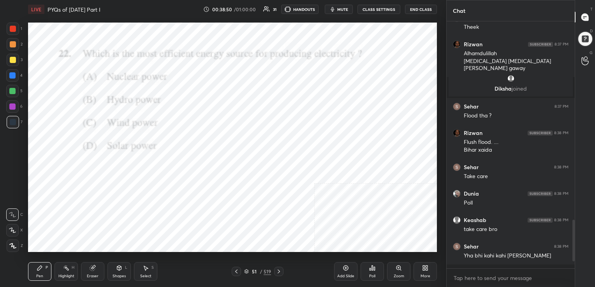
scroll to position [979, 0]
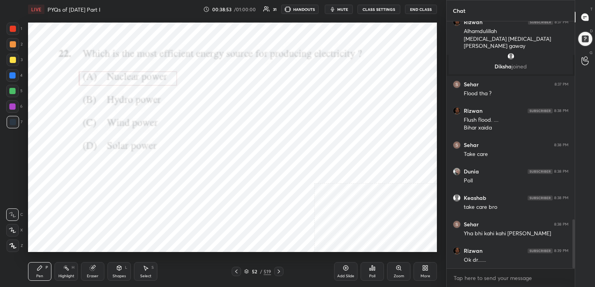
click at [244, 270] on div "52 / 519" at bounding box center [258, 271] width 52 height 9
click at [248, 269] on div "52 / 519" at bounding box center [257, 271] width 27 height 7
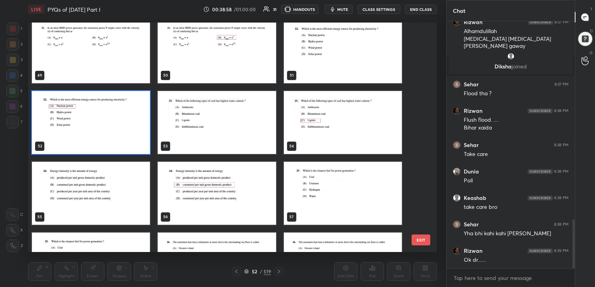
click at [243, 135] on img "grid" at bounding box center [217, 122] width 118 height 63
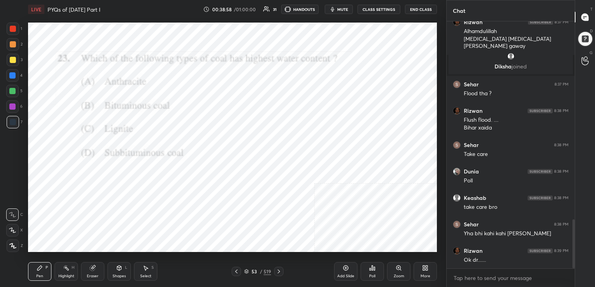
click at [243, 135] on img "grid" at bounding box center [217, 122] width 118 height 63
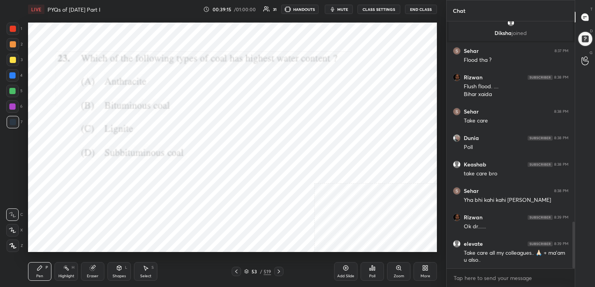
scroll to position [1065, 0]
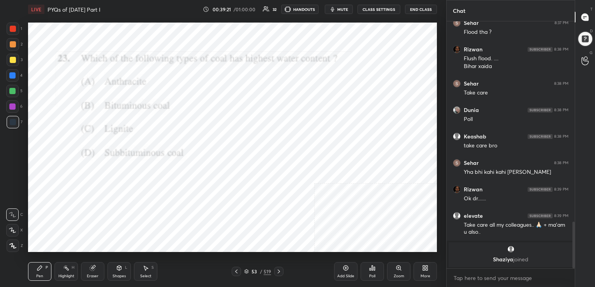
click at [246, 269] on icon at bounding box center [246, 271] width 5 height 5
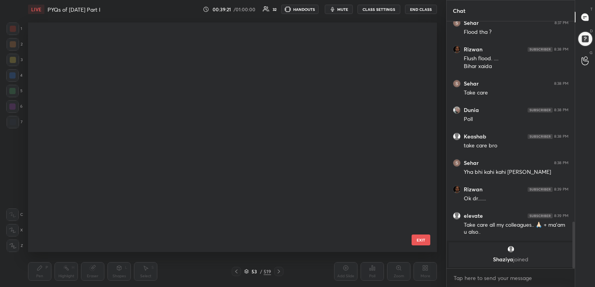
scroll to position [1044, 0]
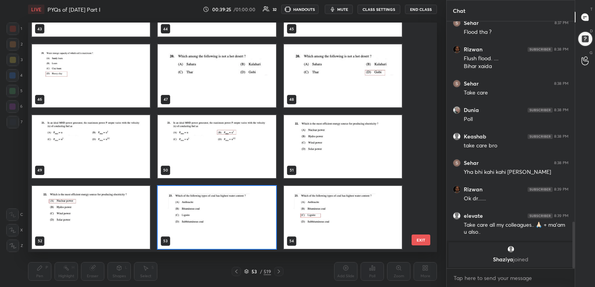
click at [240, 201] on img "grid" at bounding box center [217, 217] width 118 height 63
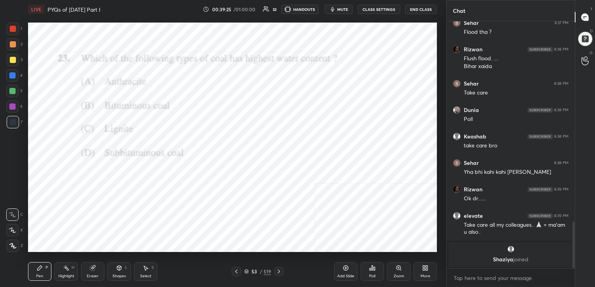
drag, startPoint x: 240, startPoint y: 201, endPoint x: 388, endPoint y: 245, distance: 155.1
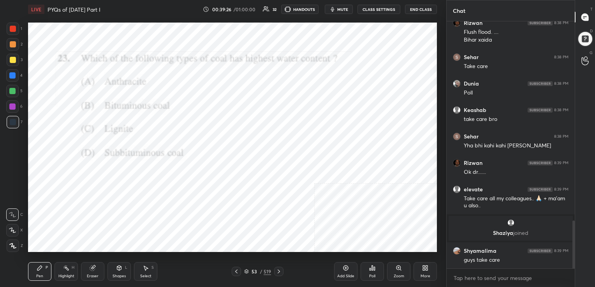
scroll to position [1027, 0]
drag, startPoint x: 367, startPoint y: 267, endPoint x: 360, endPoint y: 264, distance: 8.5
click at [360, 264] on div "Add Slide Poll Zoom More" at bounding box center [385, 272] width 103 height 44
click at [367, 267] on div "Poll" at bounding box center [371, 271] width 23 height 19
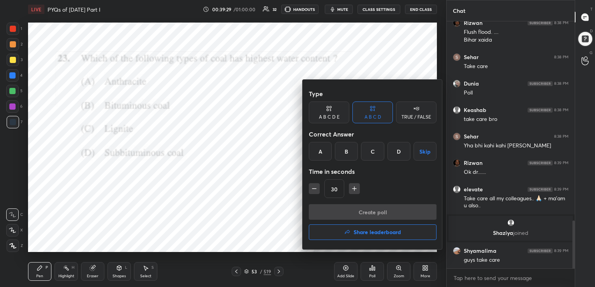
click at [367, 152] on div "C" at bounding box center [372, 151] width 23 height 19
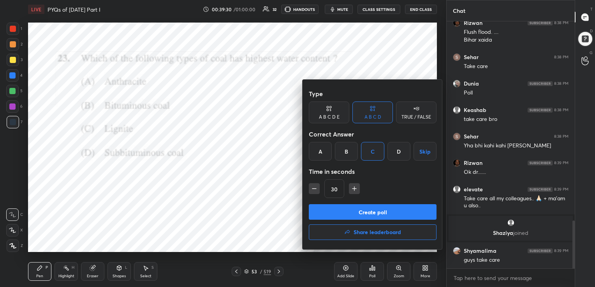
click at [372, 209] on button "Create poll" at bounding box center [373, 212] width 128 height 16
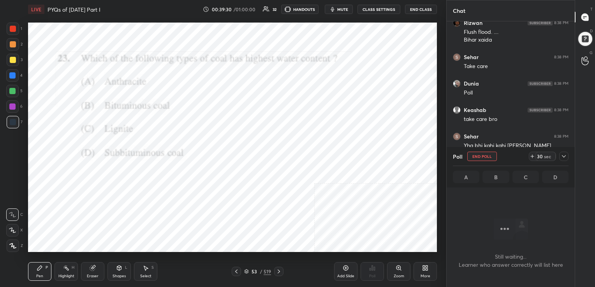
scroll to position [3, 2]
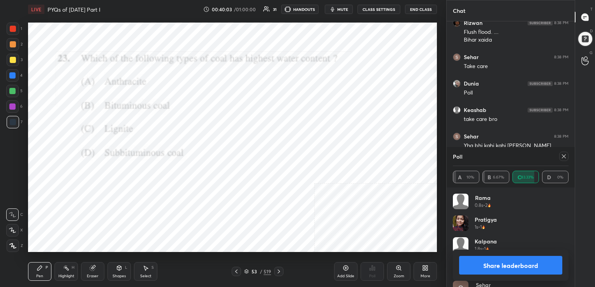
click at [565, 159] on icon at bounding box center [564, 156] width 6 height 6
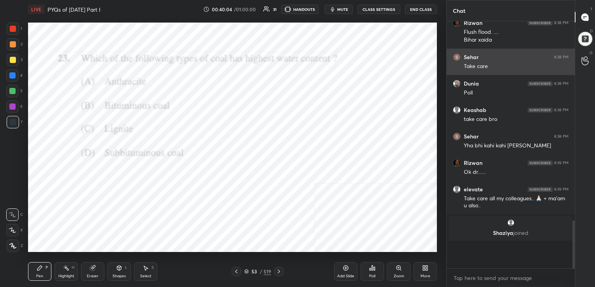
scroll to position [181, 126]
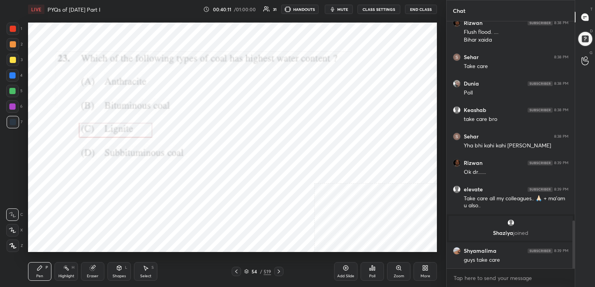
click at [248, 269] on icon at bounding box center [246, 271] width 5 height 5
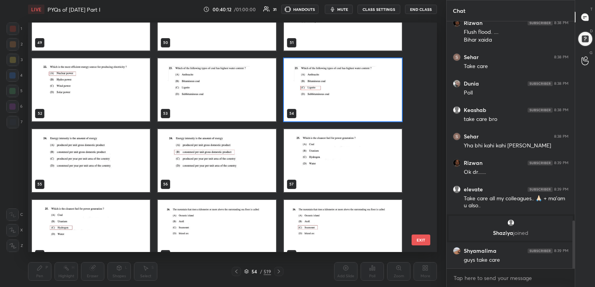
scroll to position [1172, 0]
click at [125, 137] on img "grid" at bounding box center [91, 160] width 118 height 63
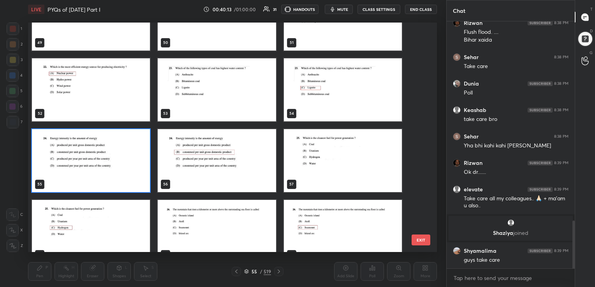
click at [125, 137] on img "grid" at bounding box center [91, 160] width 118 height 63
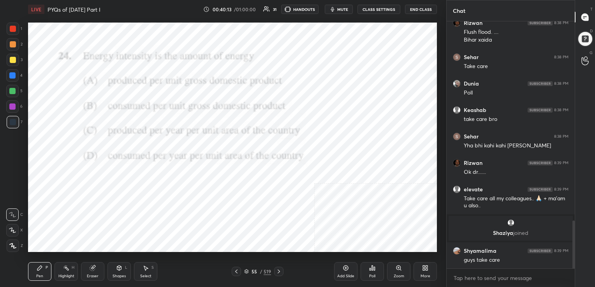
click at [125, 137] on img "grid" at bounding box center [91, 160] width 118 height 63
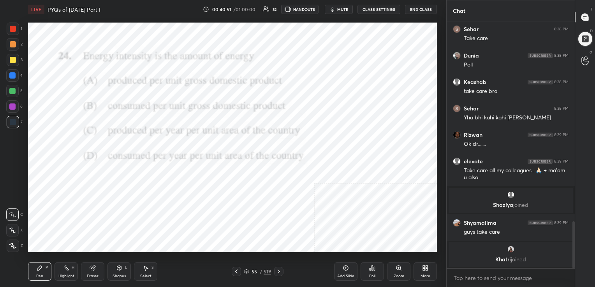
click at [245, 272] on icon at bounding box center [246, 271] width 5 height 5
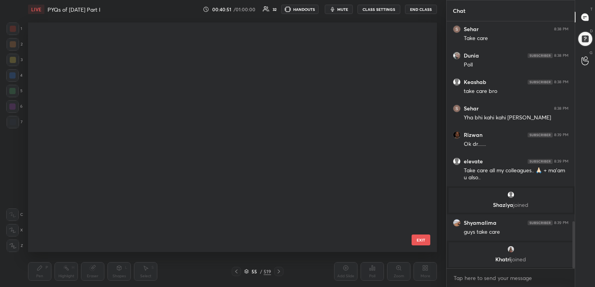
scroll to position [228, 405]
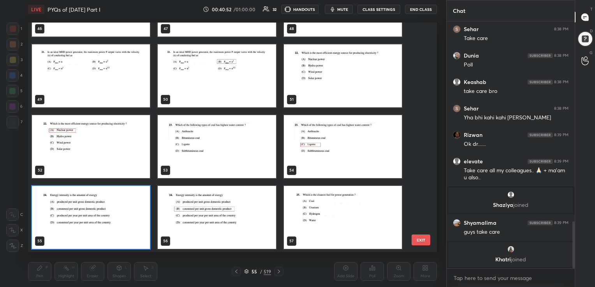
click at [137, 222] on img "grid" at bounding box center [91, 217] width 118 height 63
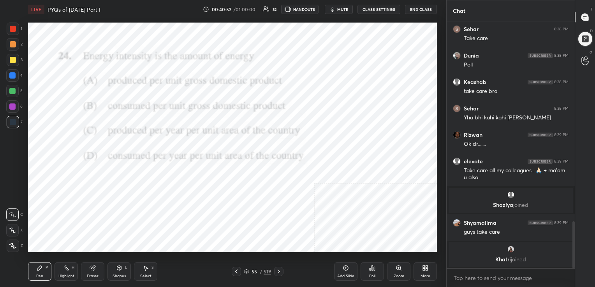
drag, startPoint x: 137, startPoint y: 222, endPoint x: 372, endPoint y: 294, distance: 246.4
click at [372, 0] on html "1 2 3 4 5 6 7 C X Z C X Z E E Erase all H H LIVE PYQs of [DATE] Part I 00:40:52…" at bounding box center [297, 0] width 595 height 0
click at [369, 267] on icon at bounding box center [372, 268] width 6 height 6
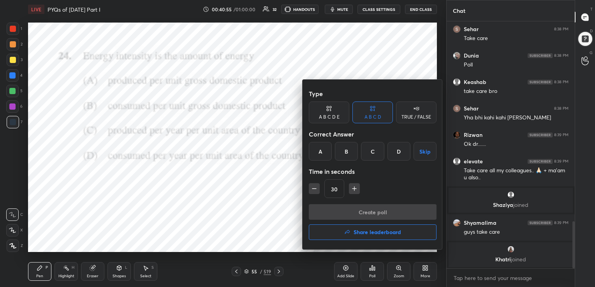
drag, startPoint x: 349, startPoint y: 156, endPoint x: 368, endPoint y: 211, distance: 57.7
click at [368, 211] on div "Type A B C D E A B C D TRUE / FALSE Correct Answer A B C D Skip Time in seconds…" at bounding box center [372, 165] width 140 height 170
click at [343, 146] on div "B" at bounding box center [346, 151] width 23 height 19
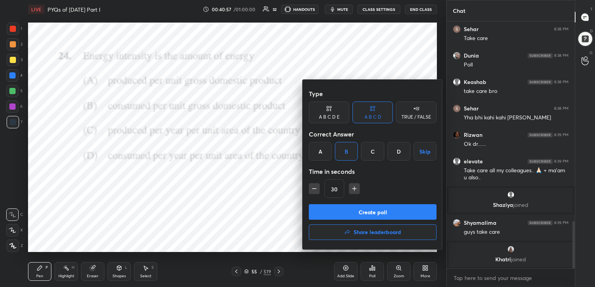
click at [366, 207] on button "Create poll" at bounding box center [373, 212] width 128 height 16
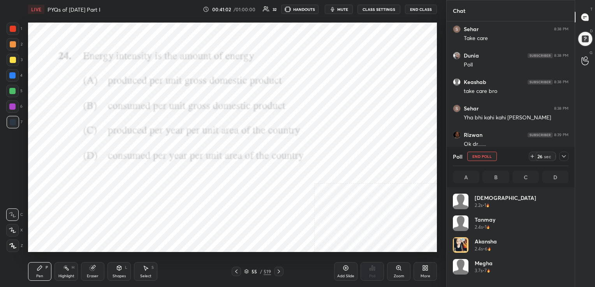
scroll to position [91, 113]
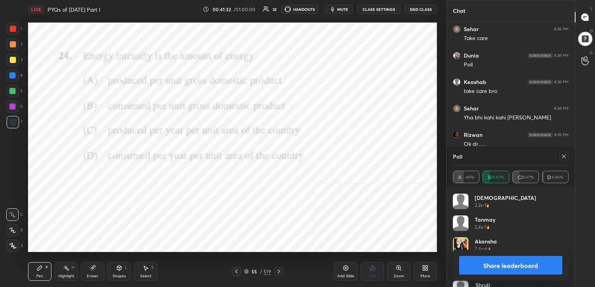
click at [564, 155] on icon at bounding box center [564, 156] width 6 height 6
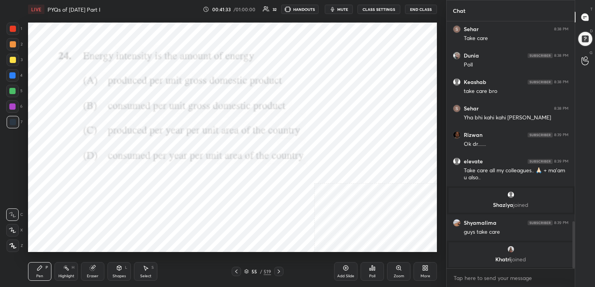
scroll to position [245, 126]
click at [248, 271] on icon at bounding box center [246, 271] width 5 height 5
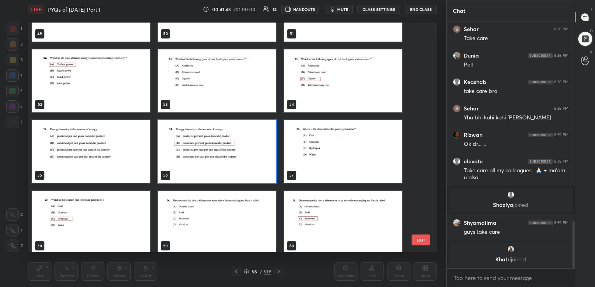
scroll to position [1180, 0]
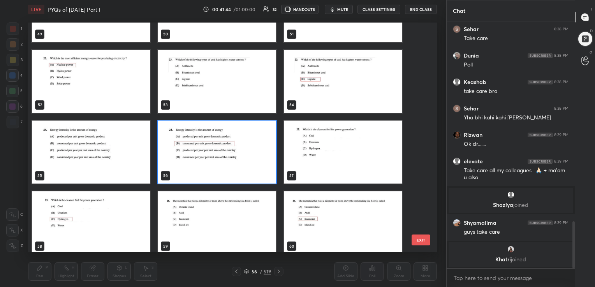
click at [316, 137] on img "grid" at bounding box center [343, 151] width 118 height 63
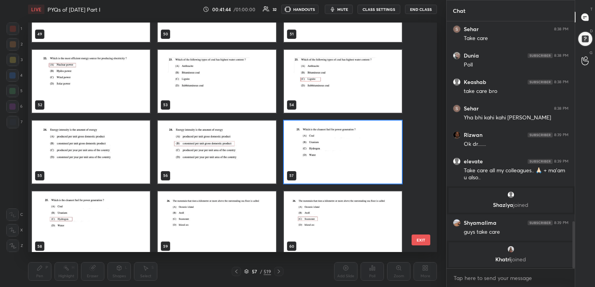
click at [316, 137] on img "grid" at bounding box center [343, 151] width 118 height 63
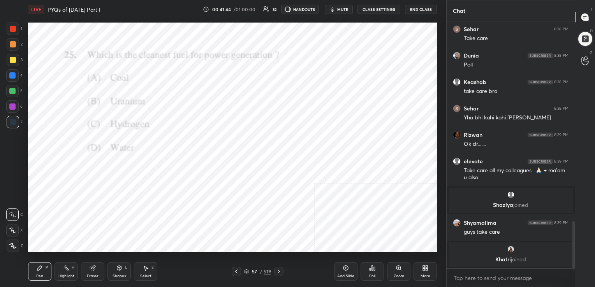
click at [316, 137] on img "grid" at bounding box center [343, 151] width 118 height 63
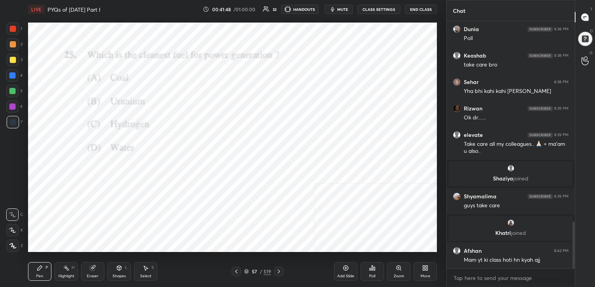
click at [363, 267] on div "Poll" at bounding box center [371, 271] width 23 height 19
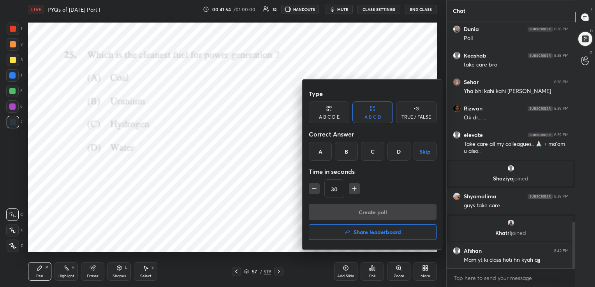
click at [257, 171] on div at bounding box center [297, 143] width 595 height 287
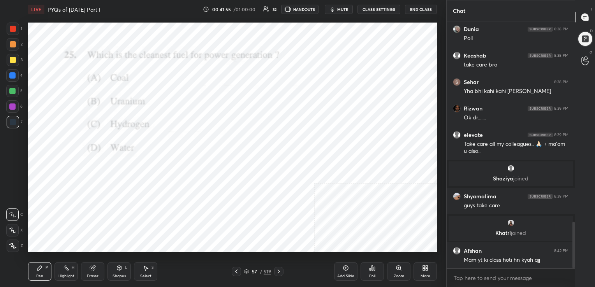
click at [248, 270] on icon at bounding box center [246, 271] width 4 height 2
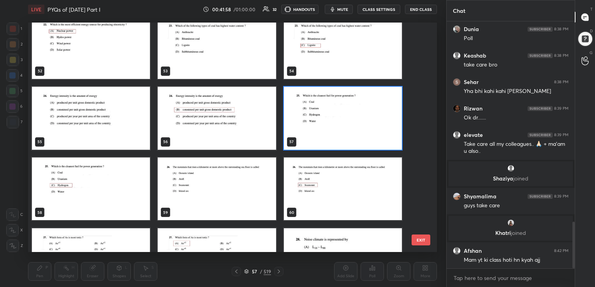
scroll to position [1267, 0]
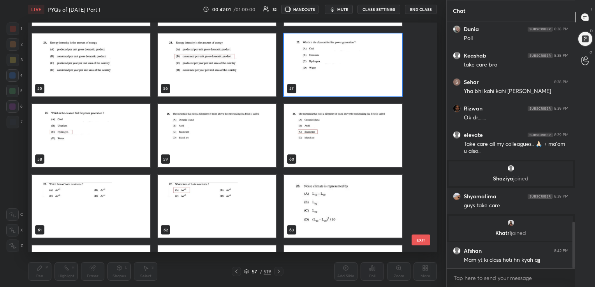
click at [333, 57] on img "grid" at bounding box center [343, 64] width 118 height 63
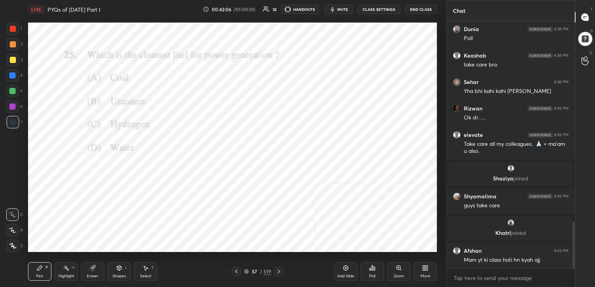
click at [368, 271] on div "Poll" at bounding box center [371, 271] width 23 height 19
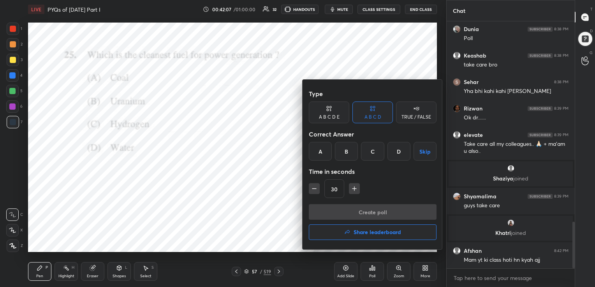
scroll to position [1087, 0]
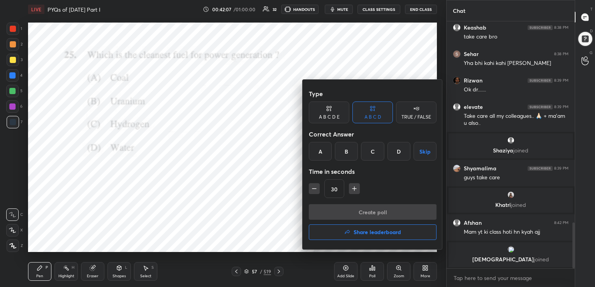
click at [375, 156] on div "C" at bounding box center [372, 151] width 23 height 19
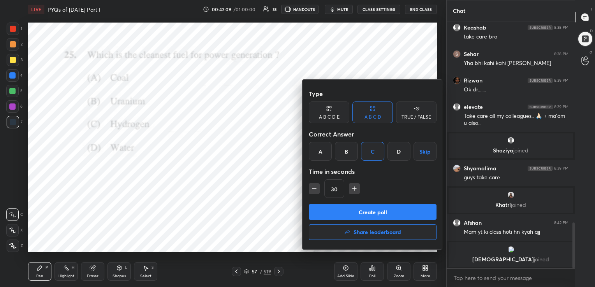
scroll to position [1113, 0]
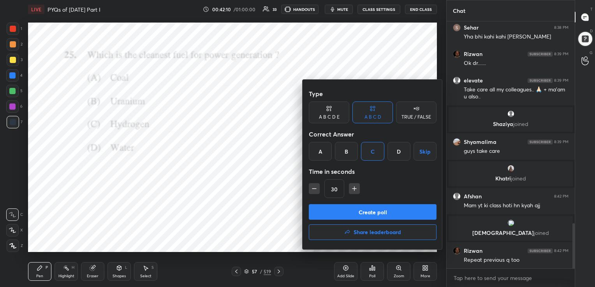
click at [371, 215] on button "Create poll" at bounding box center [373, 212] width 128 height 16
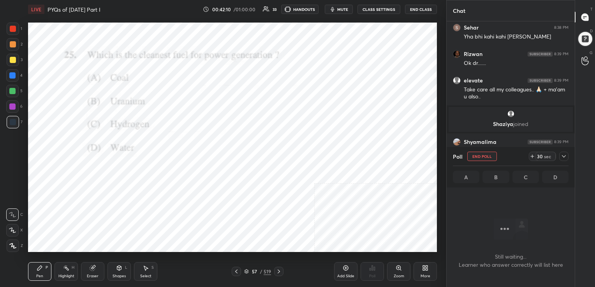
scroll to position [207, 126]
click at [345, 8] on span "mute" at bounding box center [342, 9] width 11 height 5
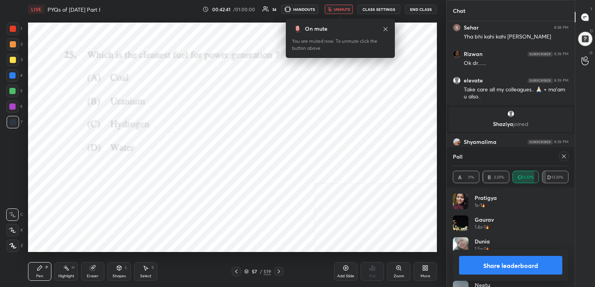
scroll to position [1182, 0]
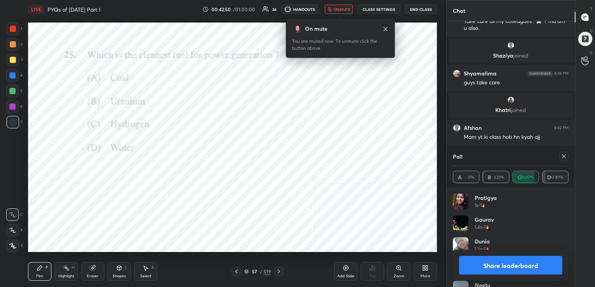
click at [562, 162] on div "Poll" at bounding box center [511, 156] width 116 height 19
click at [332, 7] on icon "button" at bounding box center [329, 9] width 5 height 5
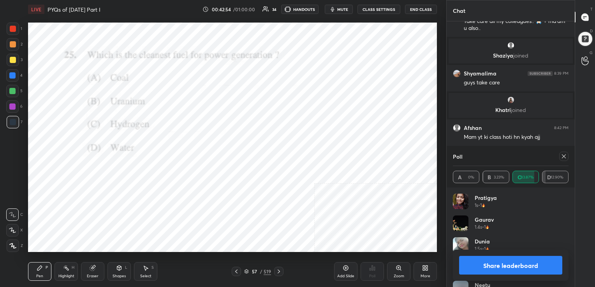
click at [564, 157] on icon at bounding box center [564, 156] width 6 height 6
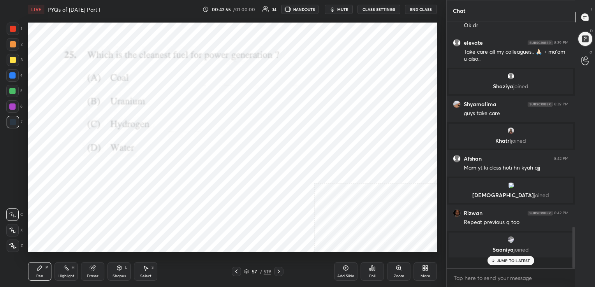
scroll to position [1151, 0]
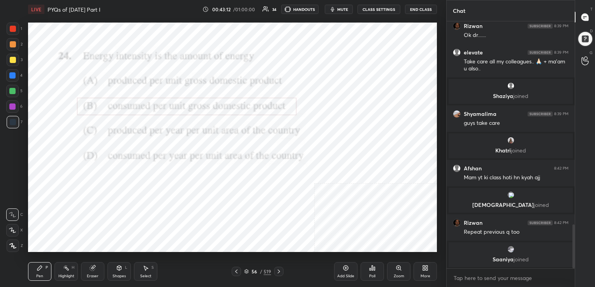
click at [249, 270] on div "56 / 519" at bounding box center [257, 271] width 27 height 7
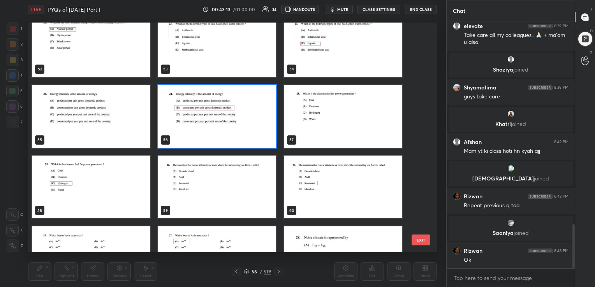
scroll to position [1216, 0]
click at [178, 186] on img "grid" at bounding box center [217, 186] width 118 height 63
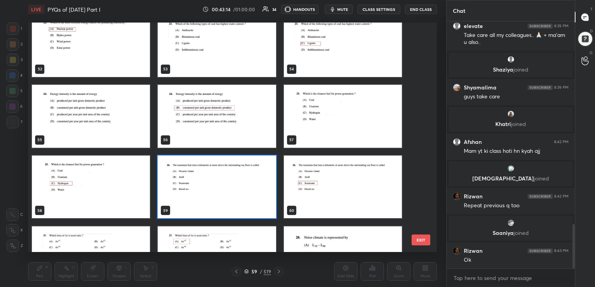
click at [178, 186] on img "grid" at bounding box center [217, 186] width 118 height 63
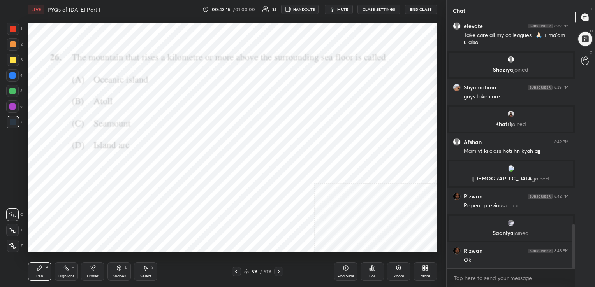
click at [178, 186] on img "grid" at bounding box center [217, 186] width 118 height 63
click at [374, 273] on div "Poll" at bounding box center [371, 271] width 23 height 19
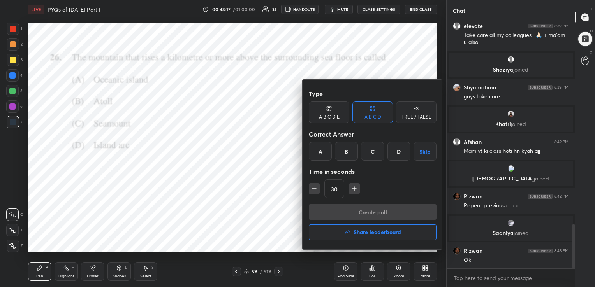
click at [374, 149] on div "C" at bounding box center [372, 151] width 23 height 19
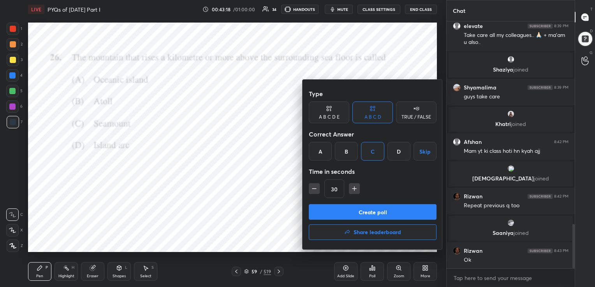
click at [378, 206] on button "Create poll" at bounding box center [373, 212] width 128 height 16
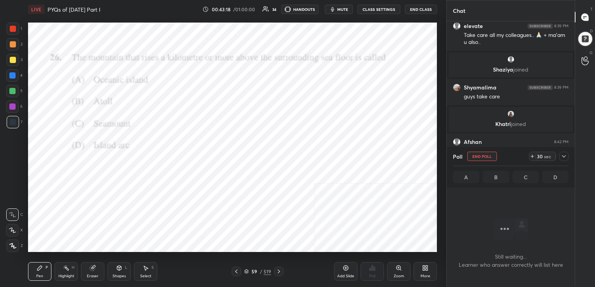
scroll to position [3, 2]
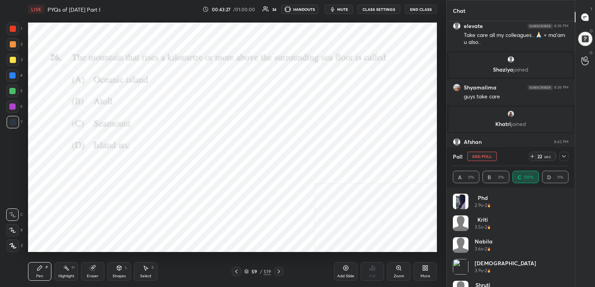
click at [347, 11] on span "mute" at bounding box center [342, 9] width 11 height 5
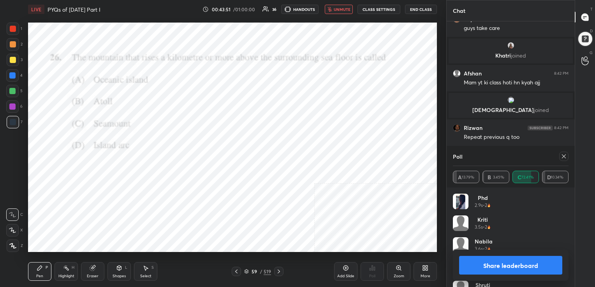
click at [562, 153] on icon at bounding box center [564, 156] width 6 height 6
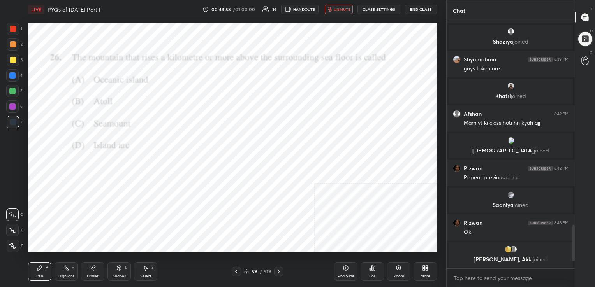
click at [339, 8] on span "unmute" at bounding box center [342, 9] width 17 height 5
click at [245, 272] on icon at bounding box center [246, 271] width 5 height 5
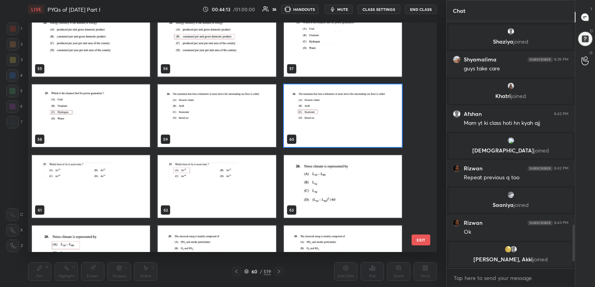
click at [105, 182] on img "grid" at bounding box center [91, 186] width 118 height 63
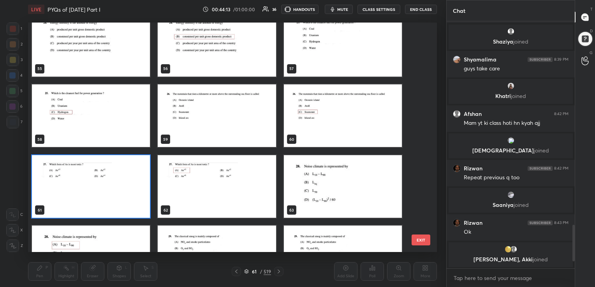
click at [105, 182] on img "grid" at bounding box center [91, 186] width 118 height 63
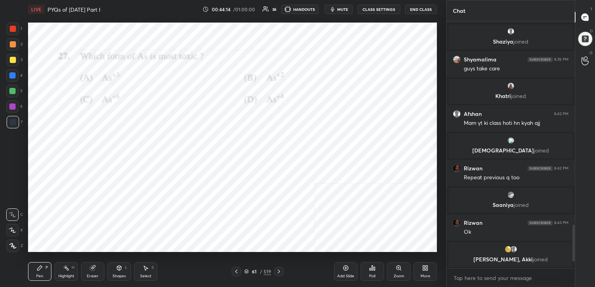
click at [105, 182] on img "grid" at bounding box center [91, 186] width 118 height 63
drag, startPoint x: 105, startPoint y: 182, endPoint x: 323, endPoint y: 300, distance: 247.7
click at [377, 273] on div "Poll" at bounding box center [371, 271] width 23 height 19
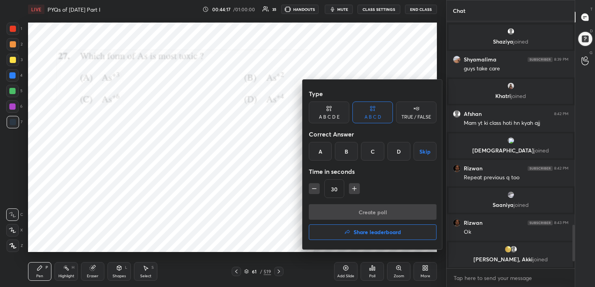
click at [264, 181] on div at bounding box center [297, 143] width 595 height 287
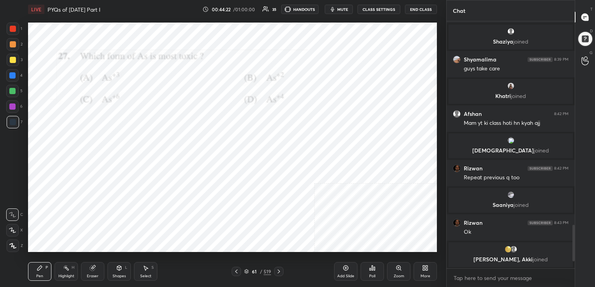
click at [249, 272] on div "61 / 519" at bounding box center [257, 271] width 27 height 7
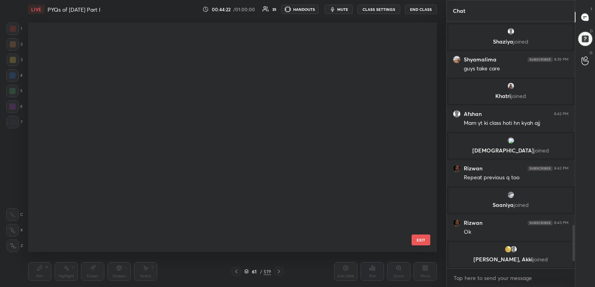
scroll to position [228, 405]
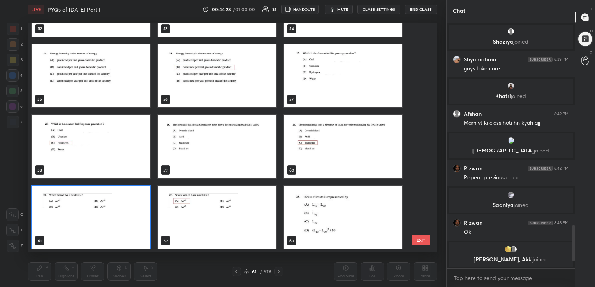
click at [140, 235] on img "grid" at bounding box center [91, 217] width 118 height 63
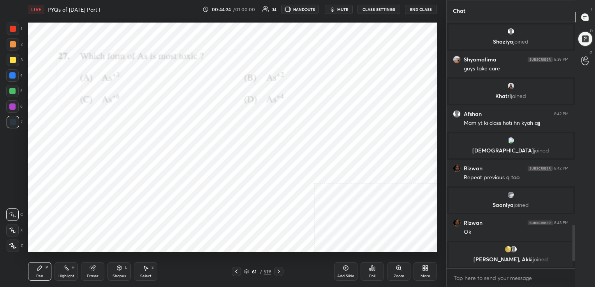
drag, startPoint x: 140, startPoint y: 235, endPoint x: 377, endPoint y: 267, distance: 239.2
click at [377, 267] on div "LIVE PYQs of [DATE] Part I 00:44:24 / 01:00:00 34 HANDOUTS mute CLASS SETTINGS …" at bounding box center [232, 143] width 415 height 287
click at [318, 139] on div "LIVE PYQs of [DATE] Part I 00:44:25 / 01:00:00 34 HANDOUTS mute CLASS SETTINGS …" at bounding box center [232, 143] width 415 height 287
click at [367, 278] on div "Poll" at bounding box center [371, 271] width 23 height 19
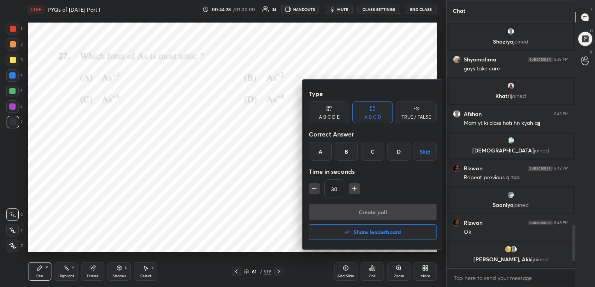
click at [321, 146] on div "A" at bounding box center [320, 151] width 23 height 19
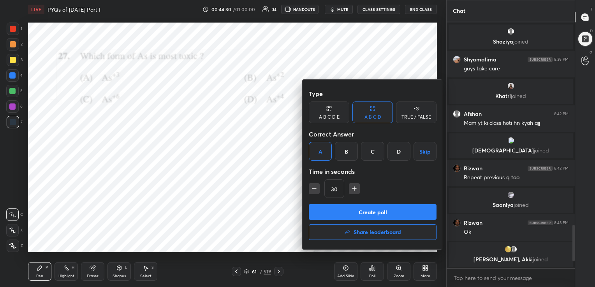
click at [391, 211] on button "Create poll" at bounding box center [373, 212] width 128 height 16
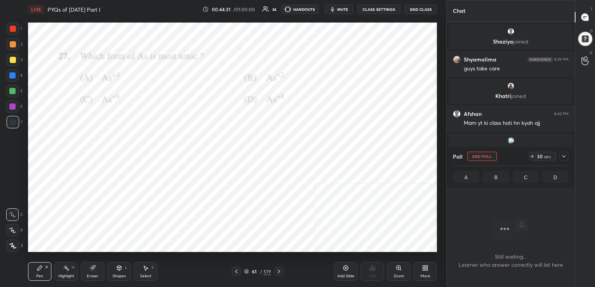
scroll to position [140, 126]
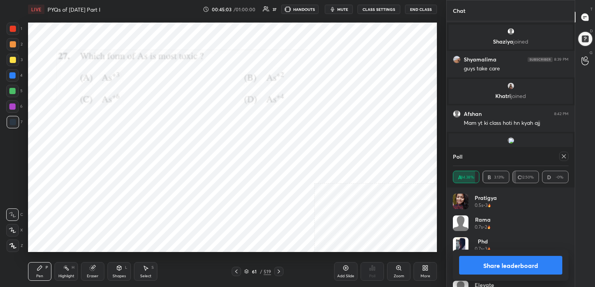
click at [564, 152] on div at bounding box center [563, 156] width 9 height 9
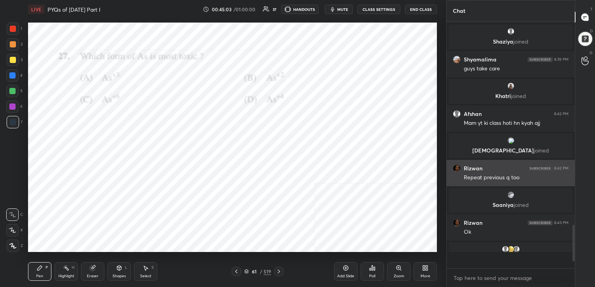
scroll to position [178, 126]
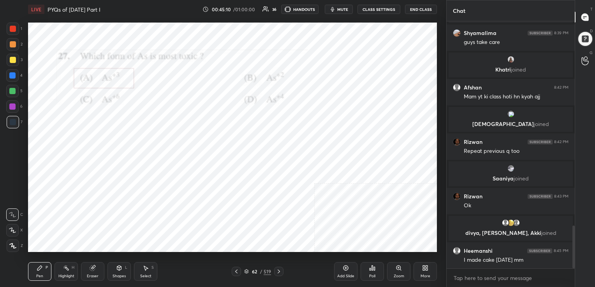
click at [248, 270] on icon at bounding box center [246, 271] width 5 height 5
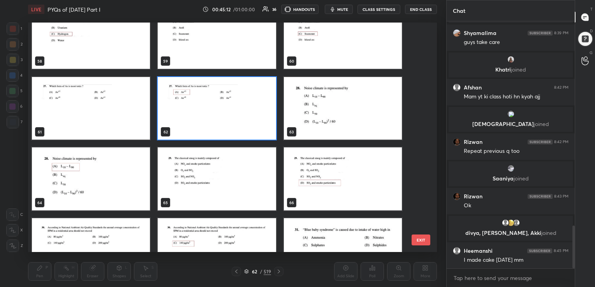
click at [318, 129] on img "grid" at bounding box center [343, 108] width 118 height 63
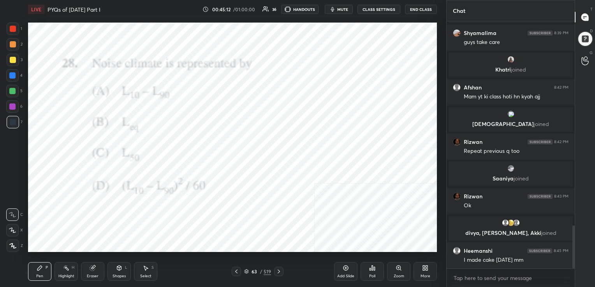
click at [318, 129] on img "grid" at bounding box center [343, 108] width 118 height 63
click at [343, 6] on button "mute" at bounding box center [339, 9] width 28 height 9
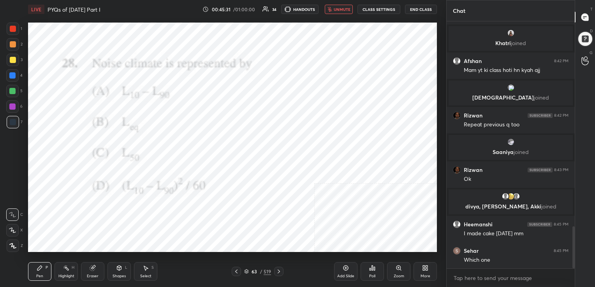
click at [372, 269] on icon at bounding box center [372, 268] width 1 height 5
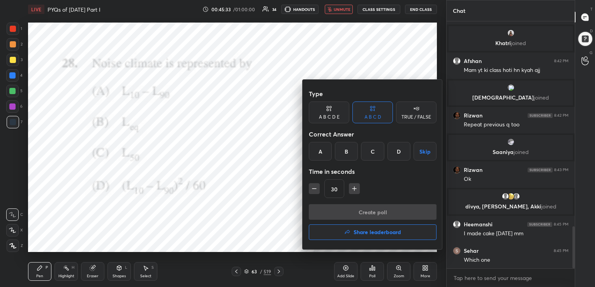
click at [323, 149] on div "A" at bounding box center [320, 151] width 23 height 19
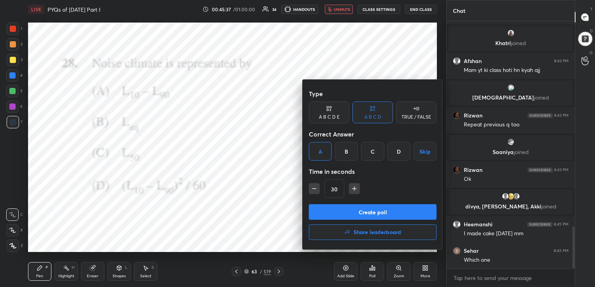
click at [381, 215] on button "Create poll" at bounding box center [373, 212] width 128 height 16
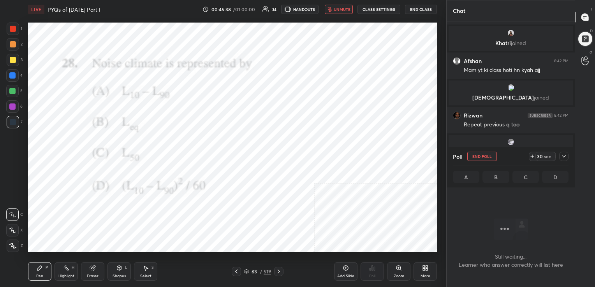
scroll to position [204, 126]
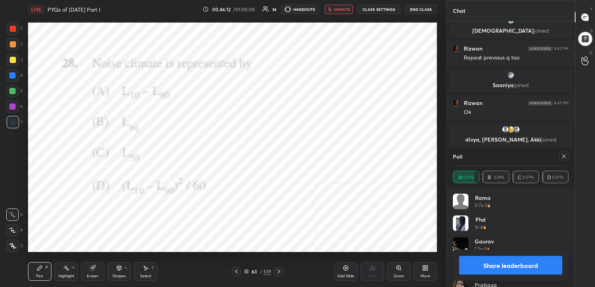
click at [563, 156] on icon at bounding box center [564, 157] width 4 height 4
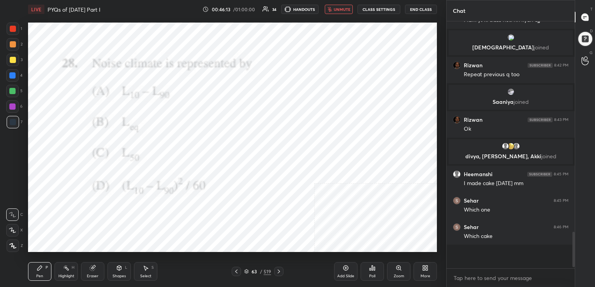
scroll to position [1232, 0]
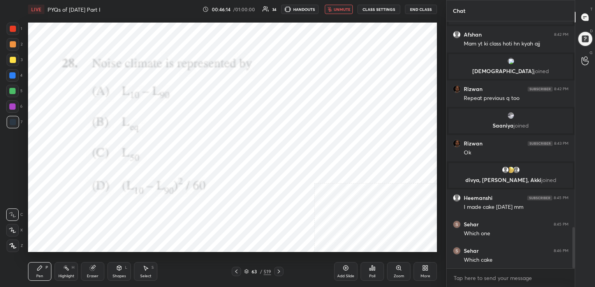
click at [349, 10] on span "unmute" at bounding box center [342, 9] width 17 height 5
click at [246, 271] on icon at bounding box center [246, 271] width 5 height 5
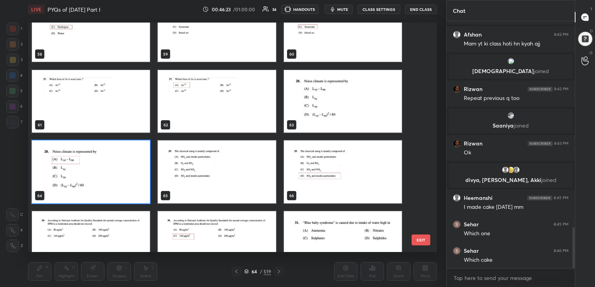
click at [246, 184] on img "grid" at bounding box center [217, 172] width 118 height 63
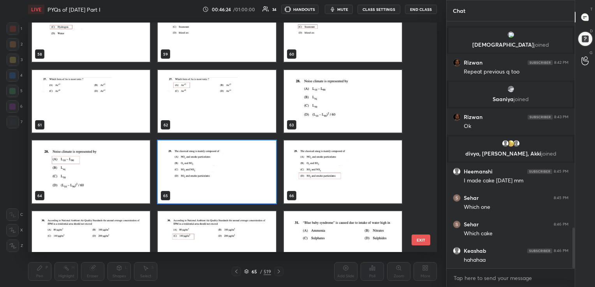
click at [246, 184] on img "grid" at bounding box center [217, 172] width 118 height 63
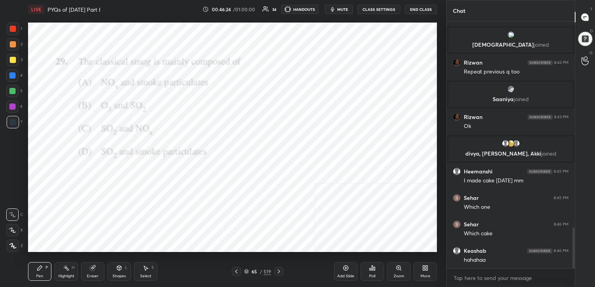
click at [246, 184] on img "grid" at bounding box center [217, 172] width 118 height 63
click at [339, 8] on span "mute" at bounding box center [342, 9] width 11 height 5
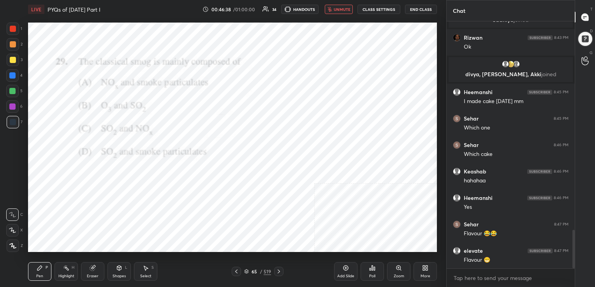
click at [331, 12] on button "unmute" at bounding box center [339, 9] width 28 height 9
click at [246, 270] on icon at bounding box center [246, 271] width 4 height 2
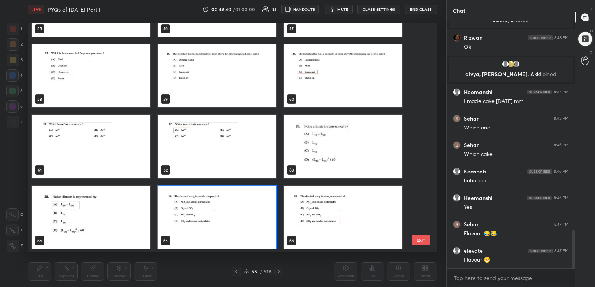
scroll to position [228, 405]
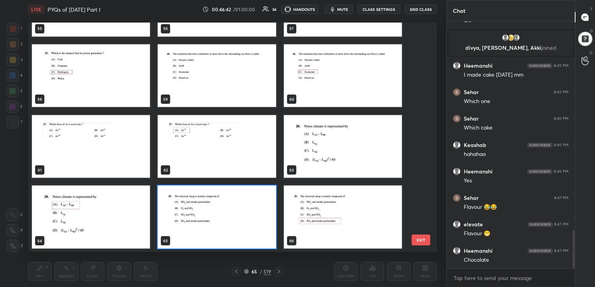
click at [184, 219] on img "grid" at bounding box center [217, 217] width 118 height 63
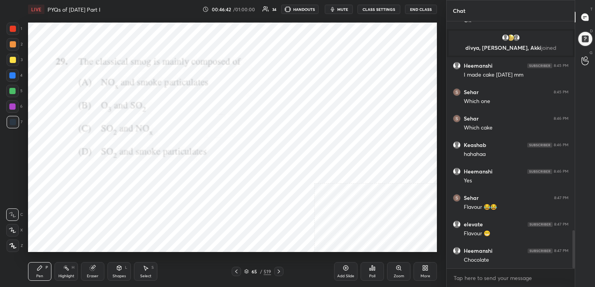
drag, startPoint x: 184, startPoint y: 219, endPoint x: 393, endPoint y: 265, distance: 214.0
click at [393, 265] on div "LIVE PYQs of [DATE] Part I 00:46:42 / 01:00:00 34 HANDOUTS mute CLASS SETTINGS …" at bounding box center [232, 143] width 415 height 287
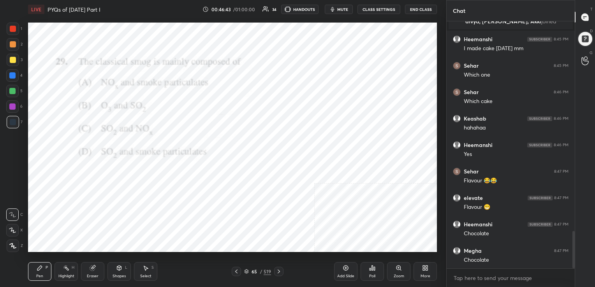
click at [364, 270] on div "Poll" at bounding box center [371, 271] width 23 height 19
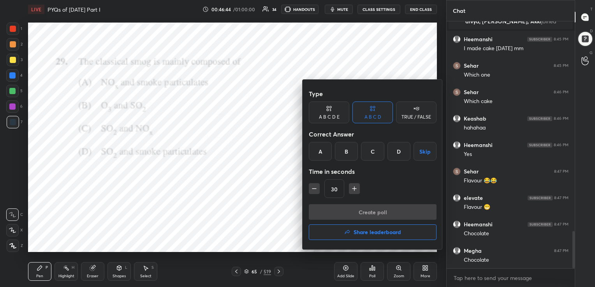
click at [397, 149] on div "D" at bounding box center [398, 151] width 23 height 19
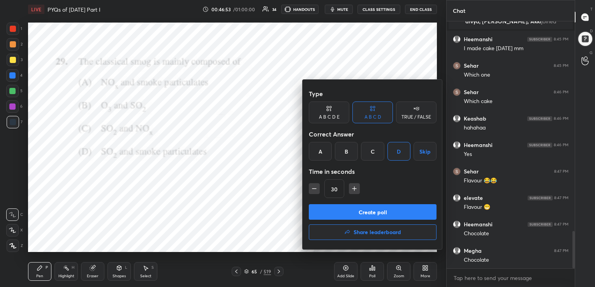
click at [386, 211] on button "Create poll" at bounding box center [373, 212] width 128 height 16
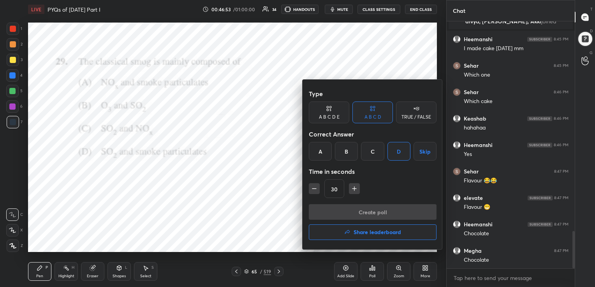
scroll to position [163, 126]
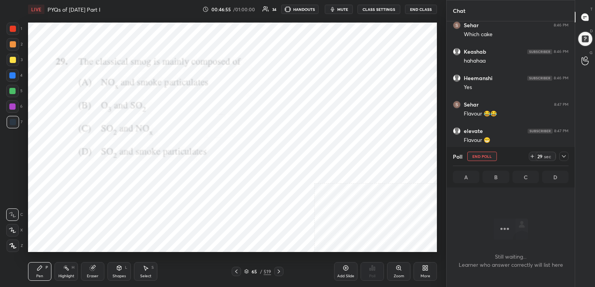
click at [344, 7] on span "mute" at bounding box center [342, 9] width 11 height 5
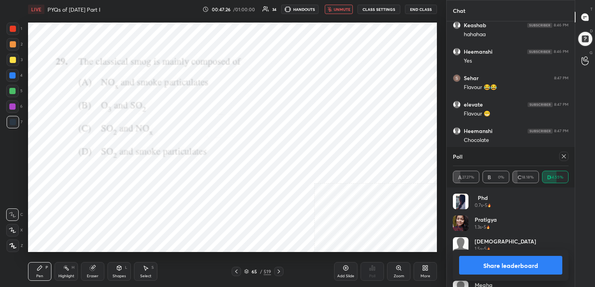
click at [559, 158] on div at bounding box center [563, 156] width 9 height 9
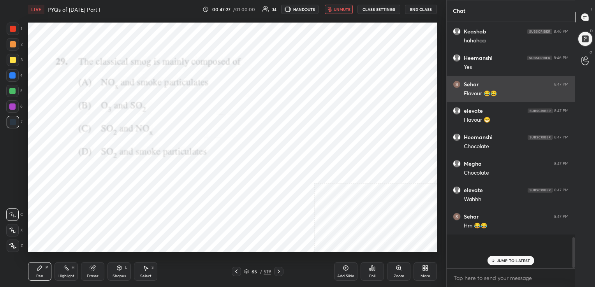
scroll to position [179, 126]
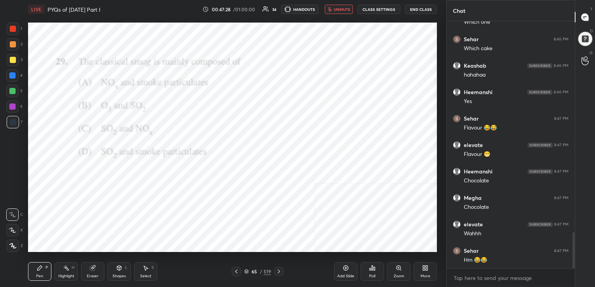
click at [336, 6] on button "unmute" at bounding box center [339, 9] width 28 height 9
click at [243, 270] on div "66 / 519" at bounding box center [258, 271] width 52 height 9
click at [247, 273] on icon at bounding box center [246, 271] width 5 height 5
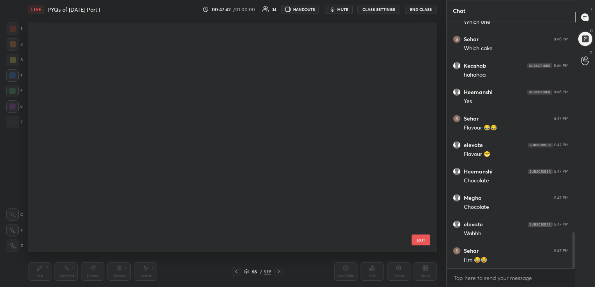
scroll to position [1327, 0]
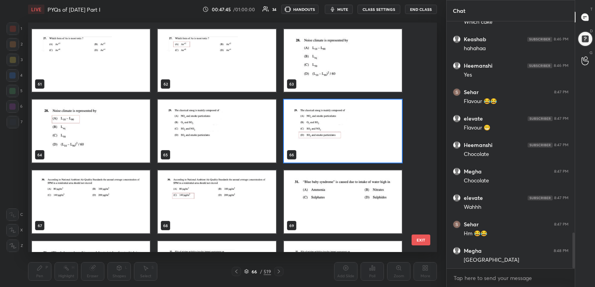
click at [115, 198] on img "grid" at bounding box center [91, 201] width 118 height 63
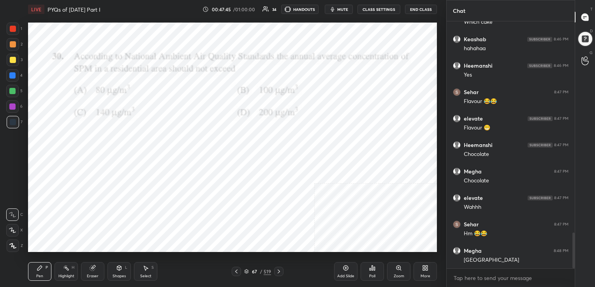
click at [115, 198] on img "grid" at bounding box center [91, 201] width 118 height 63
click at [242, 272] on div "67 / 519" at bounding box center [258, 271] width 52 height 9
click at [247, 270] on icon at bounding box center [246, 271] width 4 height 2
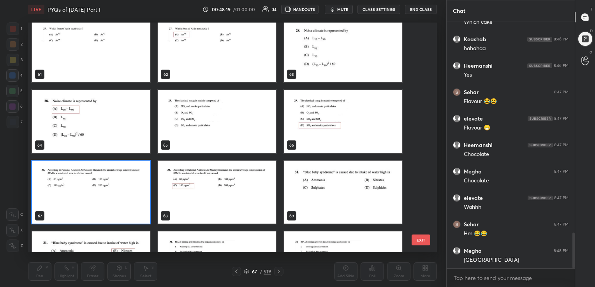
scroll to position [1425, 0]
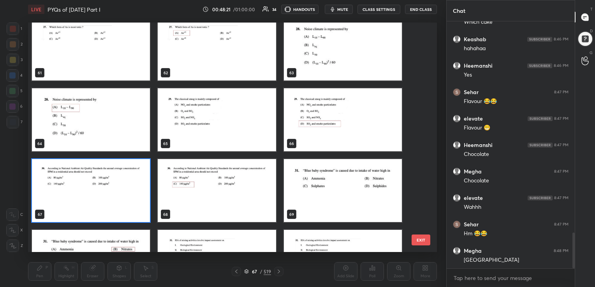
click at [131, 180] on img "grid" at bounding box center [91, 190] width 118 height 63
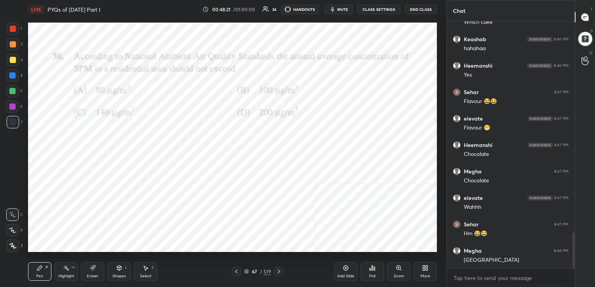
drag, startPoint x: 131, startPoint y: 180, endPoint x: 316, endPoint y: 231, distance: 192.3
click at [369, 274] on div "Poll" at bounding box center [372, 276] width 6 height 4
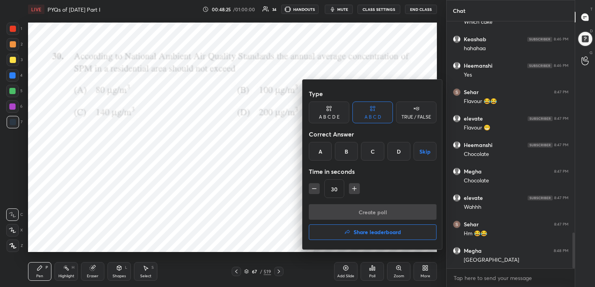
click at [371, 152] on div "C" at bounding box center [372, 151] width 23 height 19
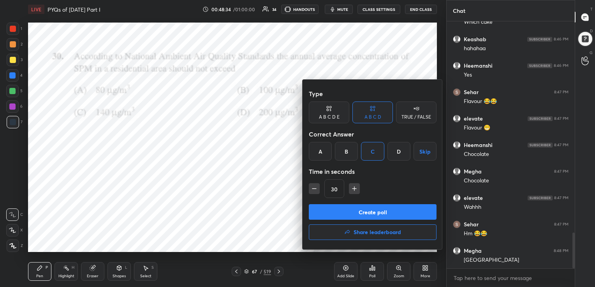
click at [369, 209] on button "Create poll" at bounding box center [373, 212] width 128 height 16
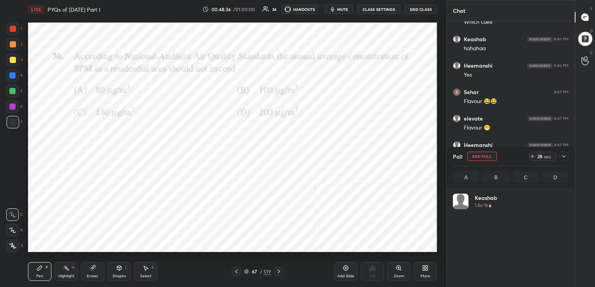
scroll to position [2, 2]
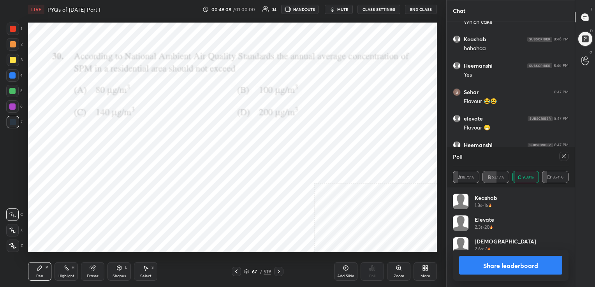
click at [565, 156] on icon at bounding box center [564, 156] width 6 height 6
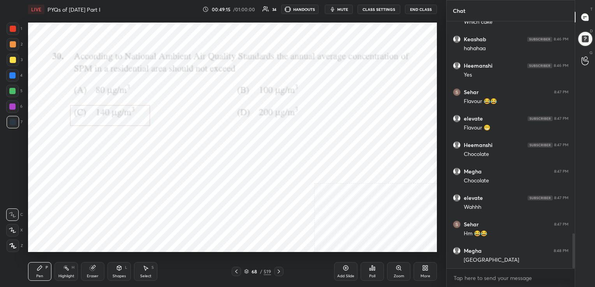
scroll to position [1495, 0]
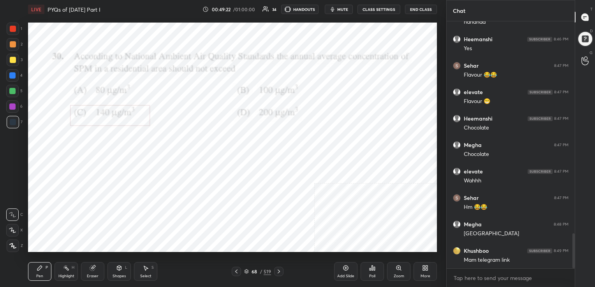
click at [247, 271] on icon at bounding box center [246, 271] width 5 height 5
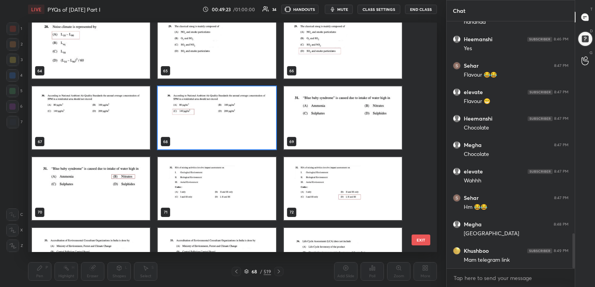
scroll to position [1497, 0]
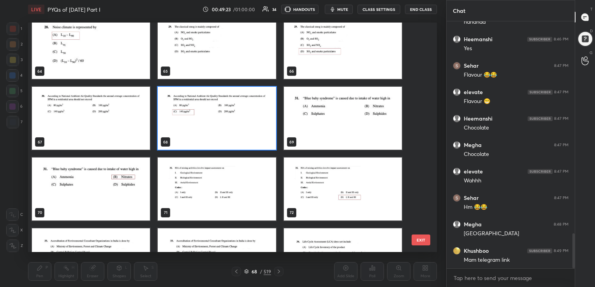
click at [316, 110] on img "grid" at bounding box center [343, 118] width 118 height 63
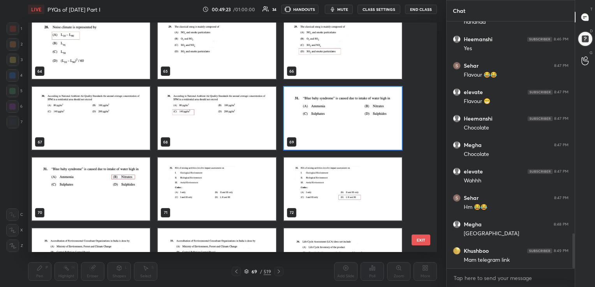
click at [316, 110] on img "grid" at bounding box center [343, 118] width 118 height 63
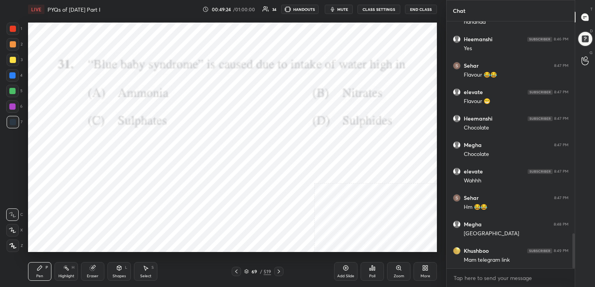
click at [316, 110] on img "grid" at bounding box center [343, 118] width 118 height 63
click at [250, 272] on div "69 / 519" at bounding box center [257, 271] width 27 height 7
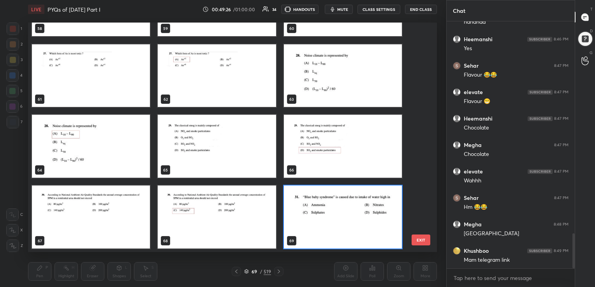
scroll to position [1495, 0]
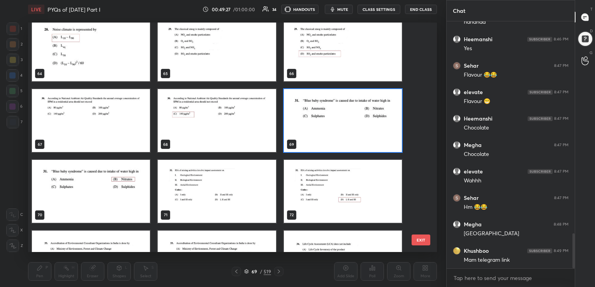
click at [312, 124] on img "grid" at bounding box center [343, 120] width 118 height 63
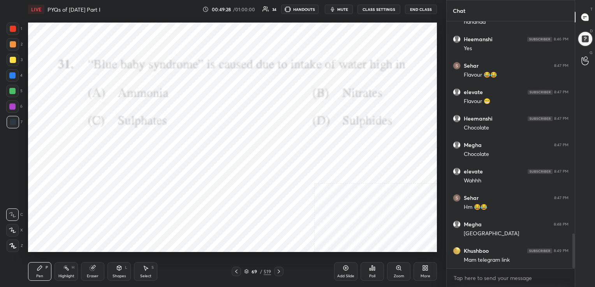
drag, startPoint x: 312, startPoint y: 124, endPoint x: 368, endPoint y: 267, distance: 154.0
click at [368, 267] on div "LIVE PYQs of [DATE] Part I 00:49:28 / 01:00:00 34 HANDOUTS mute CLASS SETTINGS …" at bounding box center [232, 143] width 415 height 287
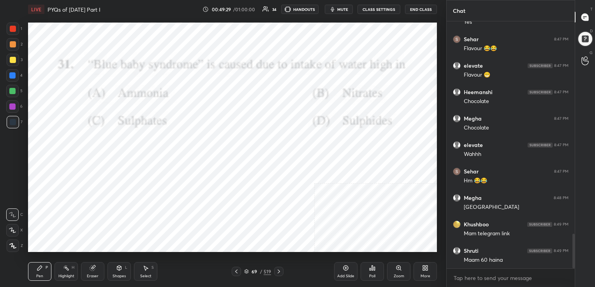
click at [371, 270] on icon at bounding box center [372, 268] width 6 height 6
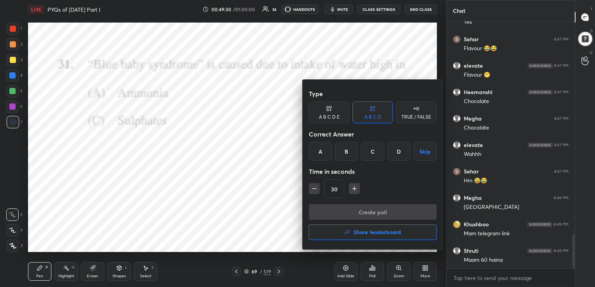
click at [350, 151] on div "B" at bounding box center [346, 151] width 23 height 19
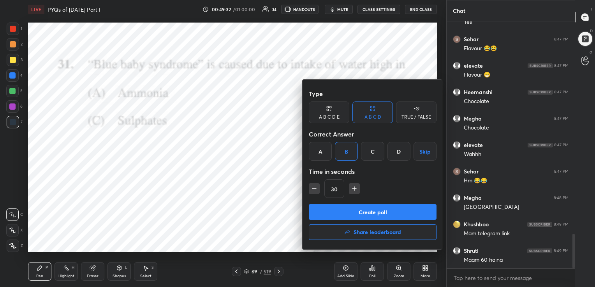
click at [371, 209] on button "Create poll" at bounding box center [373, 212] width 128 height 16
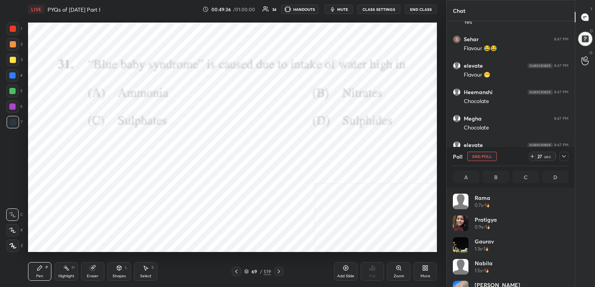
click at [344, 4] on div "LIVE PYQs of [DATE] Part I 00:49:36 / 01:00:00 34 HANDOUTS mute CLASS SETTINGS …" at bounding box center [232, 9] width 409 height 19
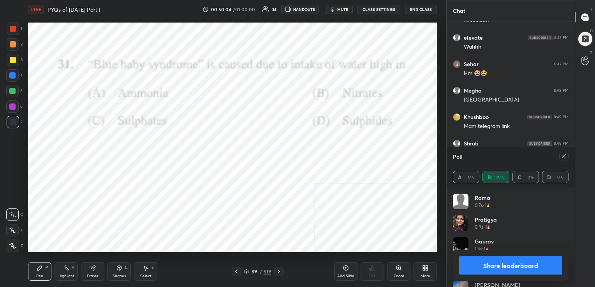
click at [561, 157] on icon at bounding box center [564, 156] width 6 height 6
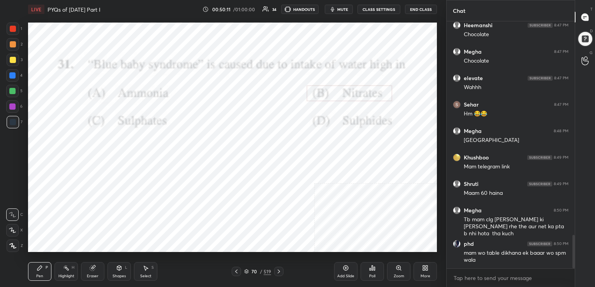
click at [248, 272] on icon at bounding box center [246, 271] width 5 height 5
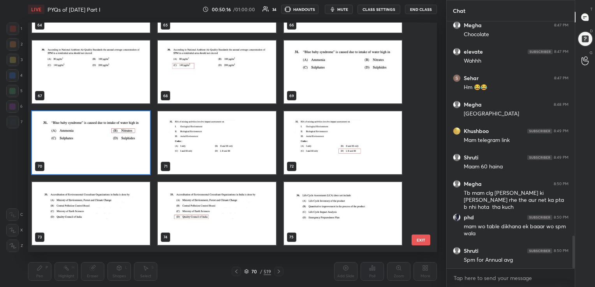
click at [243, 125] on img "grid" at bounding box center [217, 142] width 118 height 63
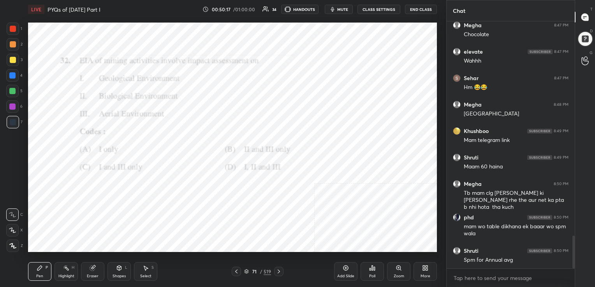
click at [243, 125] on img "grid" at bounding box center [217, 142] width 118 height 63
click at [245, 271] on icon at bounding box center [246, 271] width 4 height 2
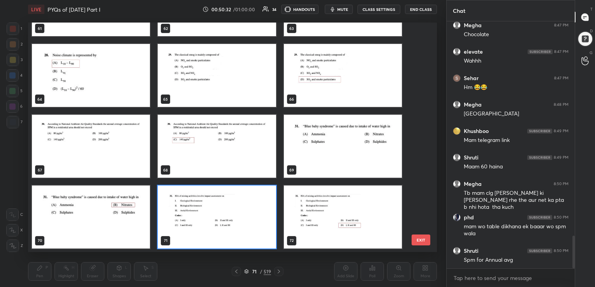
click at [210, 218] on img "grid" at bounding box center [217, 217] width 118 height 63
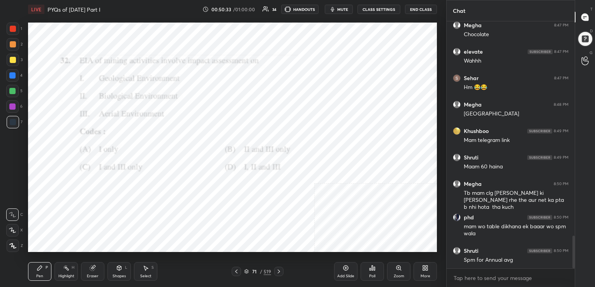
drag, startPoint x: 210, startPoint y: 218, endPoint x: 392, endPoint y: 287, distance: 194.2
click at [392, 0] on html "1 2 3 4 5 6 7 C X Z C X Z E E Erase all H H LIVE PYQs of [DATE] Part I 00:50:33…" at bounding box center [297, 0] width 595 height 0
click at [369, 272] on div "Poll" at bounding box center [371, 271] width 23 height 19
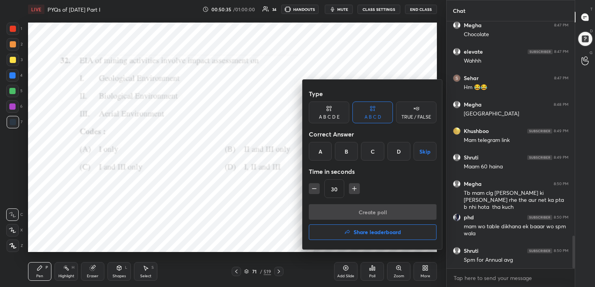
click at [400, 147] on div "D" at bounding box center [398, 151] width 23 height 19
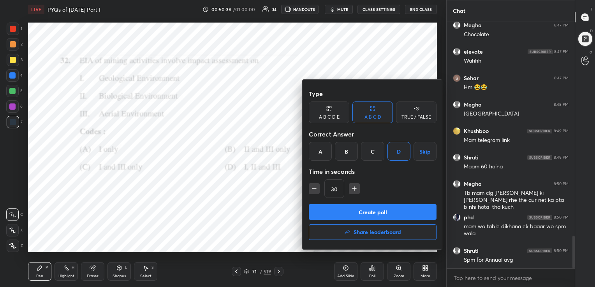
click at [386, 210] on button "Create poll" at bounding box center [373, 212] width 128 height 16
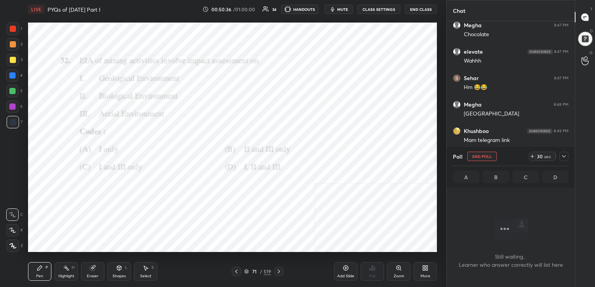
scroll to position [207, 126]
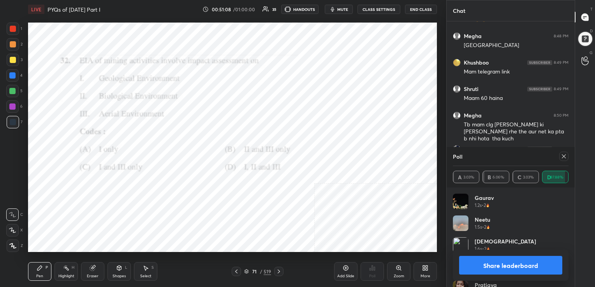
click at [559, 156] on div at bounding box center [563, 156] width 9 height 9
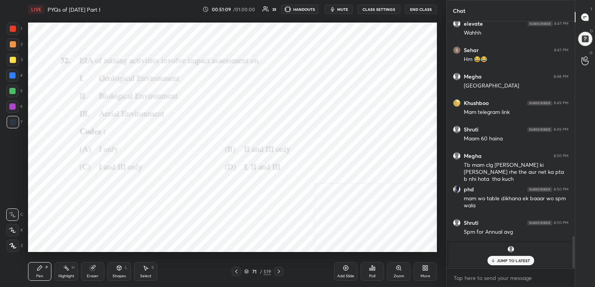
scroll to position [1643, 0]
click at [251, 269] on div "72 / 519" at bounding box center [257, 271] width 27 height 7
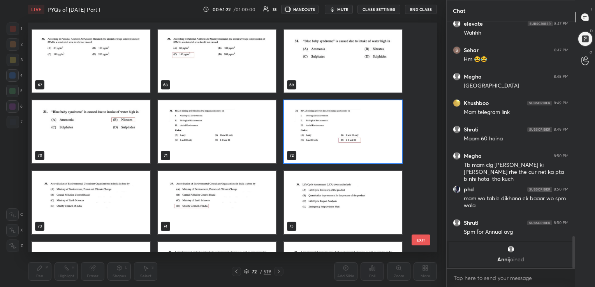
scroll to position [1562, 0]
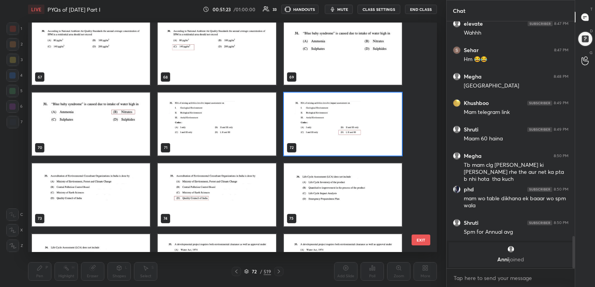
click at [125, 202] on img "grid" at bounding box center [91, 194] width 118 height 63
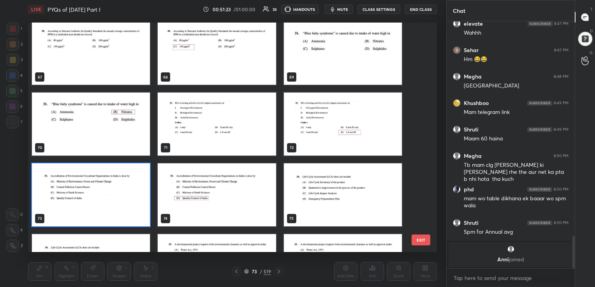
click at [125, 202] on img "grid" at bounding box center [91, 194] width 118 height 63
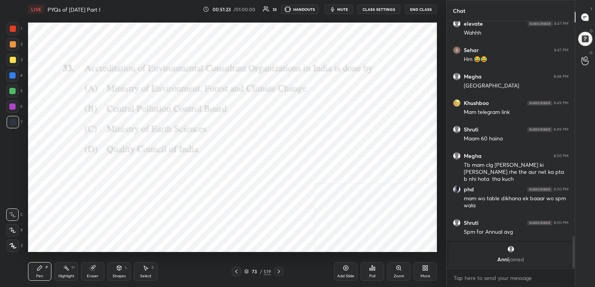
click at [125, 202] on img "grid" at bounding box center [91, 194] width 118 height 63
click at [248, 269] on div "73 / 519" at bounding box center [257, 271] width 27 height 7
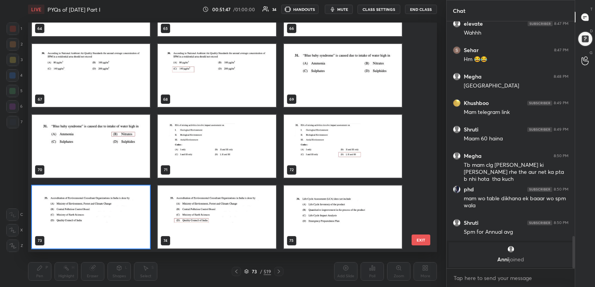
scroll to position [228, 405]
click at [136, 214] on img "grid" at bounding box center [91, 217] width 118 height 63
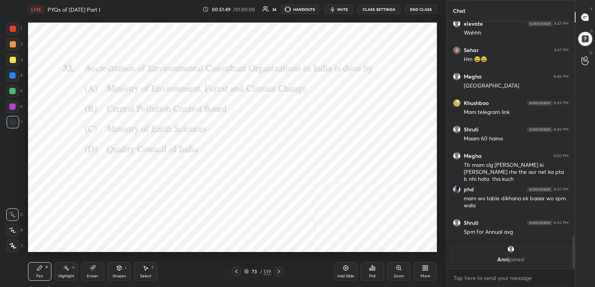
drag, startPoint x: 136, startPoint y: 214, endPoint x: 362, endPoint y: 255, distance: 229.8
click at [362, 255] on div "LIVE PYQs of [DATE] Part I 00:51:49 / 01:00:00 34 HANDOUTS mute CLASS SETTINGS …" at bounding box center [232, 143] width 415 height 287
click at [381, 242] on div "LIVE PYQs of [DATE] Part I 00:51:50 / 01:00:00 34 HANDOUTS mute CLASS SETTINGS …" at bounding box center [232, 143] width 415 height 287
click at [371, 271] on icon at bounding box center [372, 268] width 6 height 6
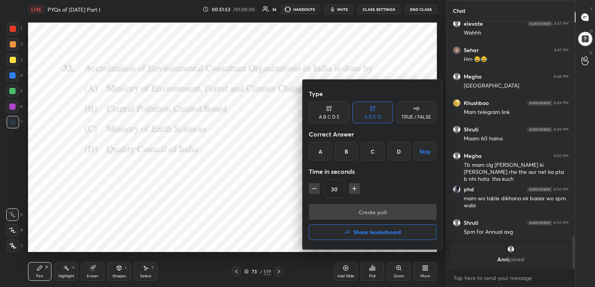
click at [397, 158] on div "D" at bounding box center [398, 151] width 23 height 19
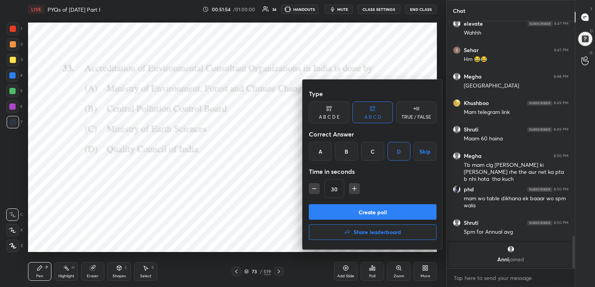
click at [383, 219] on button "Create poll" at bounding box center [373, 212] width 128 height 16
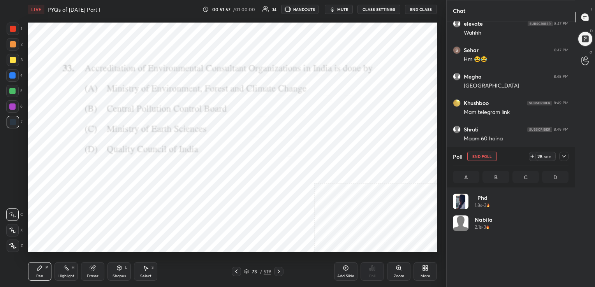
scroll to position [91, 113]
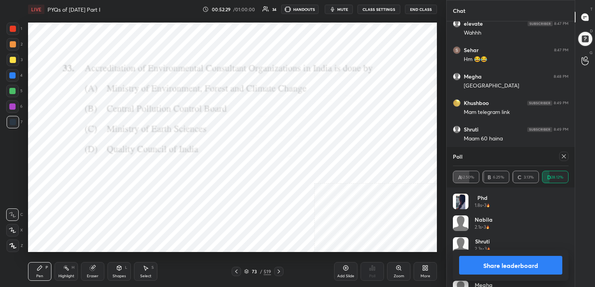
click at [561, 153] on icon at bounding box center [564, 156] width 6 height 6
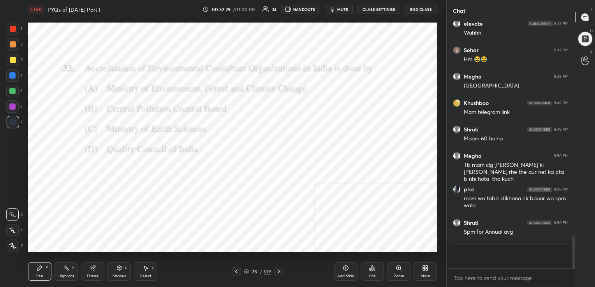
scroll to position [178, 126]
click at [246, 273] on icon at bounding box center [246, 272] width 4 height 1
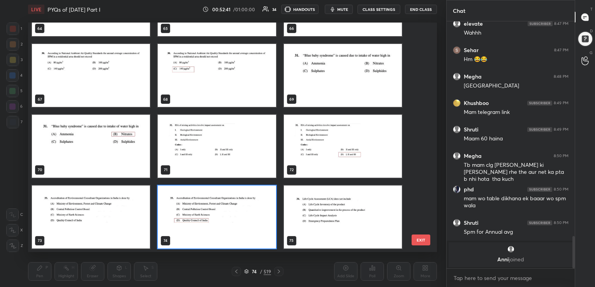
scroll to position [228, 405]
click at [353, 202] on img "grid" at bounding box center [343, 217] width 118 height 63
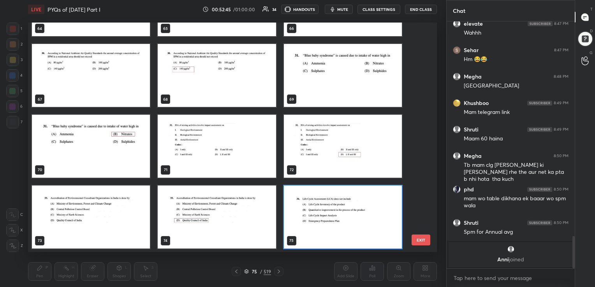
click at [353, 202] on img "grid" at bounding box center [343, 217] width 118 height 63
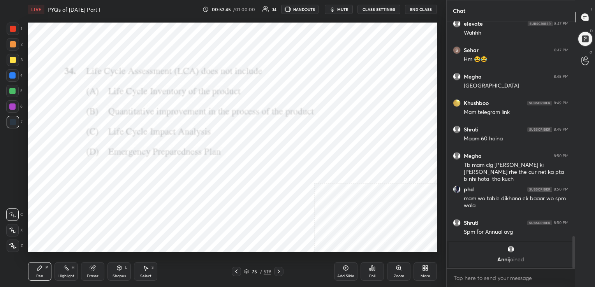
click at [353, 202] on img "grid" at bounding box center [343, 217] width 118 height 63
click at [244, 272] on div "75 / 519" at bounding box center [258, 271] width 52 height 9
click at [246, 269] on icon at bounding box center [246, 271] width 5 height 5
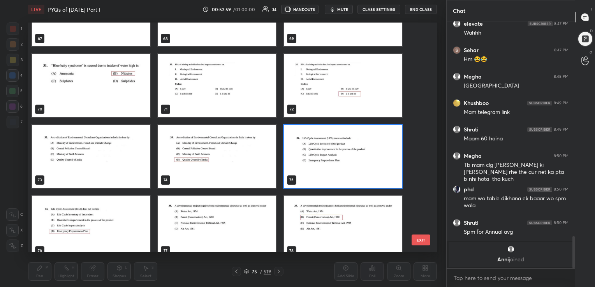
scroll to position [1609, 0]
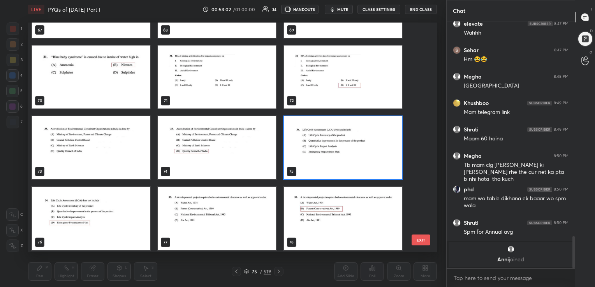
click at [346, 163] on img "grid" at bounding box center [343, 147] width 118 height 63
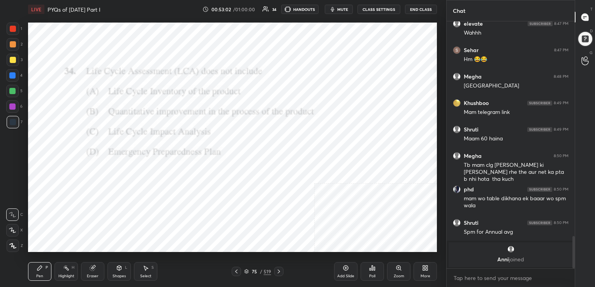
drag, startPoint x: 346, startPoint y: 163, endPoint x: 362, endPoint y: 274, distance: 112.5
click at [362, 274] on div "LIVE PYQs of [DATE] Part I 00:53:02 / 01:00:00 34 HANDOUTS mute CLASS SETTINGS …" at bounding box center [232, 143] width 415 height 287
click at [370, 271] on icon at bounding box center [372, 268] width 6 height 6
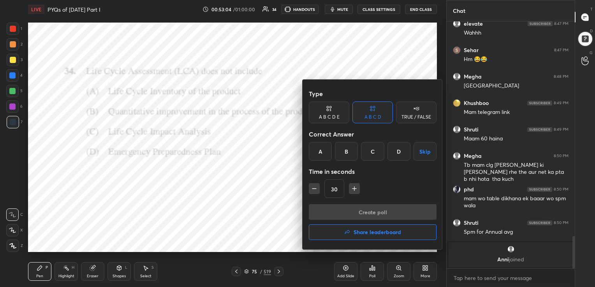
click at [399, 144] on div "D" at bounding box center [398, 151] width 23 height 19
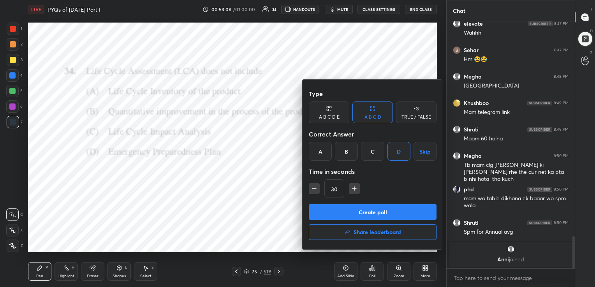
click at [387, 213] on button "Create poll" at bounding box center [373, 212] width 128 height 16
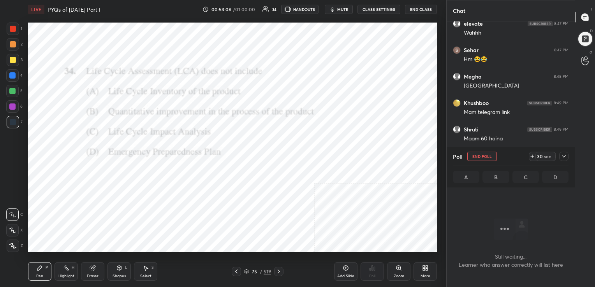
scroll to position [2, 2]
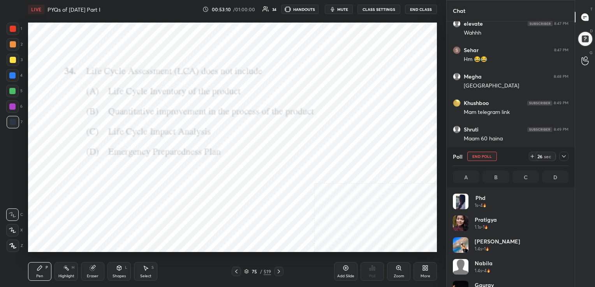
click at [341, 6] on button "mute" at bounding box center [339, 9] width 28 height 9
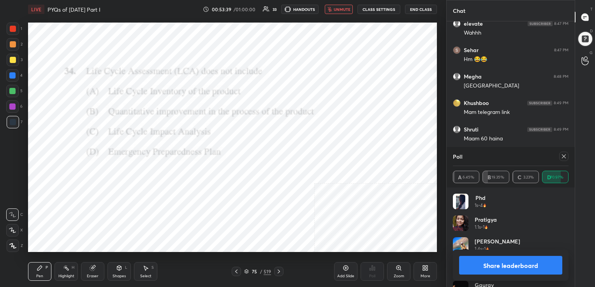
click at [561, 151] on div "Poll" at bounding box center [511, 156] width 116 height 19
click at [561, 155] on icon at bounding box center [564, 156] width 6 height 6
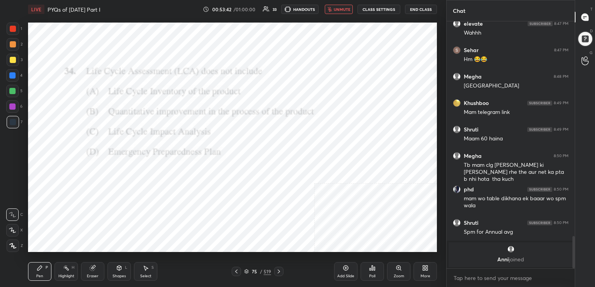
click at [338, 8] on span "unmute" at bounding box center [342, 9] width 17 height 5
click at [245, 270] on icon at bounding box center [246, 271] width 5 height 5
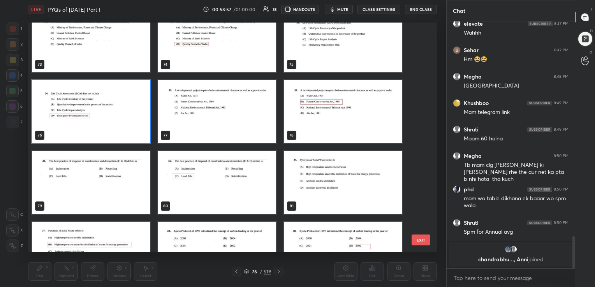
click at [225, 88] on img "grid" at bounding box center [217, 111] width 118 height 63
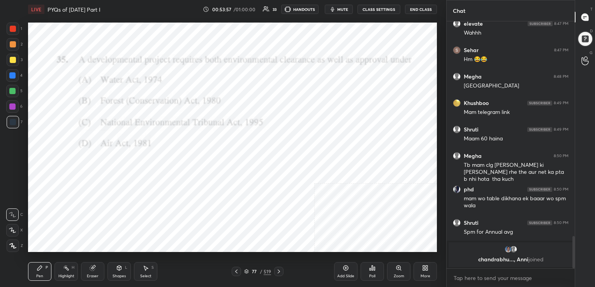
click at [225, 88] on img "grid" at bounding box center [217, 111] width 118 height 63
click at [347, 8] on span "mute" at bounding box center [342, 9] width 11 height 5
click at [248, 269] on div "77 / 519" at bounding box center [257, 271] width 27 height 7
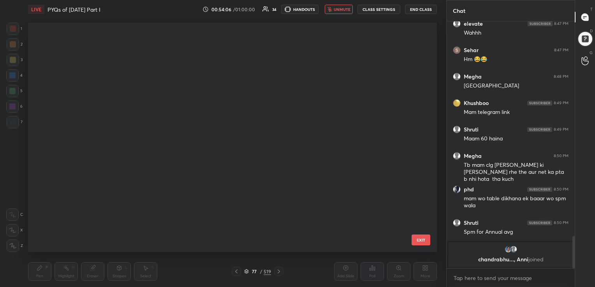
scroll to position [228, 405]
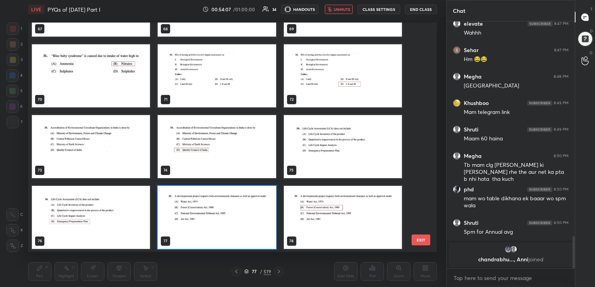
click at [215, 225] on img "grid" at bounding box center [217, 217] width 118 height 63
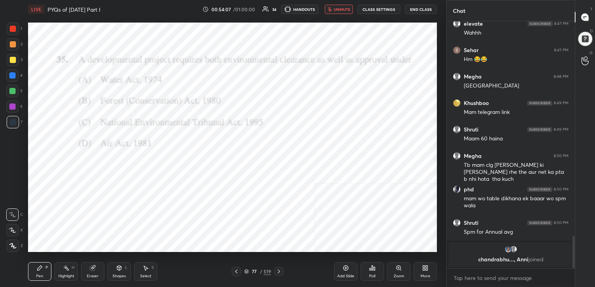
click at [215, 225] on img "grid" at bounding box center [217, 217] width 118 height 63
click at [373, 269] on icon at bounding box center [372, 268] width 1 height 5
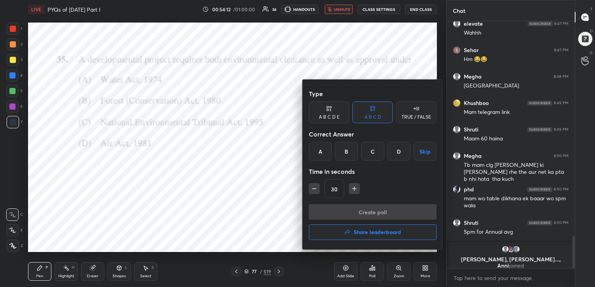
click at [350, 150] on div "B" at bounding box center [346, 151] width 23 height 19
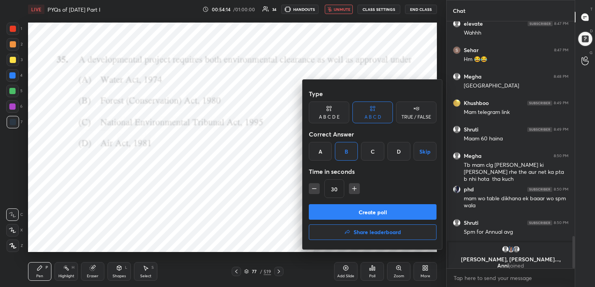
click at [366, 211] on button "Create poll" at bounding box center [373, 212] width 128 height 16
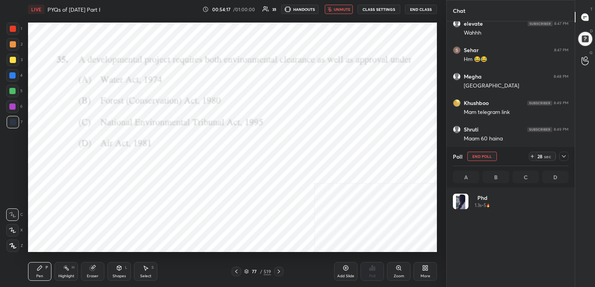
scroll to position [91, 113]
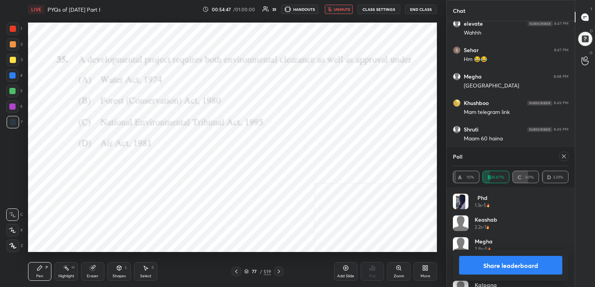
click at [562, 157] on icon at bounding box center [564, 156] width 6 height 6
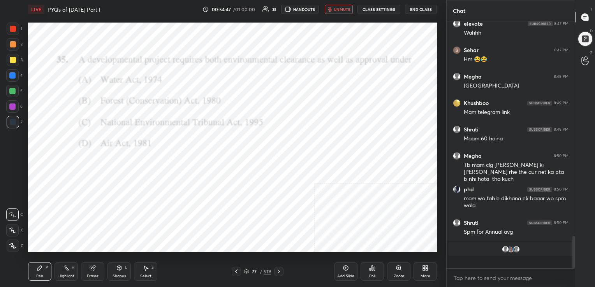
scroll to position [178, 126]
click at [338, 9] on span "unmute" at bounding box center [342, 9] width 17 height 5
click at [244, 271] on icon at bounding box center [246, 271] width 4 height 2
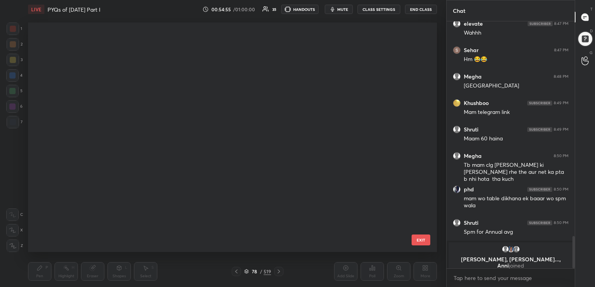
scroll to position [3, 4]
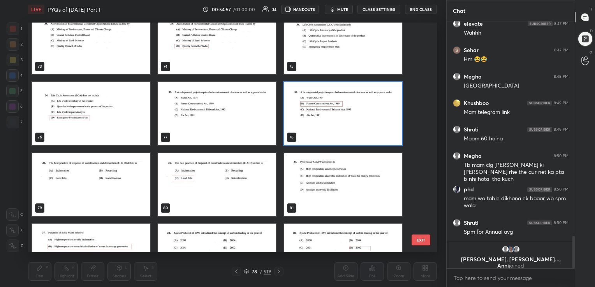
click at [129, 183] on img "grid" at bounding box center [91, 184] width 118 height 63
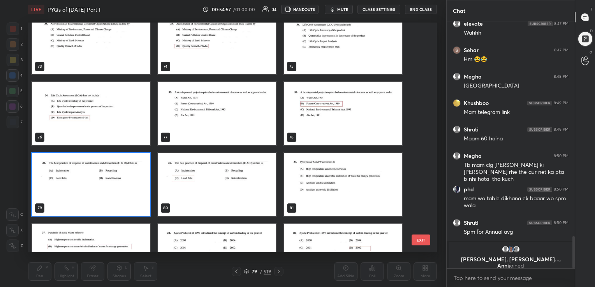
click at [129, 183] on img "grid" at bounding box center [91, 184] width 118 height 63
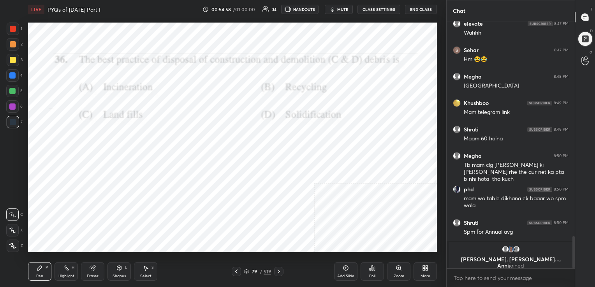
click at [129, 183] on img "grid" at bounding box center [91, 184] width 118 height 63
click at [343, 5] on button "mute" at bounding box center [339, 9] width 28 height 9
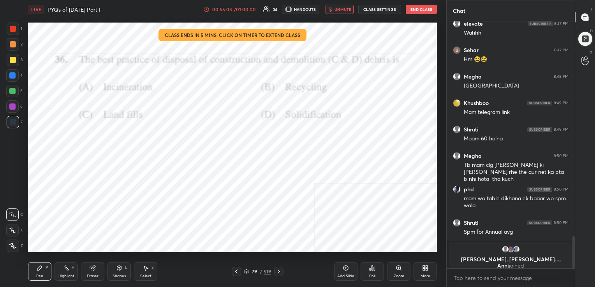
click at [371, 273] on div "Poll" at bounding box center [371, 271] width 23 height 19
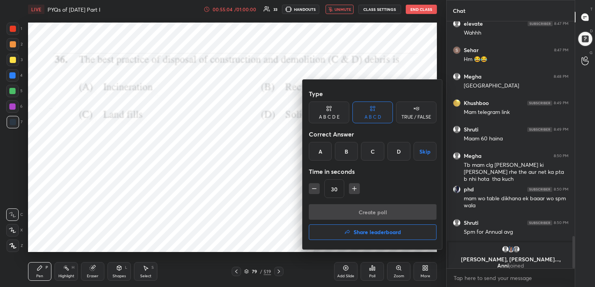
click at [371, 150] on div "C" at bounding box center [372, 151] width 23 height 19
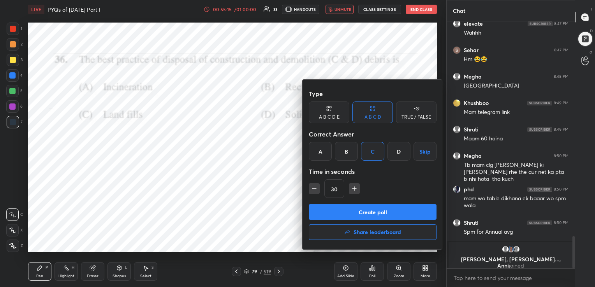
scroll to position [1649, 0]
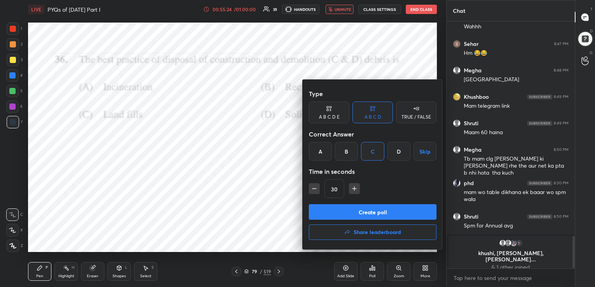
click at [364, 206] on button "Create poll" at bounding box center [373, 212] width 128 height 16
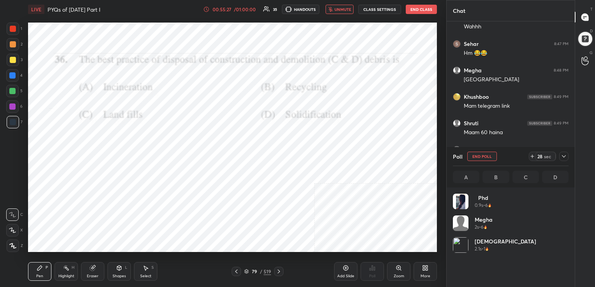
scroll to position [91, 113]
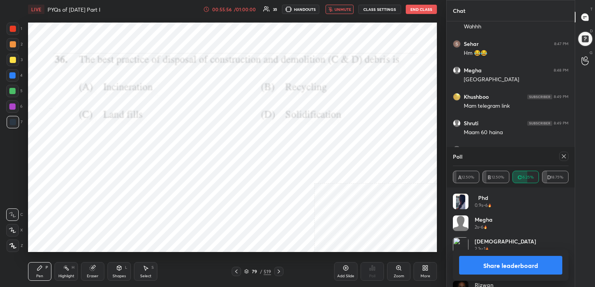
click at [563, 157] on icon at bounding box center [564, 157] width 4 height 4
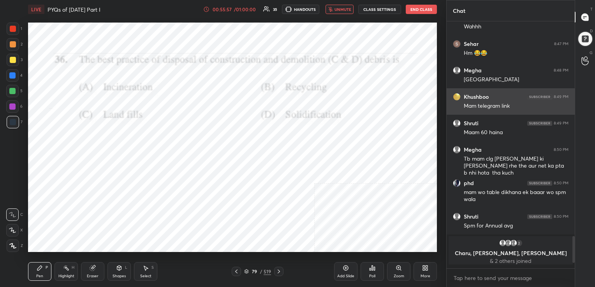
scroll to position [2, 2]
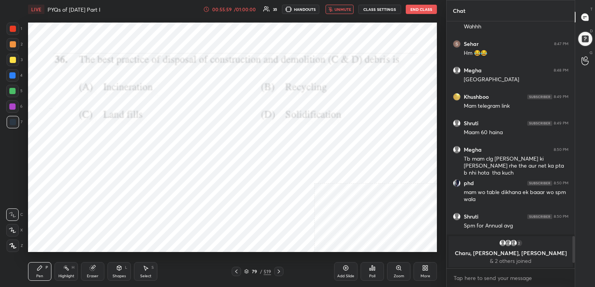
click at [339, 10] on span "unmute" at bounding box center [342, 9] width 17 height 5
click at [246, 269] on icon at bounding box center [246, 271] width 5 height 5
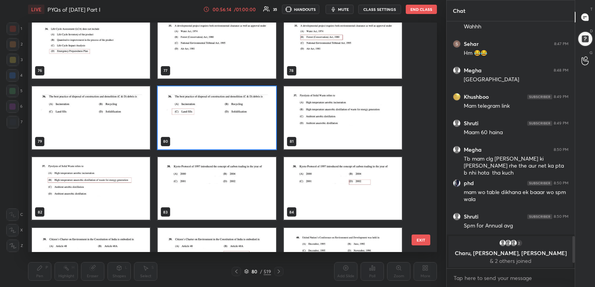
scroll to position [1781, 0]
click at [336, 110] on img "grid" at bounding box center [343, 117] width 118 height 63
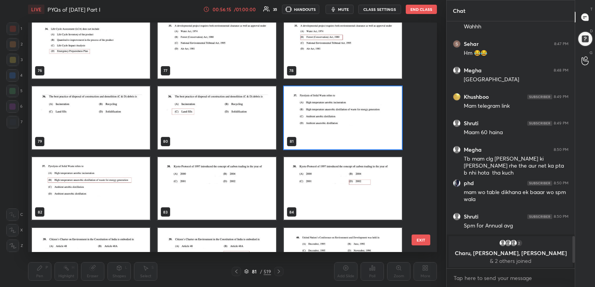
click at [336, 110] on img "grid" at bounding box center [343, 117] width 118 height 63
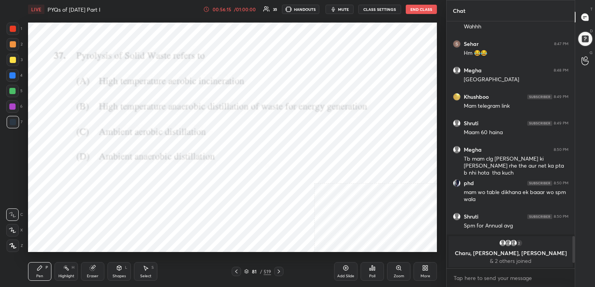
click at [336, 110] on img "grid" at bounding box center [343, 117] width 118 height 63
click at [344, 7] on span "mute" at bounding box center [343, 9] width 11 height 5
click at [360, 136] on div "LIVE PYQs of [DATE] Part I 00:56:39 / 01:00:00 35 HANDOUTS unmute CLASS SETTING…" at bounding box center [232, 143] width 415 height 287
click at [367, 271] on div "Poll" at bounding box center [371, 271] width 23 height 19
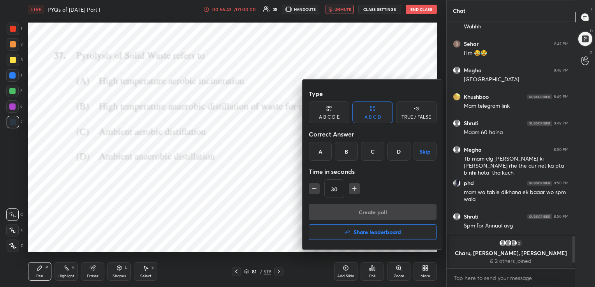
click at [351, 153] on div "B" at bounding box center [346, 151] width 23 height 19
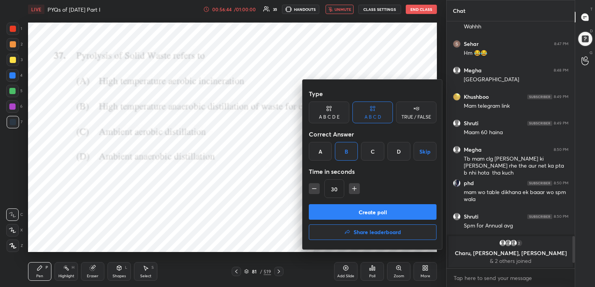
click at [380, 213] on button "Create poll" at bounding box center [373, 212] width 128 height 16
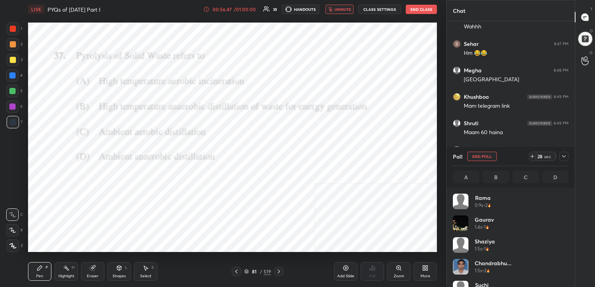
scroll to position [91, 113]
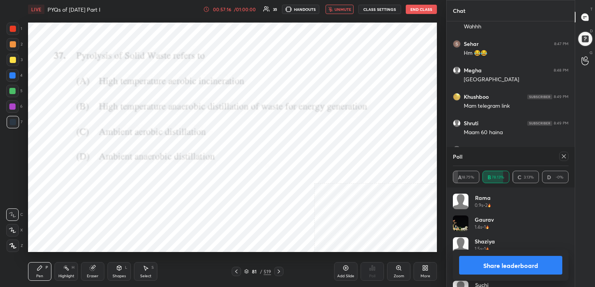
click at [564, 158] on icon at bounding box center [564, 156] width 6 height 6
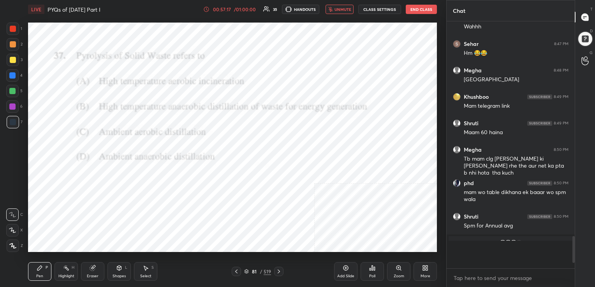
scroll to position [178, 126]
click at [345, 12] on span "unmute" at bounding box center [342, 9] width 17 height 5
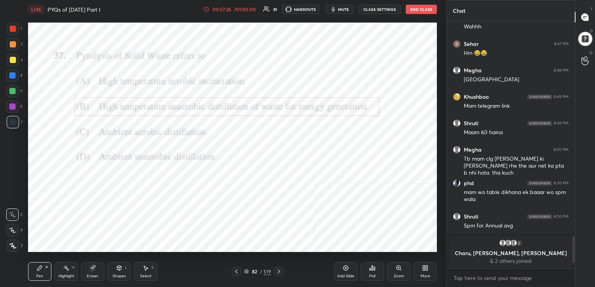
click at [247, 269] on icon at bounding box center [246, 271] width 5 height 5
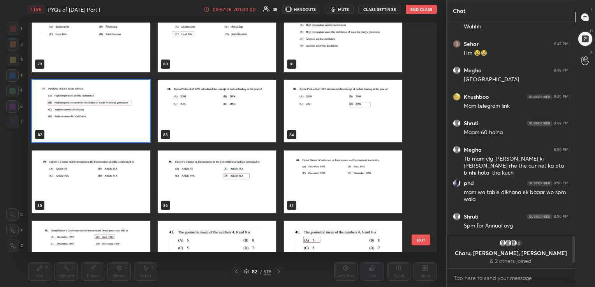
scroll to position [1858, 0]
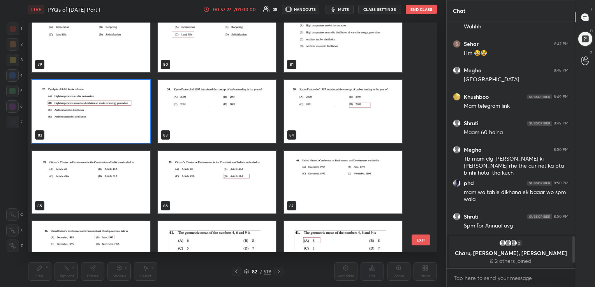
click at [228, 100] on img "grid" at bounding box center [217, 111] width 118 height 63
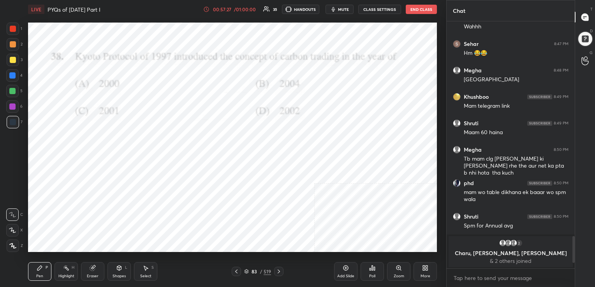
click at [228, 100] on img "grid" at bounding box center [217, 111] width 118 height 63
drag, startPoint x: 228, startPoint y: 100, endPoint x: 324, endPoint y: 267, distance: 193.2
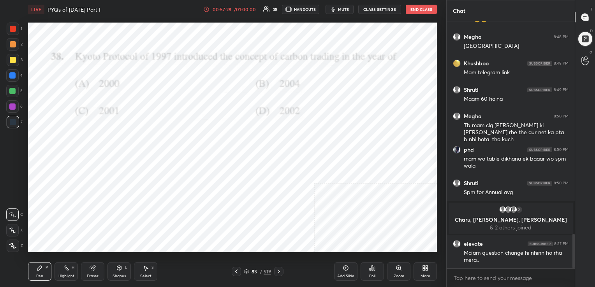
scroll to position [1519, 0]
click at [372, 276] on div "Poll" at bounding box center [372, 276] width 6 height 4
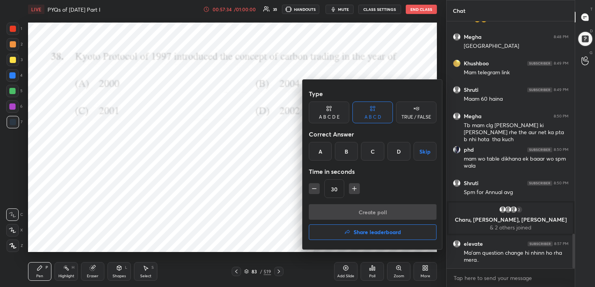
click at [390, 158] on div "D" at bounding box center [398, 151] width 23 height 19
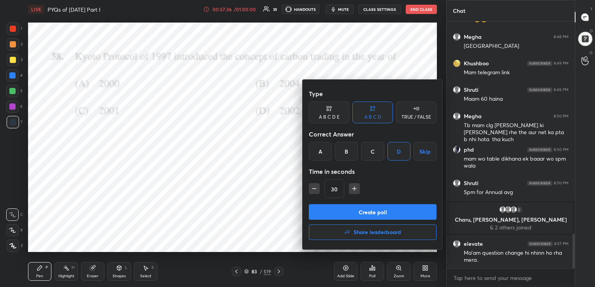
click at [390, 209] on button "Create poll" at bounding box center [373, 212] width 128 height 16
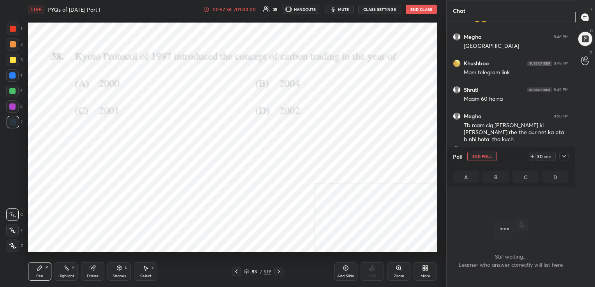
scroll to position [229, 126]
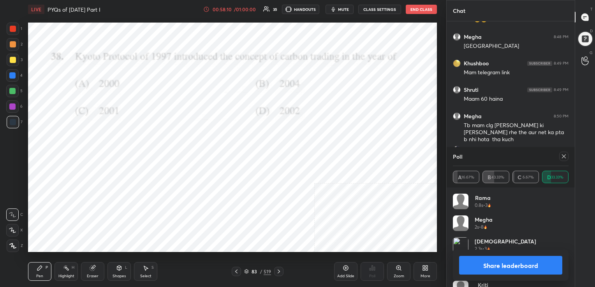
click at [560, 156] on div at bounding box center [563, 156] width 9 height 9
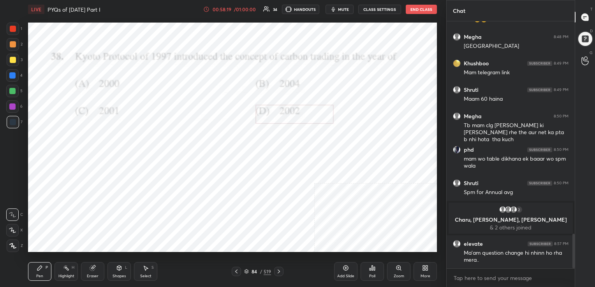
click at [246, 273] on icon at bounding box center [246, 272] width 4 height 1
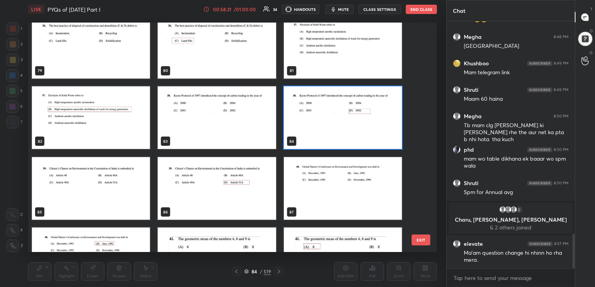
click at [149, 182] on img "grid" at bounding box center [91, 188] width 118 height 63
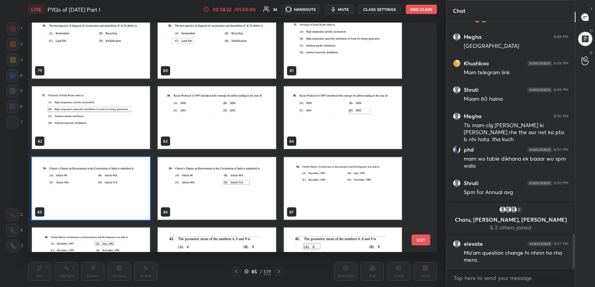
click at [149, 182] on img "grid" at bounding box center [91, 188] width 118 height 63
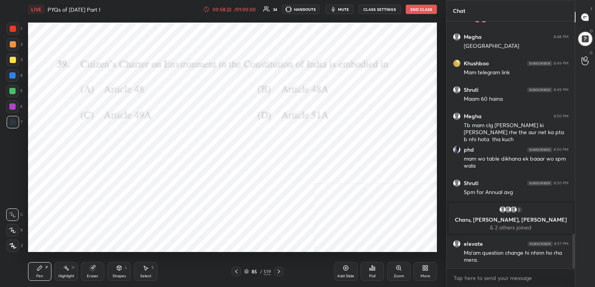
click at [149, 182] on img "grid" at bounding box center [91, 188] width 118 height 63
click at [248, 271] on icon at bounding box center [246, 271] width 4 height 2
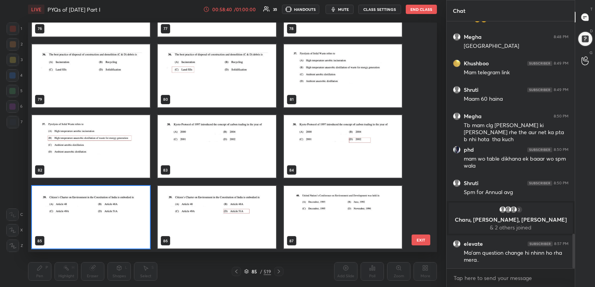
scroll to position [228, 405]
click at [106, 219] on img "grid" at bounding box center [91, 217] width 118 height 63
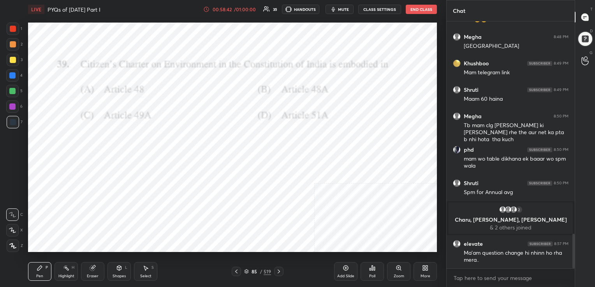
click at [106, 219] on img "grid" at bounding box center [91, 217] width 118 height 63
drag, startPoint x: 106, startPoint y: 219, endPoint x: 347, endPoint y: 261, distance: 245.0
click at [347, 261] on div "LIVE PYQs of [DATE] Part I 00:58:42 / 01:00:00 35 HANDOUTS mute CLASS SETTINGS …" at bounding box center [232, 143] width 415 height 287
click at [373, 273] on div "Poll" at bounding box center [371, 271] width 23 height 19
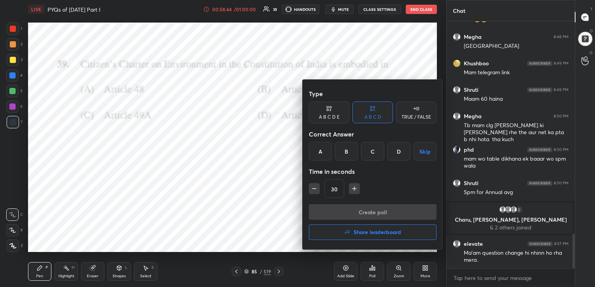
drag, startPoint x: 394, startPoint y: 157, endPoint x: 388, endPoint y: 216, distance: 59.9
click at [388, 216] on div "Type A B C D E A B C D TRUE / FALSE Correct Answer A B C D Skip Time in seconds…" at bounding box center [372, 165] width 140 height 170
click at [392, 160] on div "D" at bounding box center [398, 151] width 23 height 19
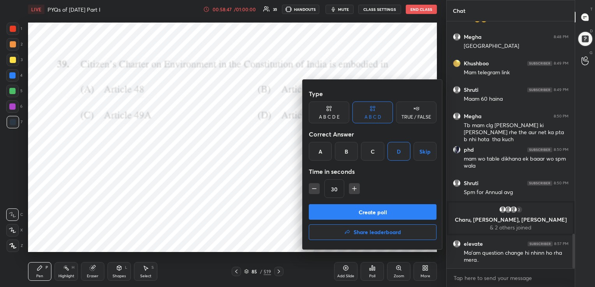
click at [385, 213] on button "Create poll" at bounding box center [373, 212] width 128 height 16
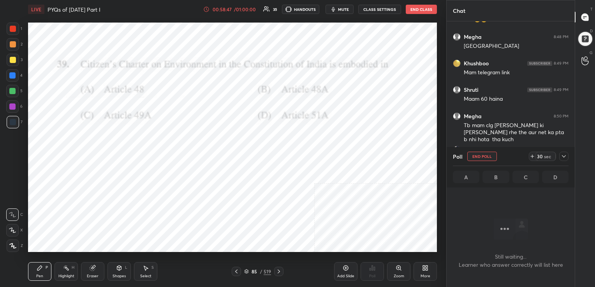
scroll to position [3, 2]
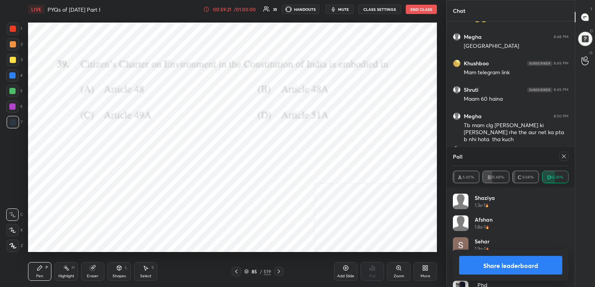
click at [565, 154] on icon at bounding box center [564, 156] width 6 height 6
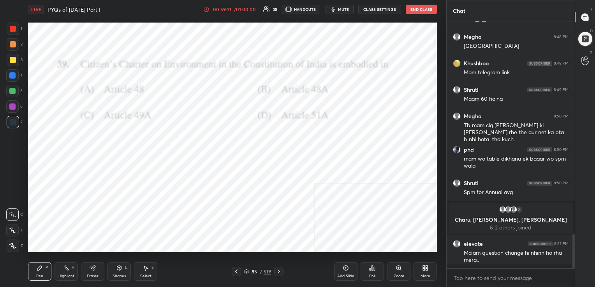
scroll to position [2, 2]
click at [248, 269] on div "86 / 519" at bounding box center [257, 271] width 27 height 7
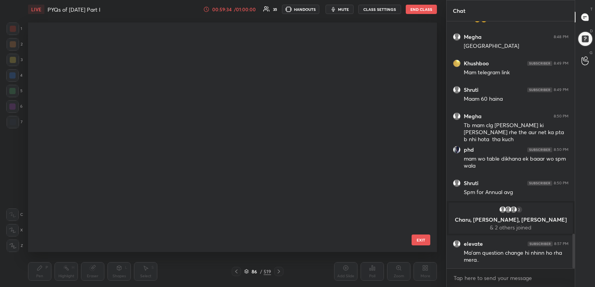
scroll to position [3, 4]
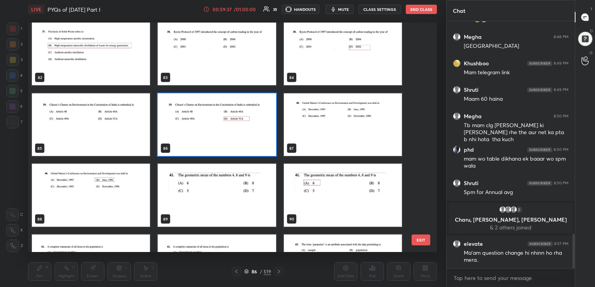
click at [347, 121] on img "grid" at bounding box center [343, 124] width 118 height 63
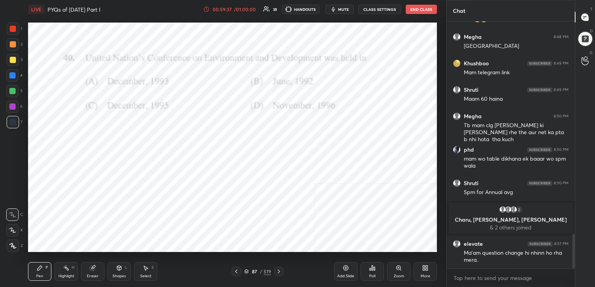
click at [347, 121] on img "grid" at bounding box center [343, 124] width 118 height 63
click at [374, 276] on div "Poll" at bounding box center [372, 276] width 6 height 4
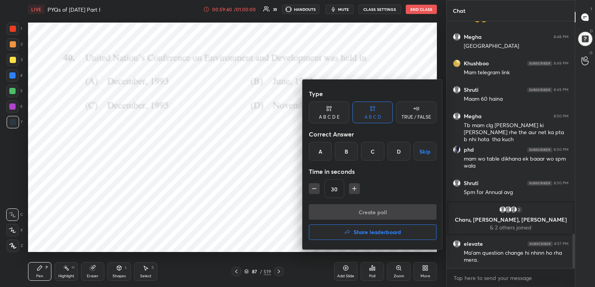
click at [347, 156] on div "B" at bounding box center [346, 151] width 23 height 19
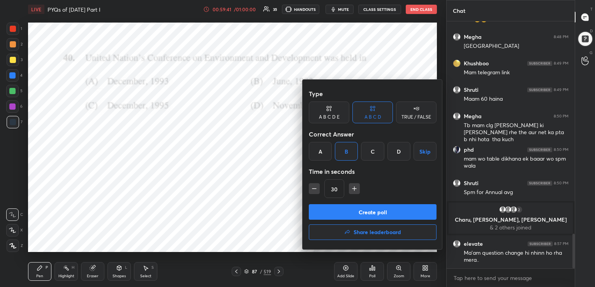
click at [368, 209] on button "Create poll" at bounding box center [373, 212] width 128 height 16
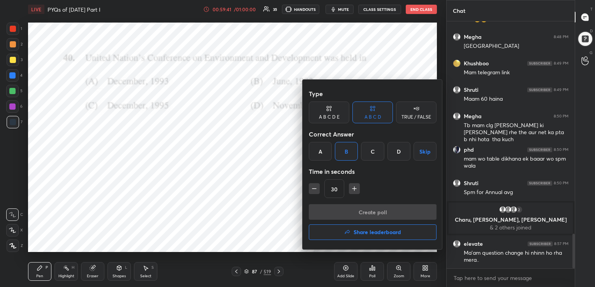
scroll to position [229, 126]
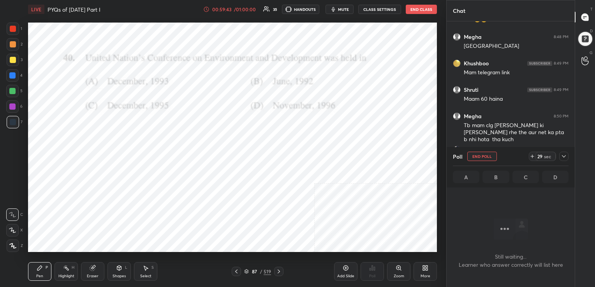
click at [348, 7] on span "mute" at bounding box center [343, 9] width 11 height 5
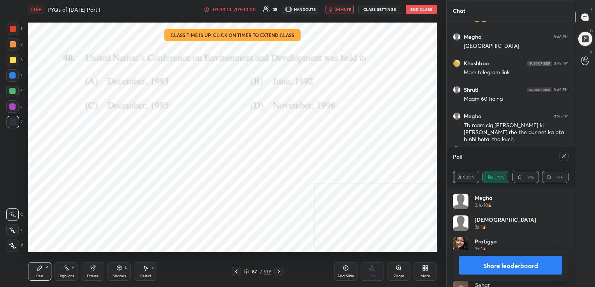
click at [566, 158] on icon at bounding box center [564, 156] width 6 height 6
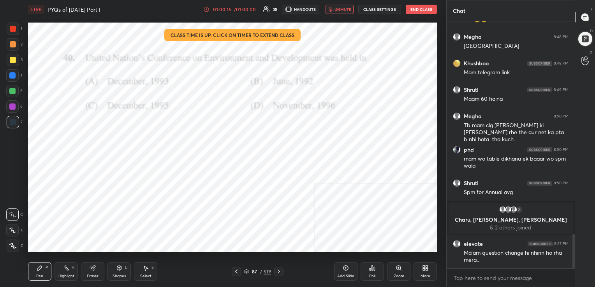
click at [348, 12] on span "unmute" at bounding box center [342, 9] width 17 height 5
click at [374, 273] on div "Poll" at bounding box center [371, 271] width 23 height 19
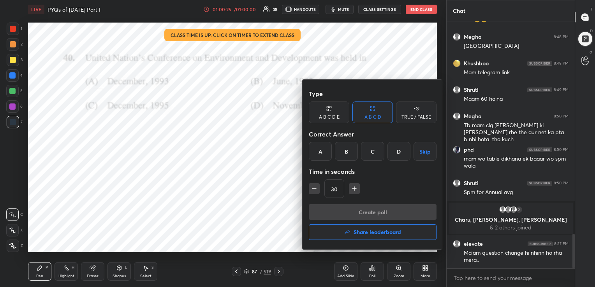
click at [389, 231] on h4 "Share leaderboard" at bounding box center [376, 232] width 47 height 5
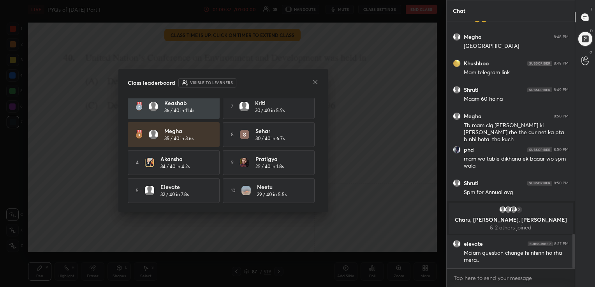
click at [313, 80] on icon at bounding box center [315, 82] width 6 height 6
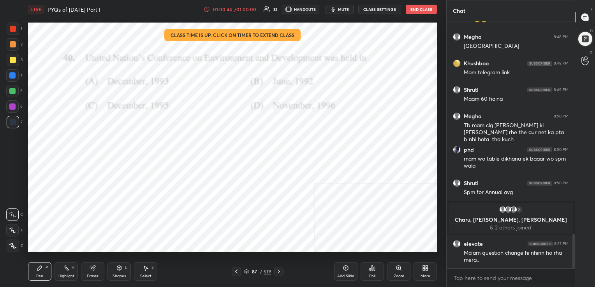
click at [422, 9] on button "End Class" at bounding box center [421, 9] width 31 height 9
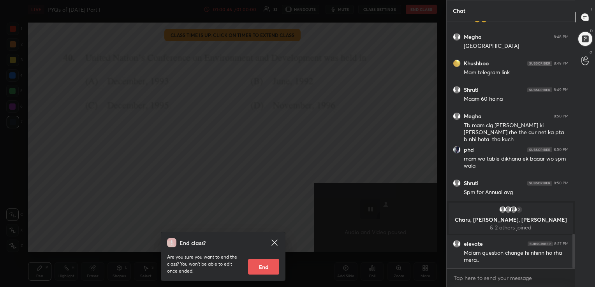
click at [269, 263] on button "End" at bounding box center [263, 267] width 31 height 16
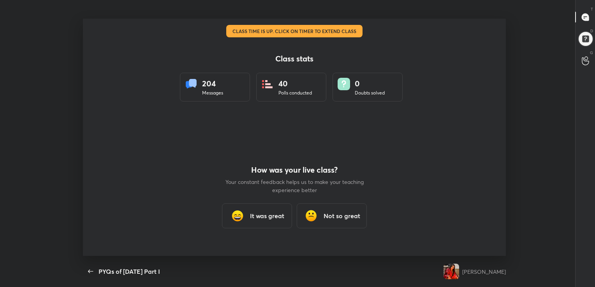
scroll to position [0, 0]
click at [276, 211] on h3 "It was great" at bounding box center [267, 215] width 34 height 9
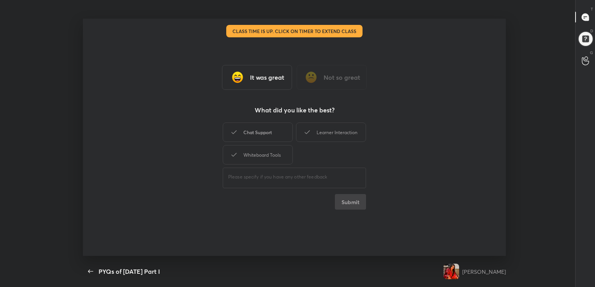
click at [280, 134] on div "Chat Support" at bounding box center [258, 132] width 70 height 19
drag, startPoint x: 315, startPoint y: 135, endPoint x: 273, endPoint y: 158, distance: 47.6
click at [273, 158] on div "Chat Support Learner Interaction Whiteboard Tools" at bounding box center [294, 143] width 143 height 45
drag, startPoint x: 273, startPoint y: 158, endPoint x: 313, endPoint y: 135, distance: 45.7
click at [313, 135] on div "Chat Support Learner Interaction Whiteboard Tools" at bounding box center [294, 143] width 143 height 45
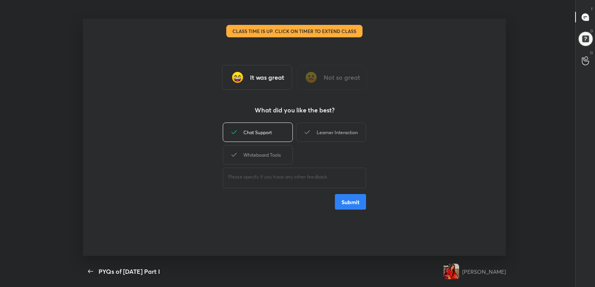
click at [313, 135] on div "Learner Interaction" at bounding box center [331, 132] width 70 height 19
click at [269, 160] on div "Whiteboard Tools" at bounding box center [258, 154] width 70 height 19
type textarea "x"
click at [353, 204] on button "Submit" at bounding box center [350, 202] width 31 height 16
